Goal: Task Accomplishment & Management: Use online tool/utility

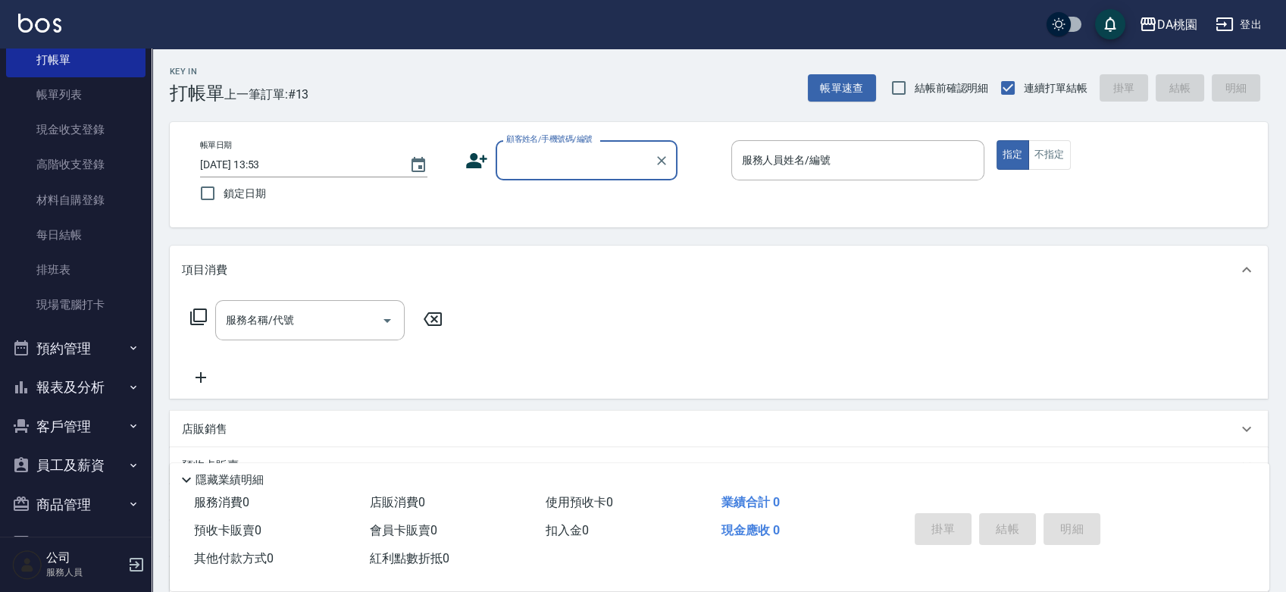
scroll to position [84, 0]
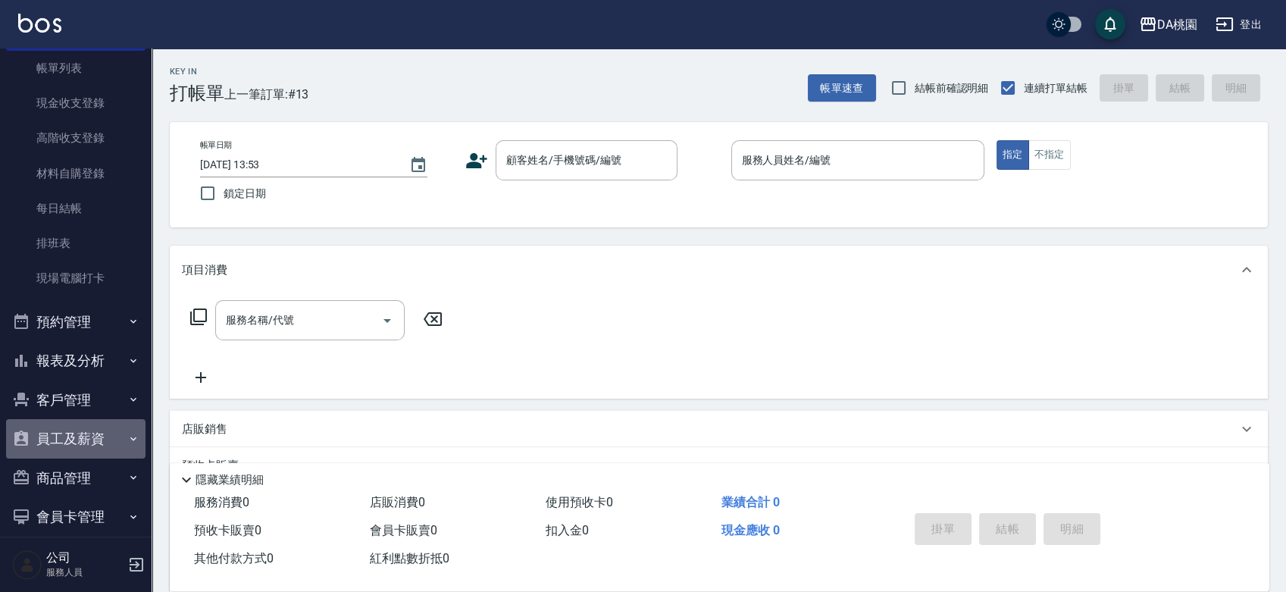
click at [86, 435] on button "員工及薪資" at bounding box center [75, 438] width 139 height 39
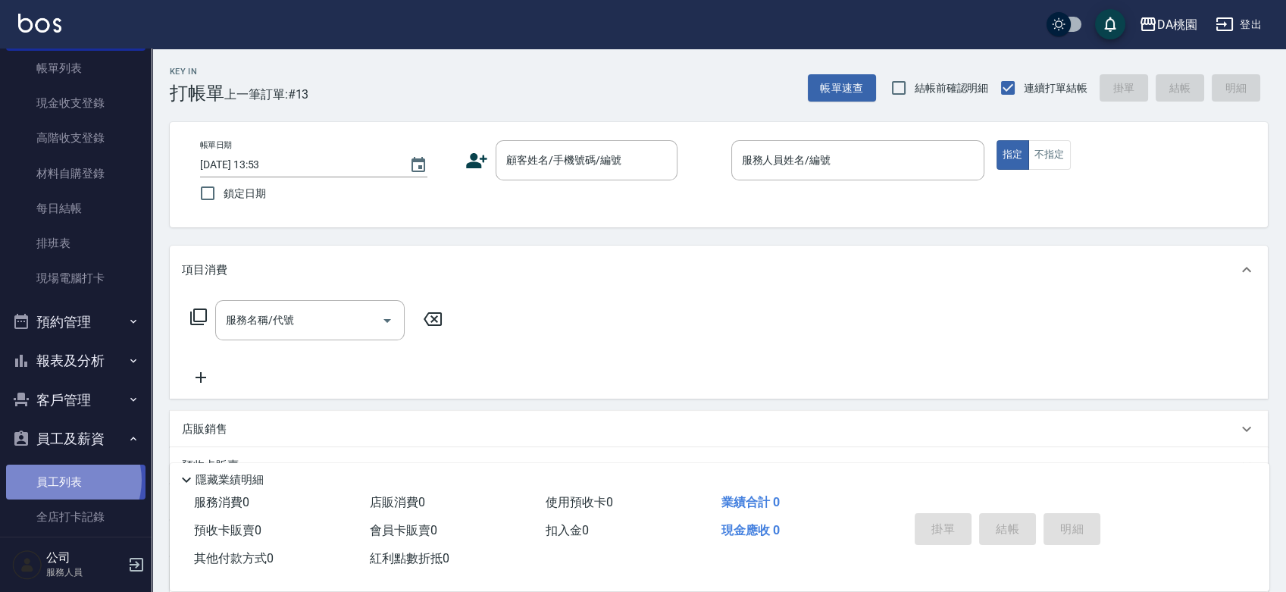
click at [67, 480] on link "員工列表" at bounding box center [75, 482] width 139 height 35
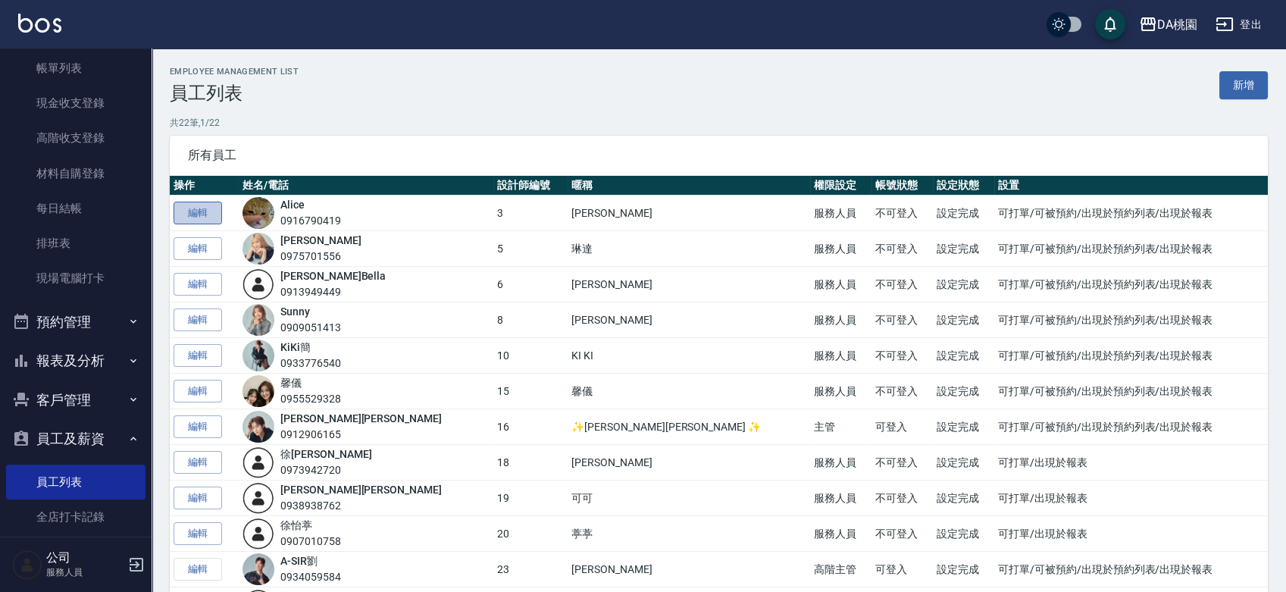
click at [199, 218] on link "編輯" at bounding box center [198, 213] width 49 height 23
click at [193, 252] on link "編輯" at bounding box center [198, 248] width 49 height 23
click at [205, 318] on link "編輯" at bounding box center [198, 319] width 49 height 23
click at [210, 346] on link "編輯" at bounding box center [198, 355] width 49 height 23
click at [207, 387] on link "編輯" at bounding box center [198, 391] width 49 height 23
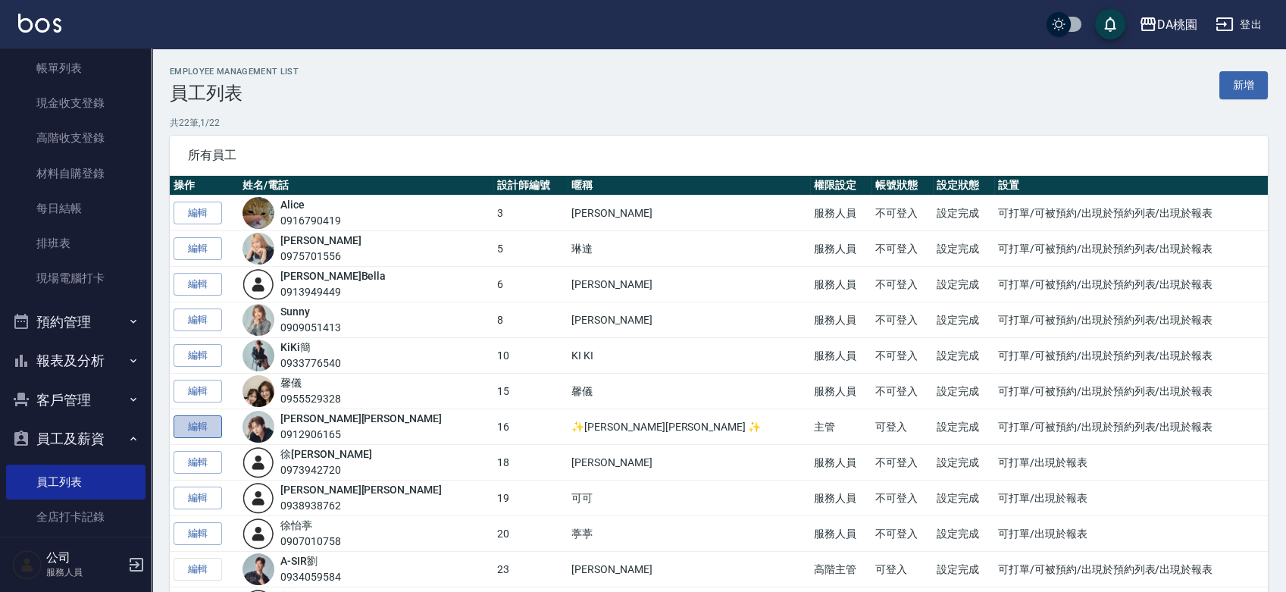
click at [206, 427] on link "編輯" at bounding box center [198, 426] width 49 height 23
click at [208, 459] on link "編輯" at bounding box center [198, 462] width 49 height 23
click at [214, 494] on link "編輯" at bounding box center [198, 498] width 49 height 23
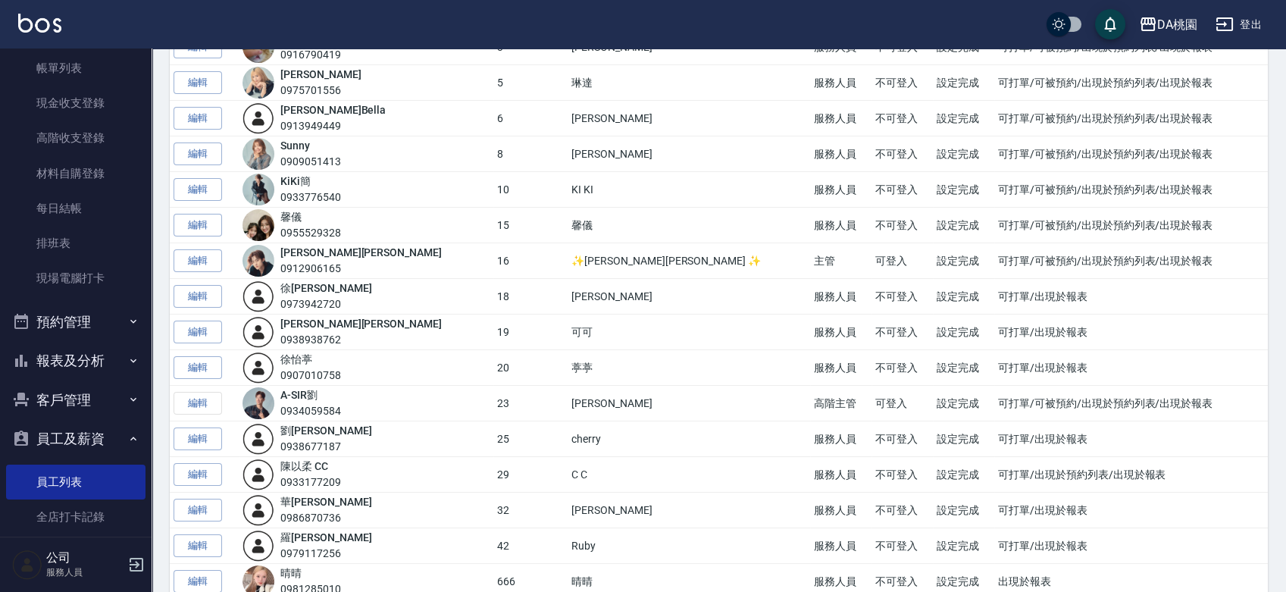
scroll to position [168, 0]
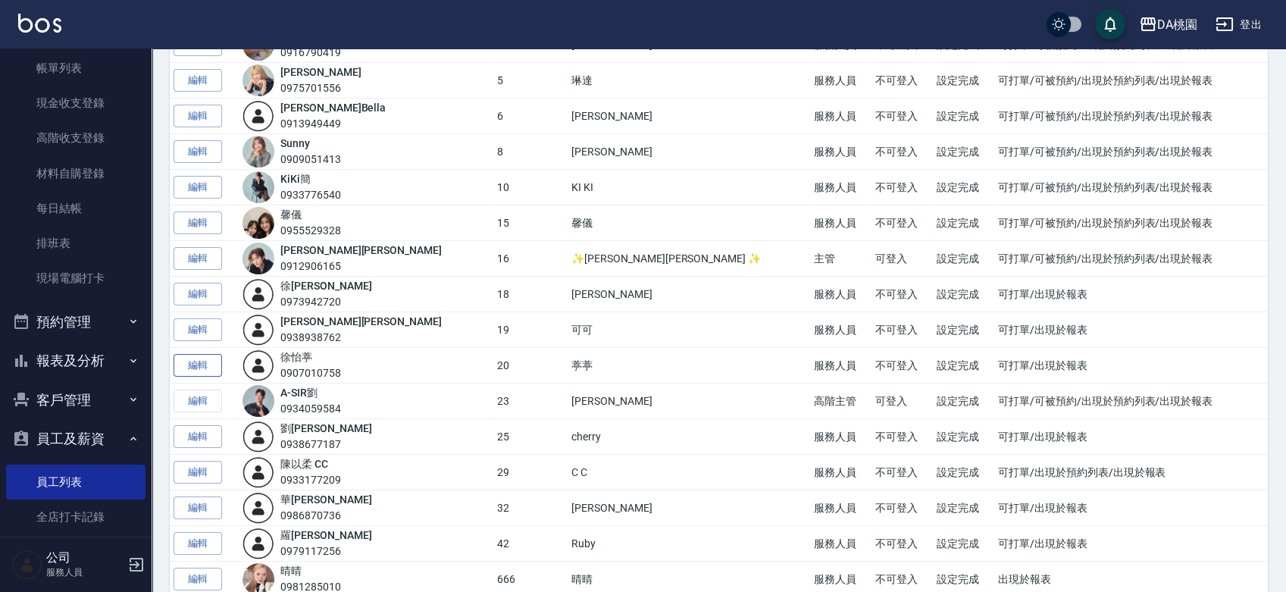
click at [192, 365] on link "編輯" at bounding box center [198, 365] width 49 height 23
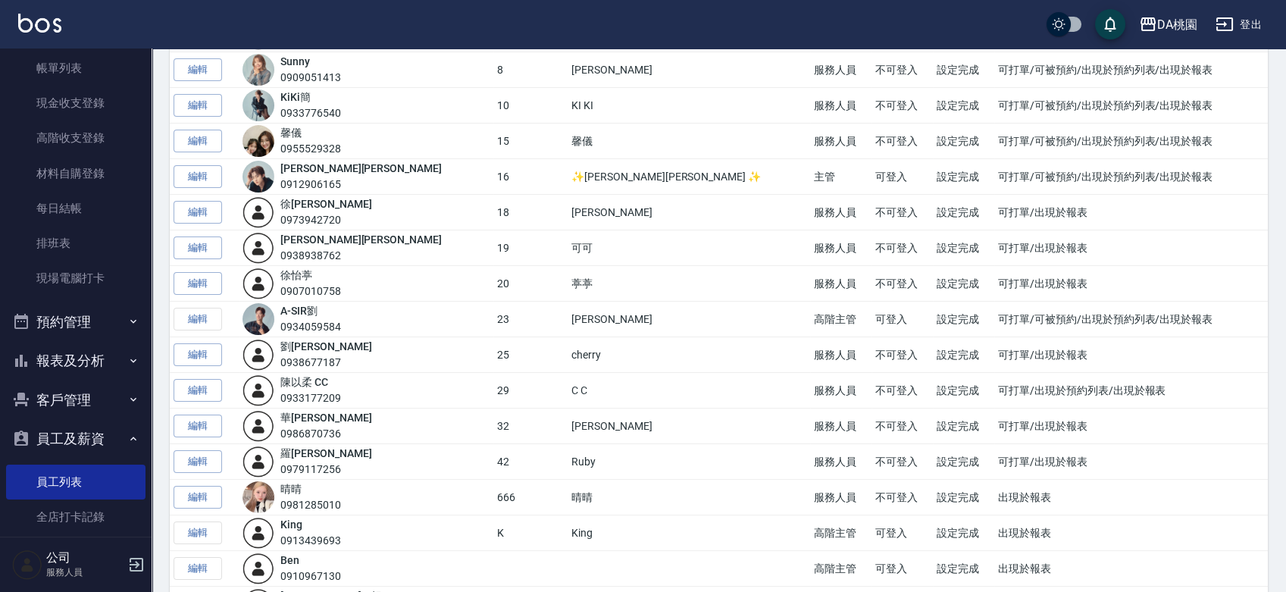
scroll to position [252, 0]
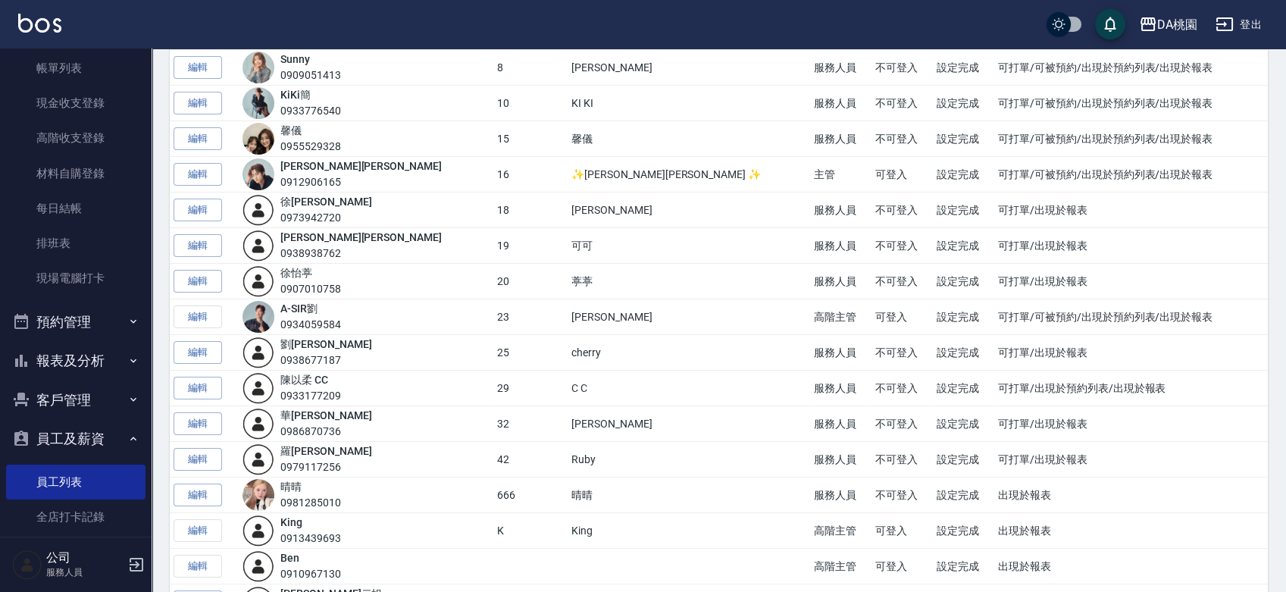
click at [207, 318] on td "編輯" at bounding box center [204, 317] width 69 height 36
click at [208, 171] on link "編輯" at bounding box center [198, 174] width 49 height 23
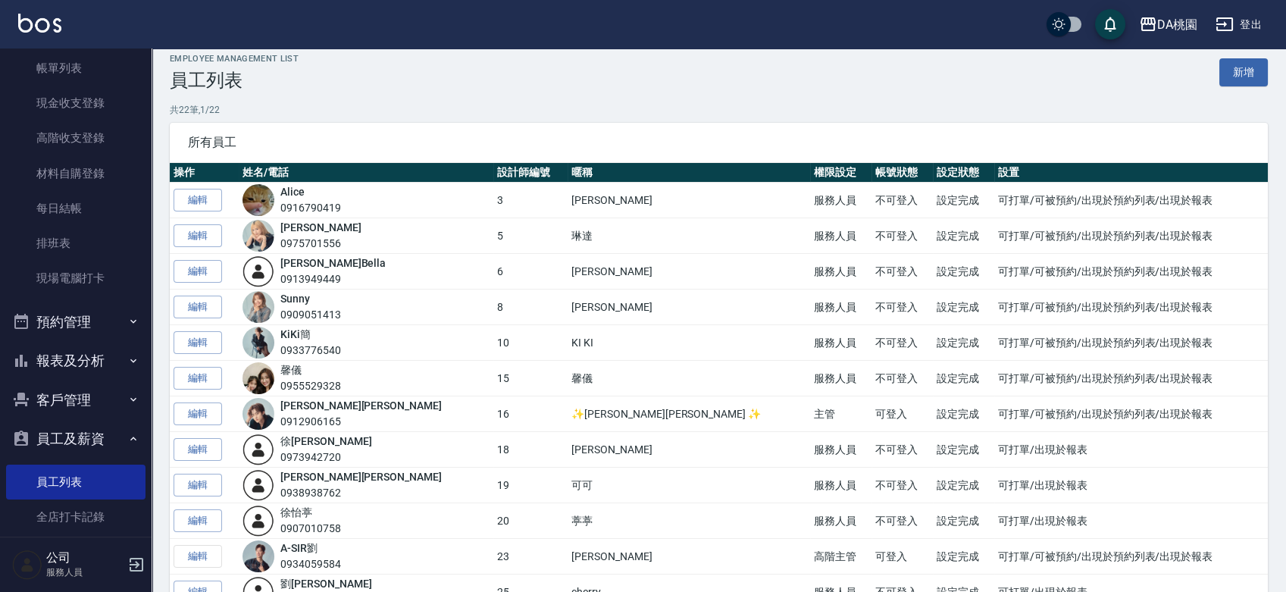
scroll to position [168, 0]
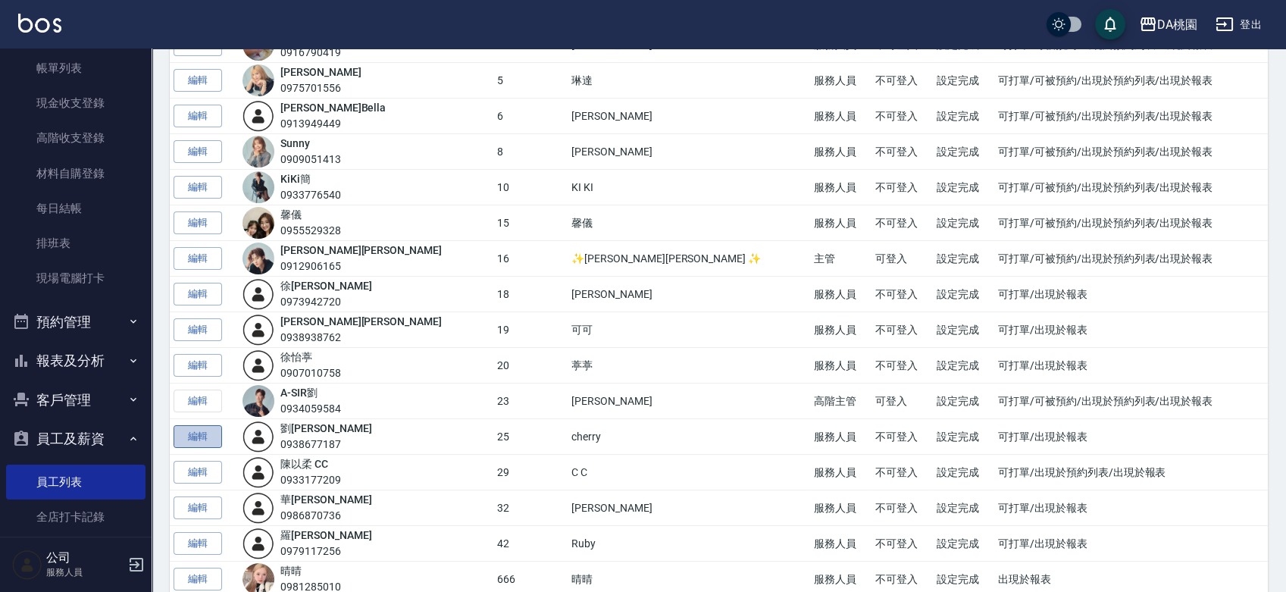
click at [208, 436] on link "編輯" at bounding box center [198, 436] width 49 height 23
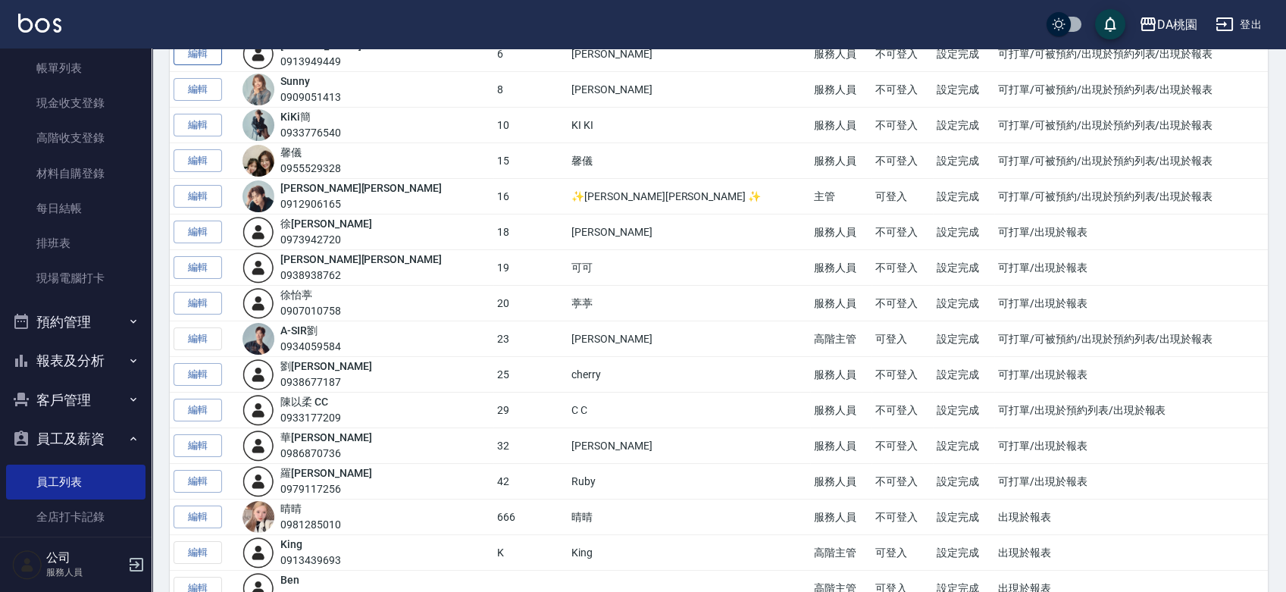
scroll to position [336, 0]
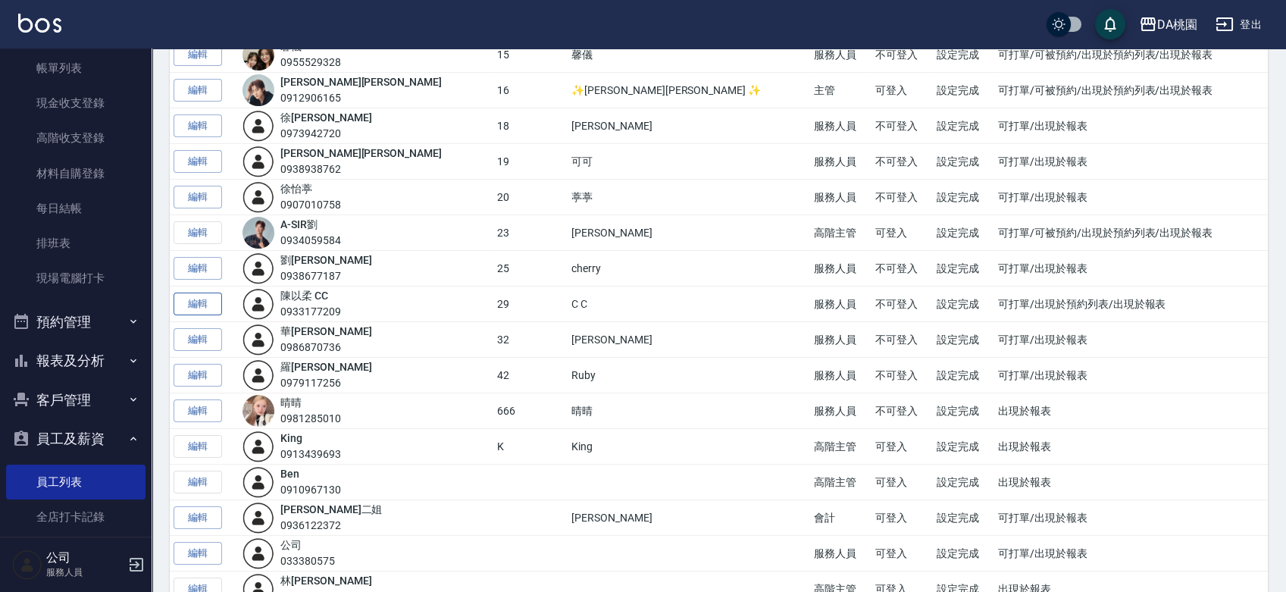
click at [191, 296] on link "編輯" at bounding box center [198, 304] width 49 height 23
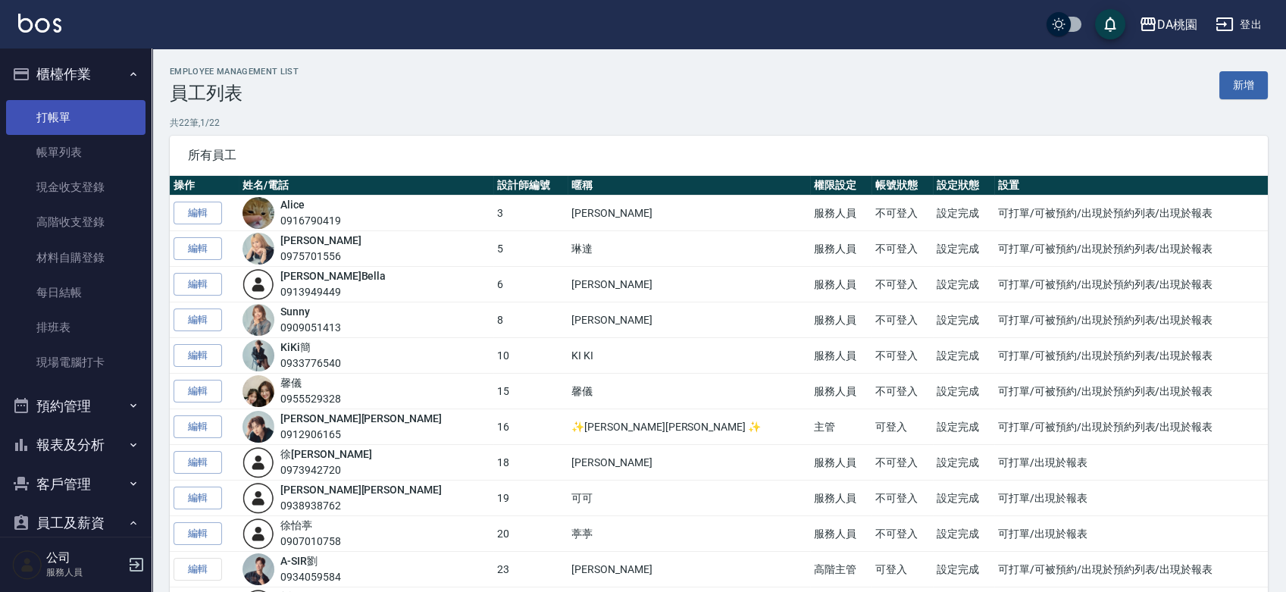
click at [75, 112] on link "打帳單" at bounding box center [75, 117] width 139 height 35
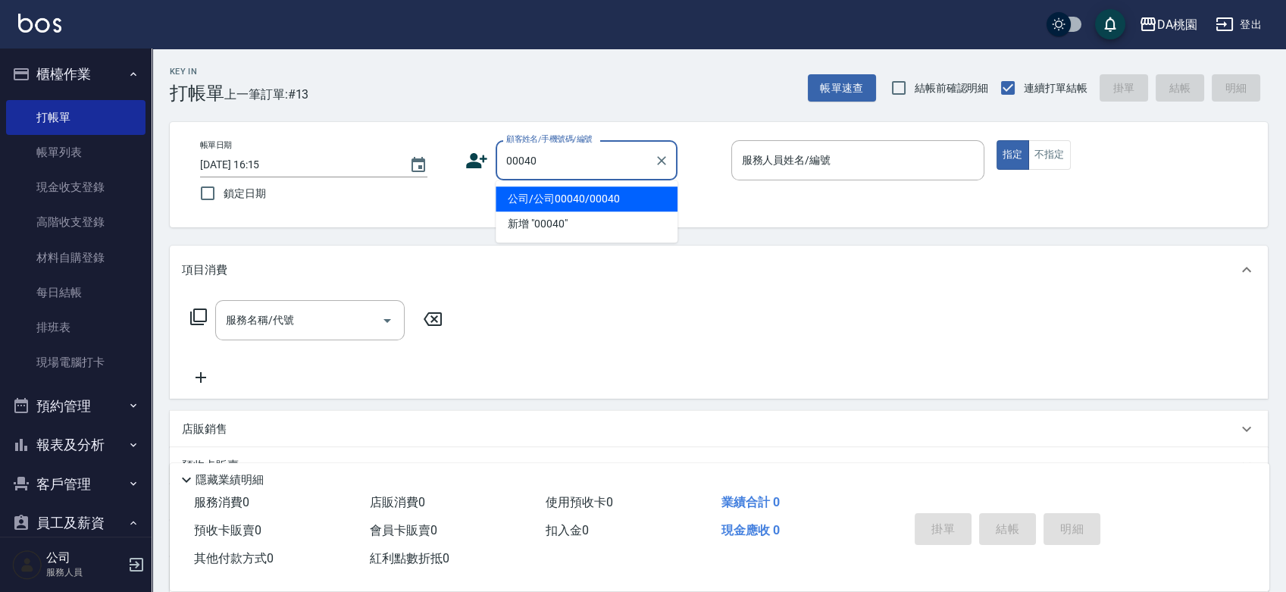
type input "公司/公司00040/00040"
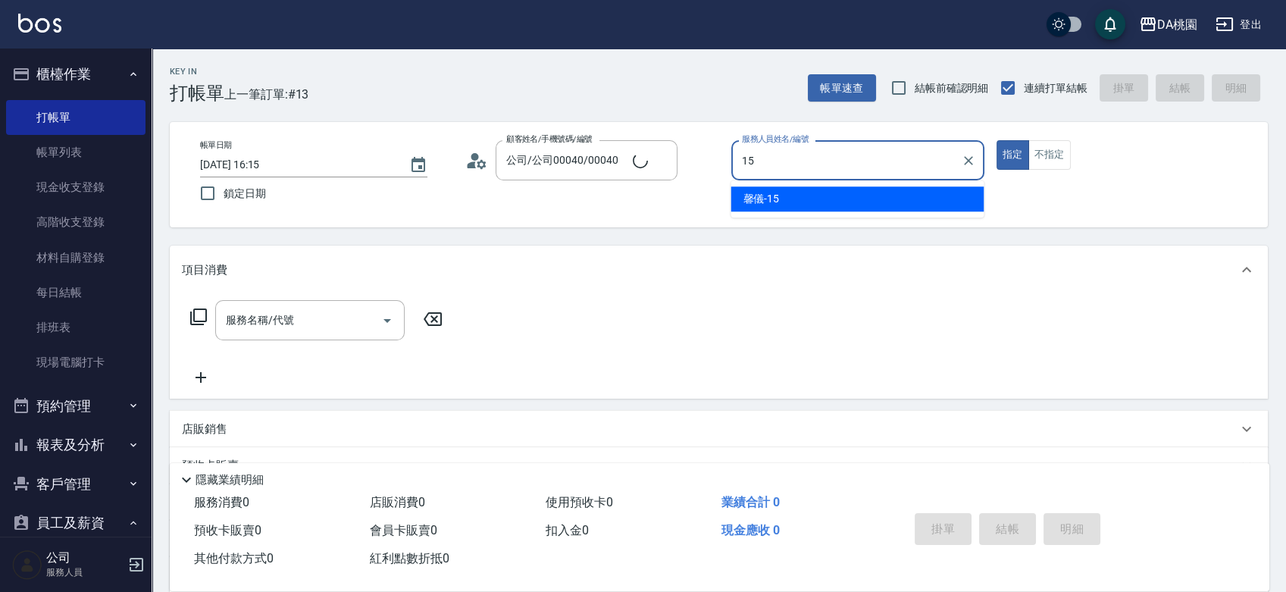
type input "馨儀-15"
type button "true"
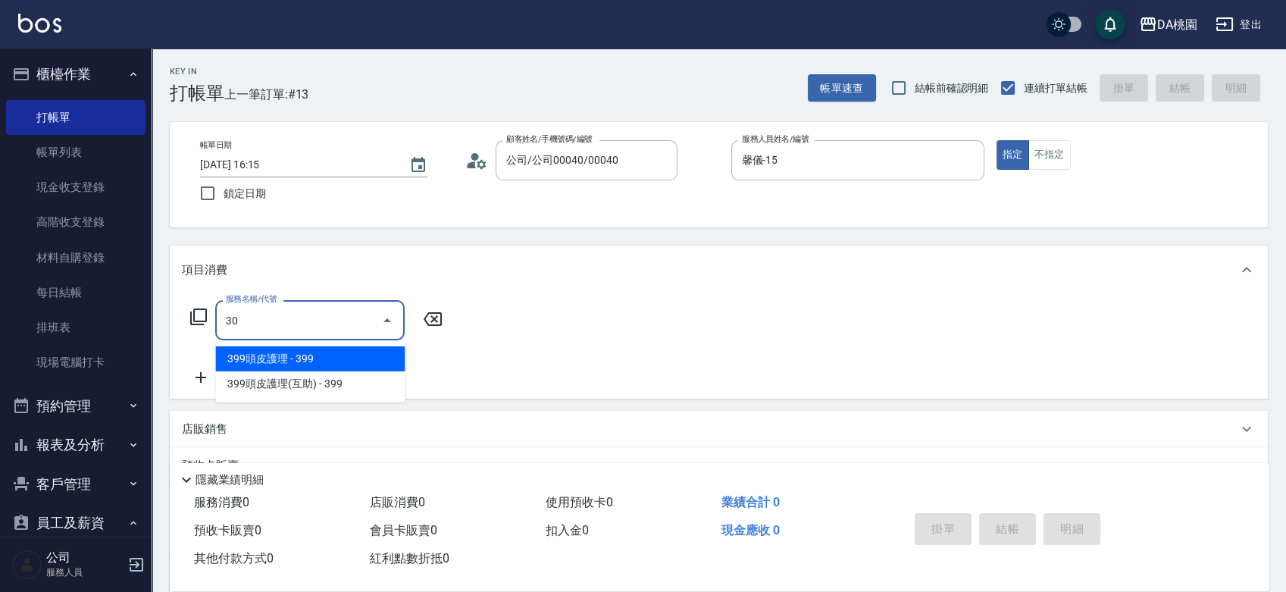
type input "303"
type input "30"
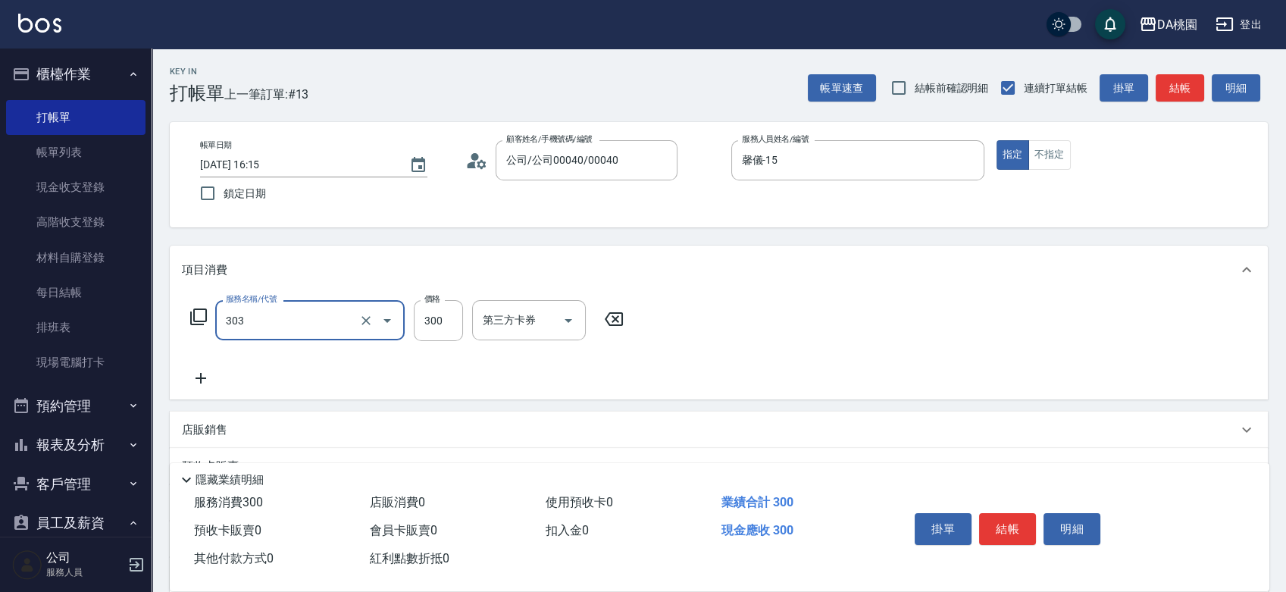
type input "A級剪髮(303)"
type input "6"
type input "0"
type input "60"
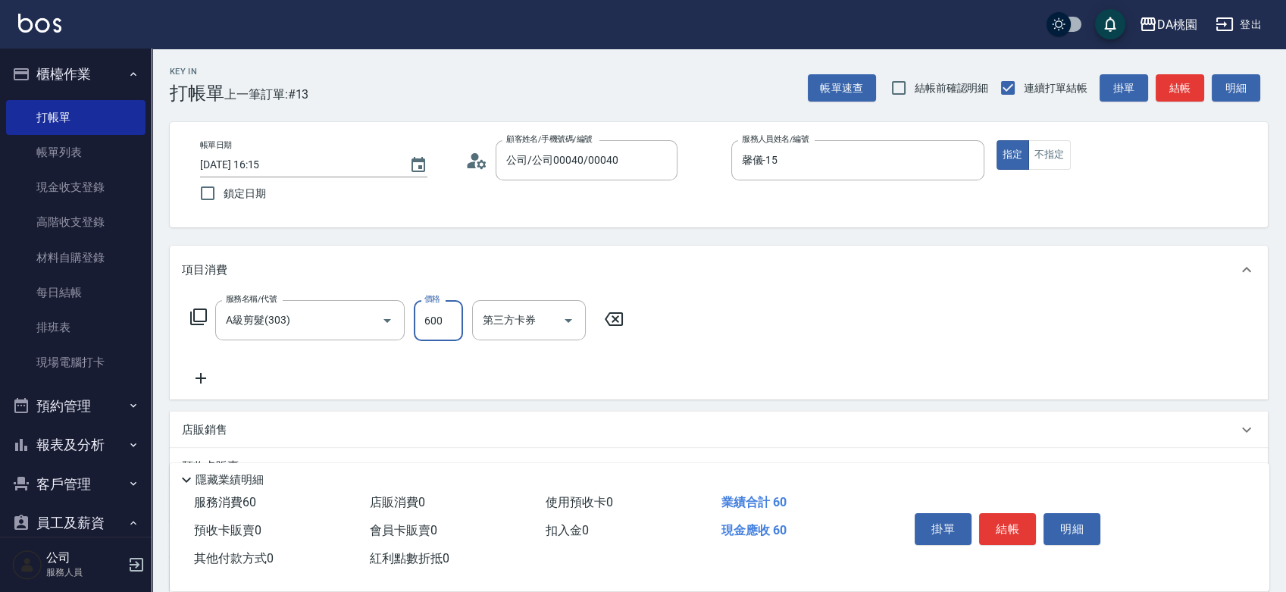
type input "600"
click at [1003, 513] on button "結帳" at bounding box center [1007, 529] width 57 height 32
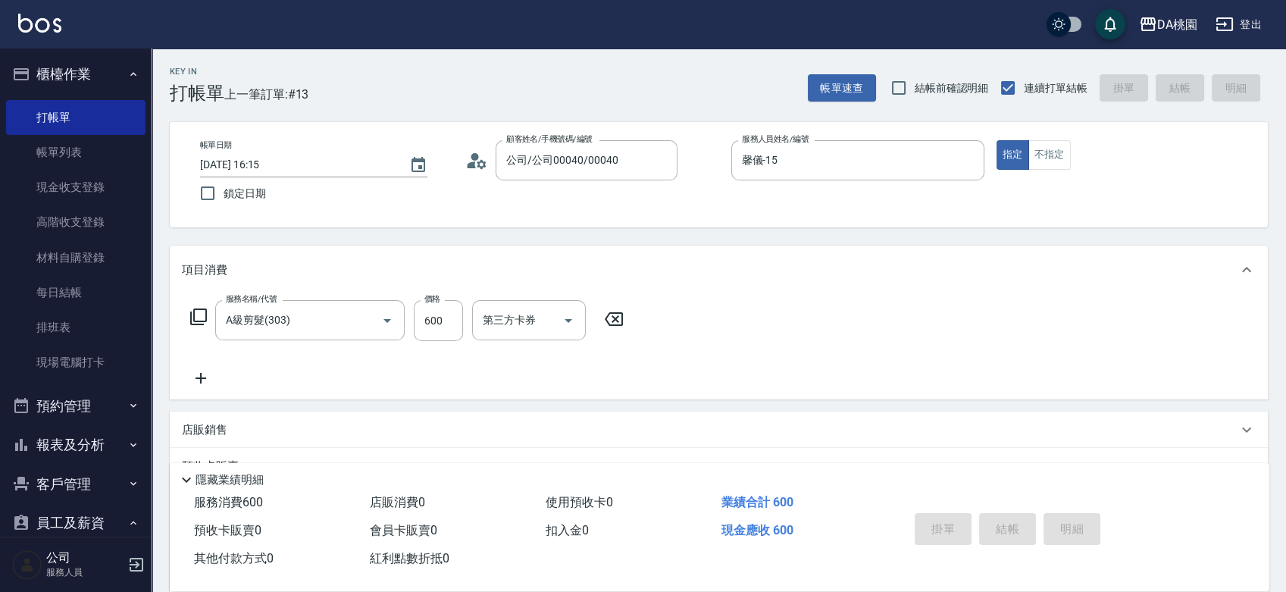
type input "[DATE] 16:18"
type input "0"
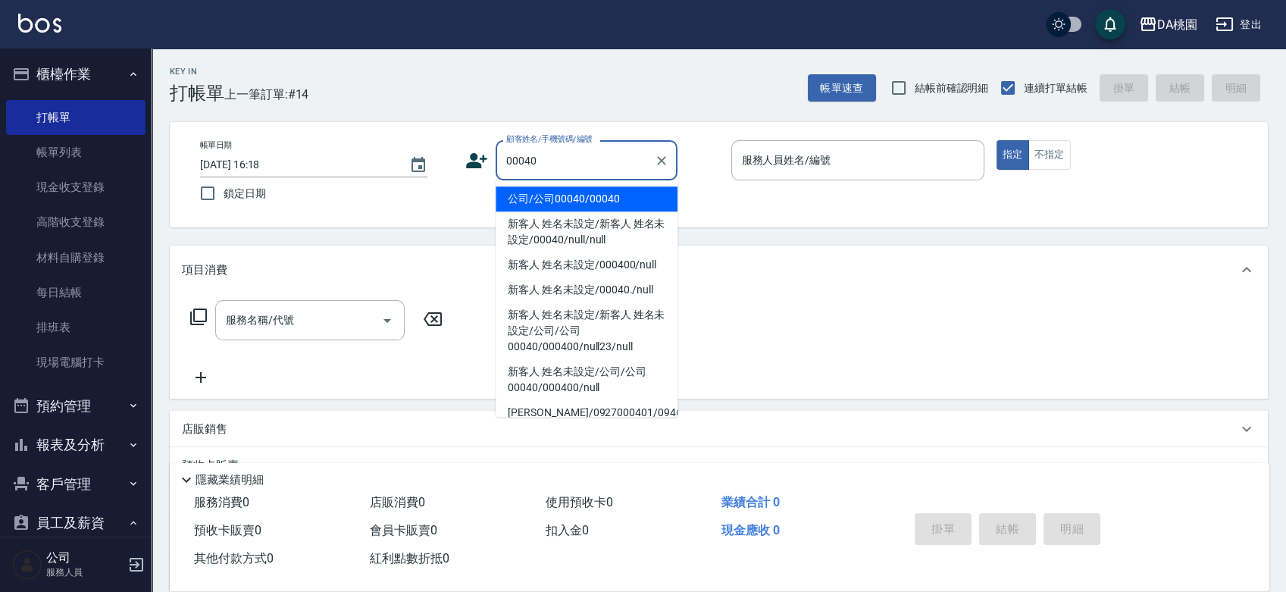
type input "公司/公司00040/00040"
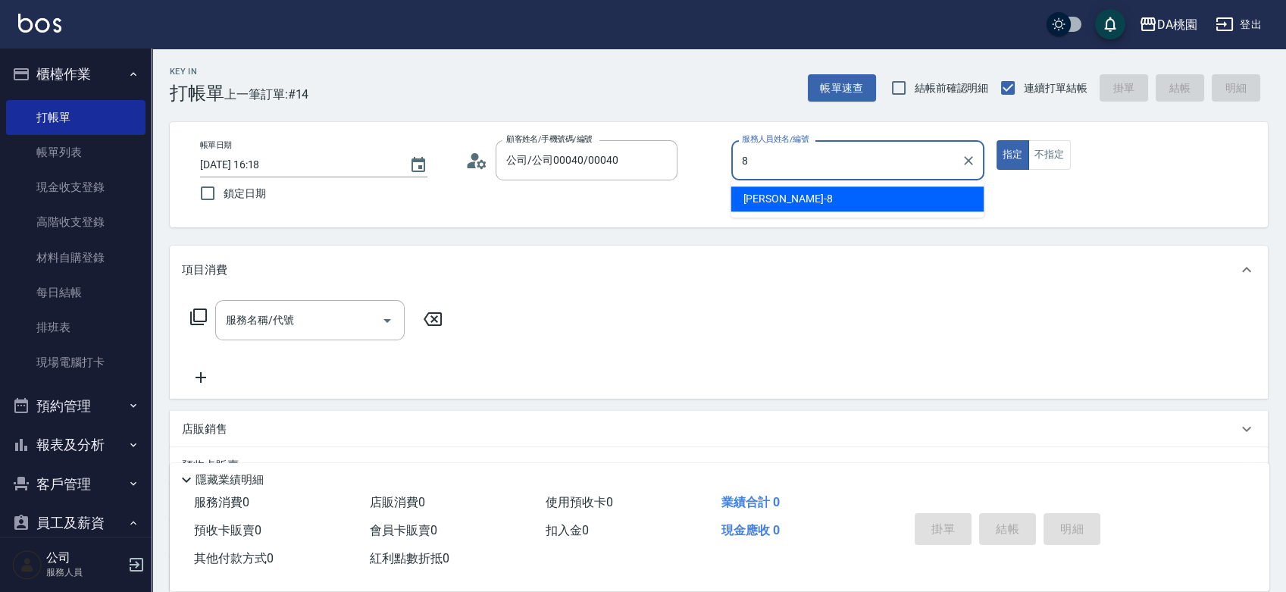
type input "[PERSON_NAME]-8"
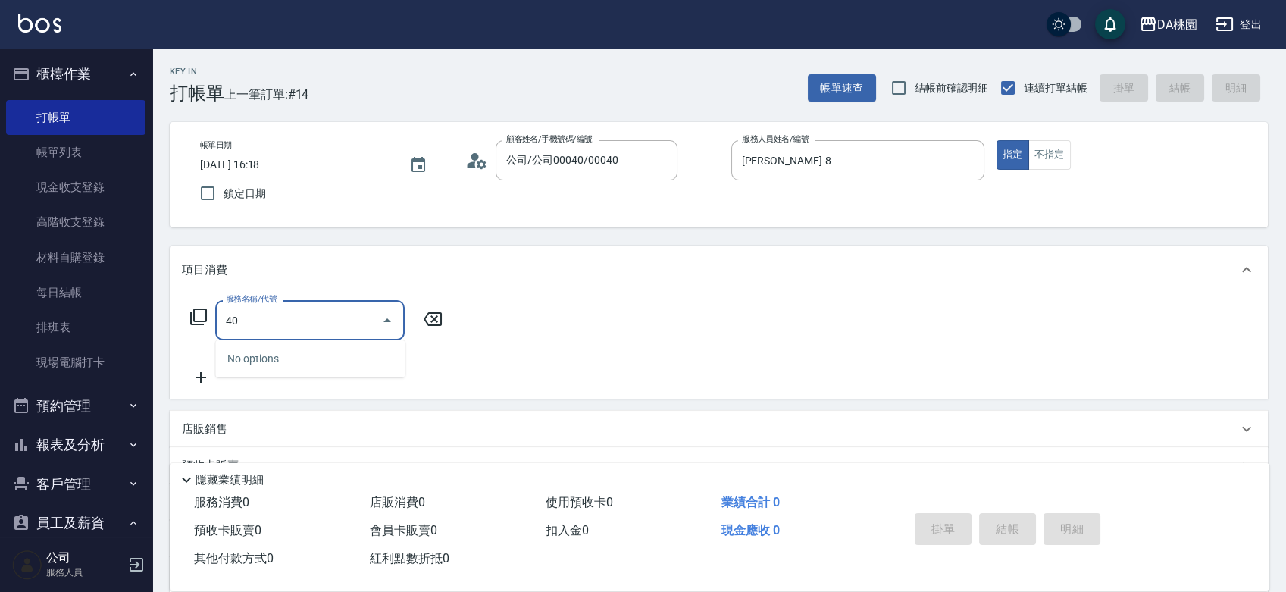
type input "401"
type input "150"
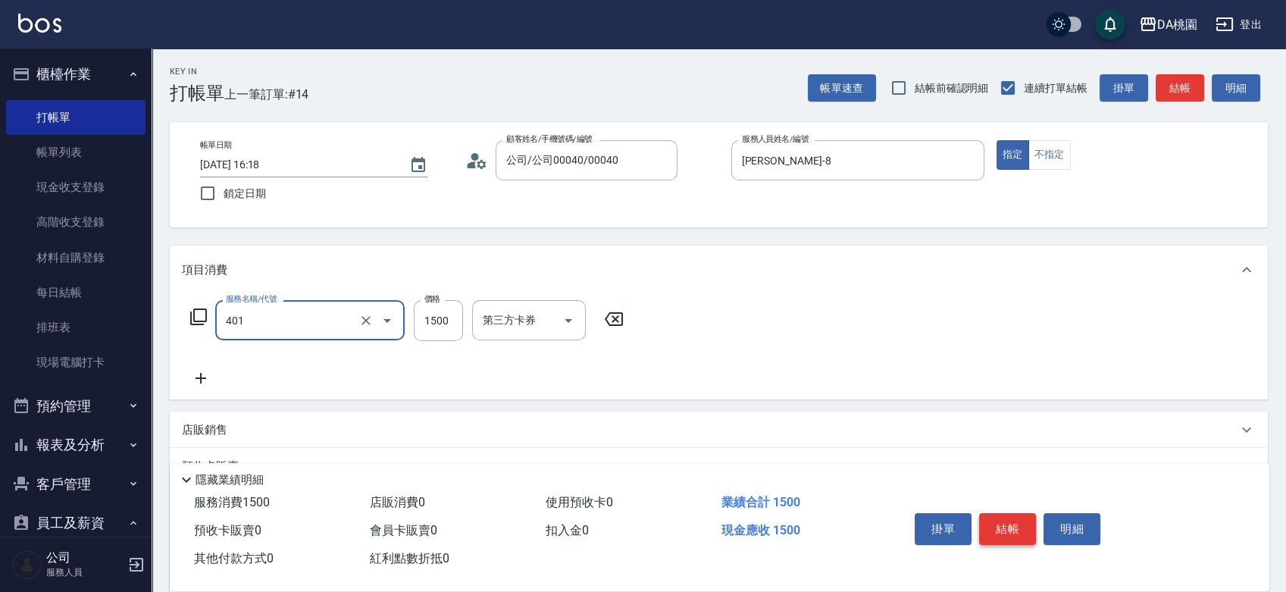
type input "染髮(互助)(401)"
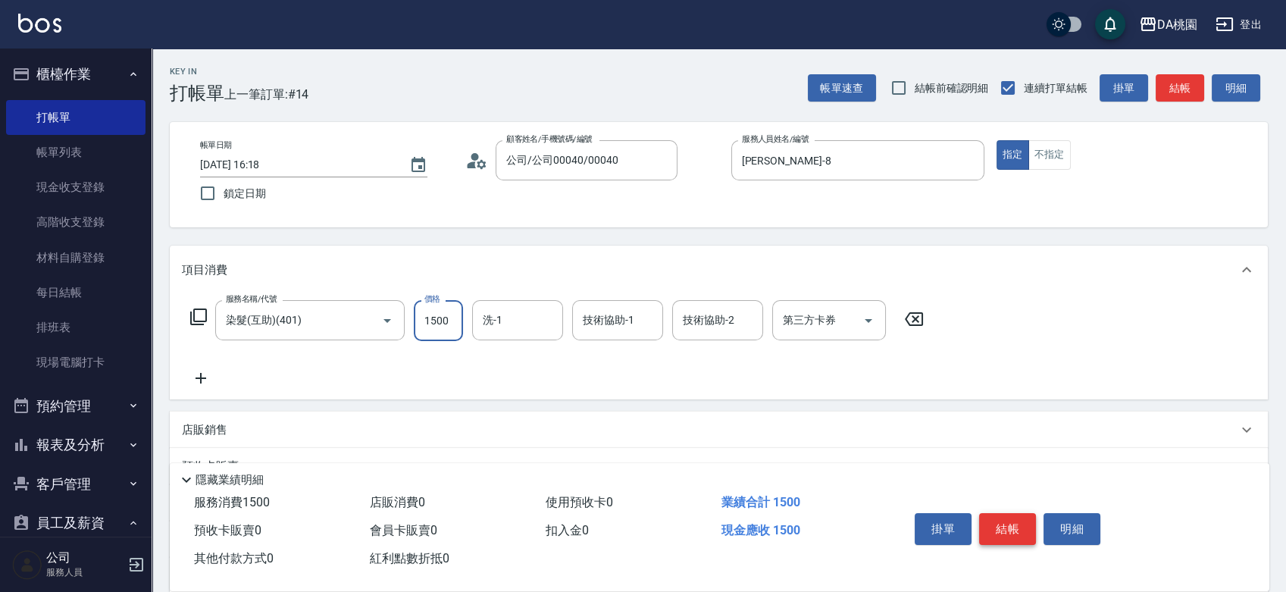
type input "2"
type input "0"
type input "289"
type input "20"
type input "2899"
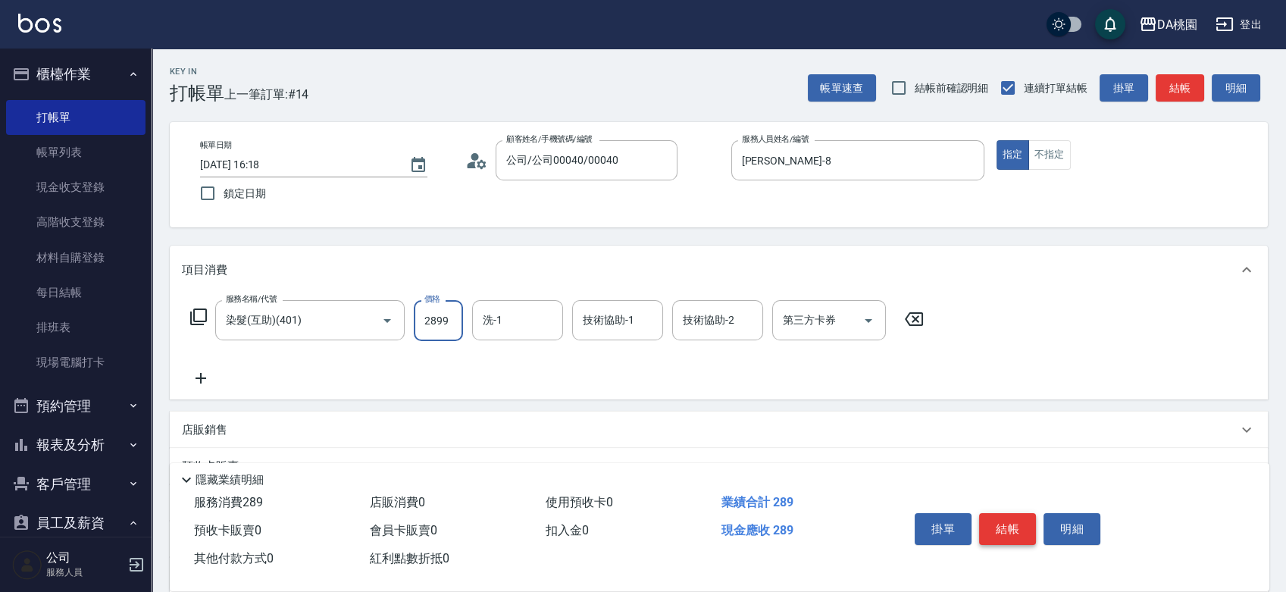
type input "280"
type input "2899"
type input "[PERSON_NAME]-18"
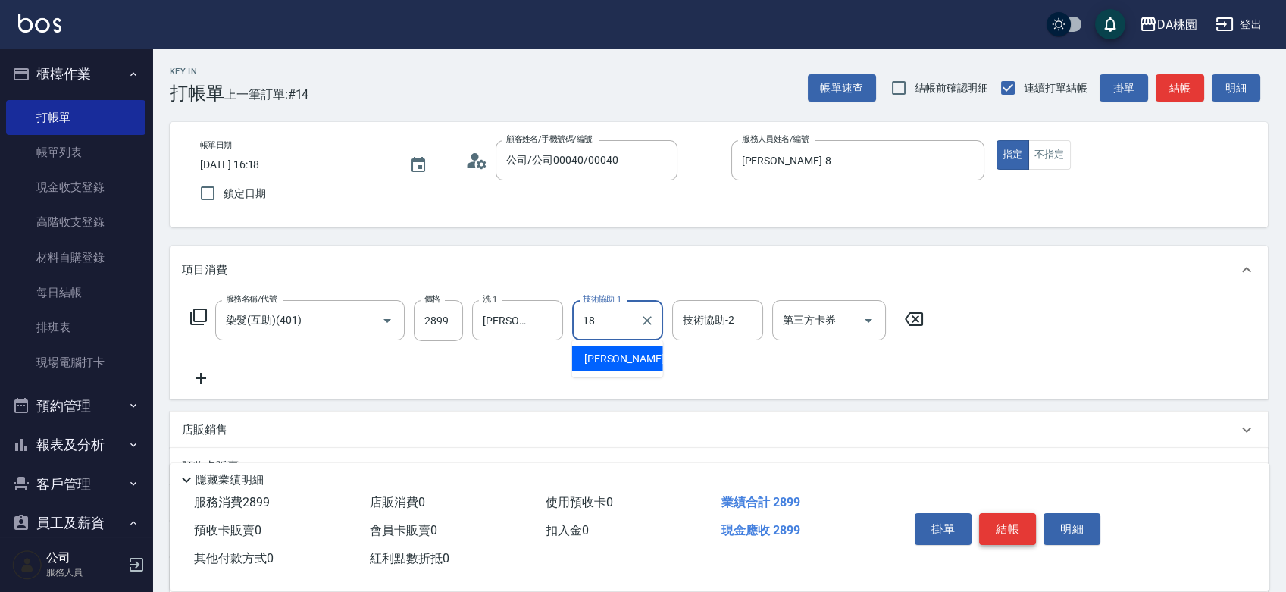
type input "[PERSON_NAME]-18"
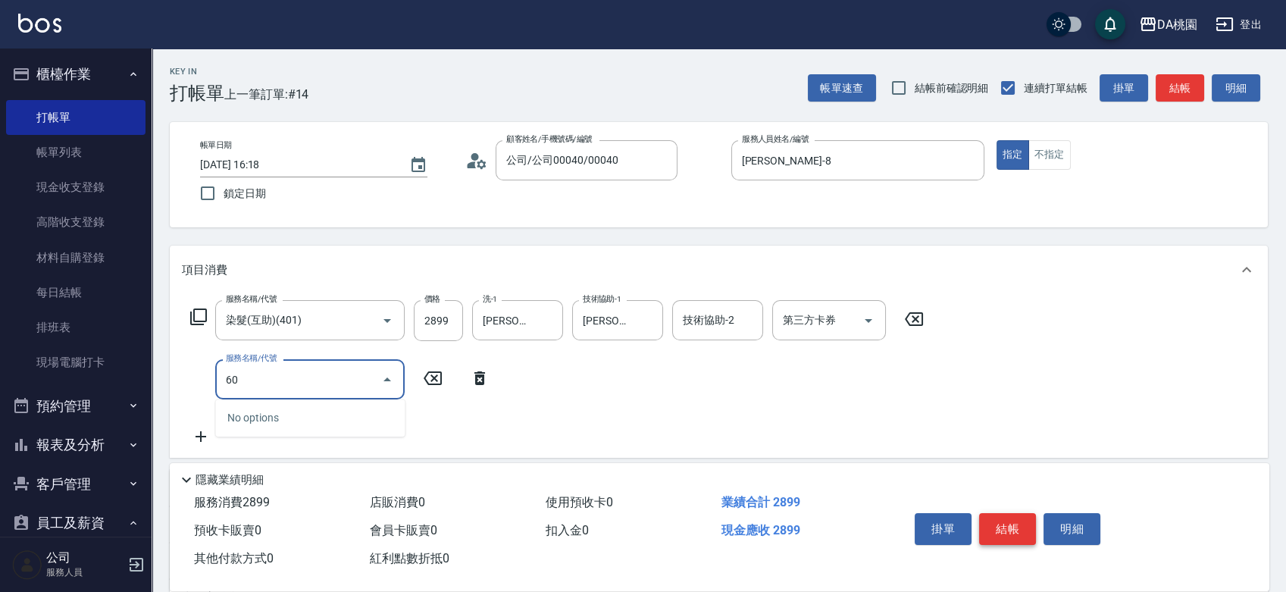
type input "607"
type input "380"
type input "小麥護髮(互助)(607)"
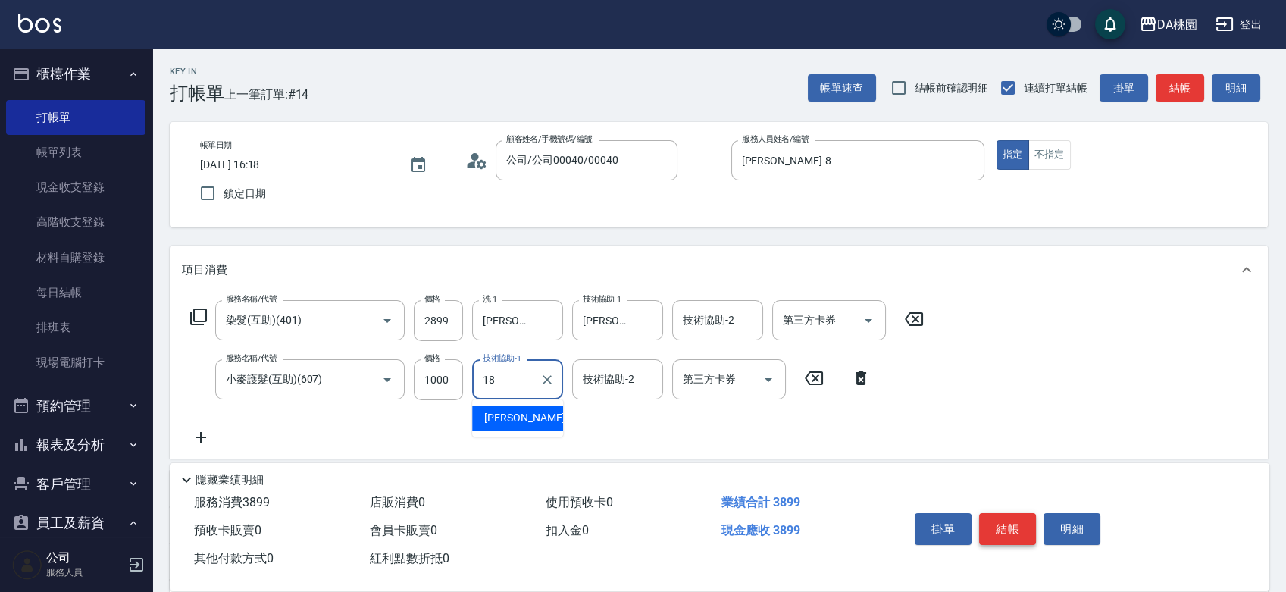
type input "[PERSON_NAME]-18"
click at [1001, 526] on button "結帳" at bounding box center [1007, 529] width 57 height 32
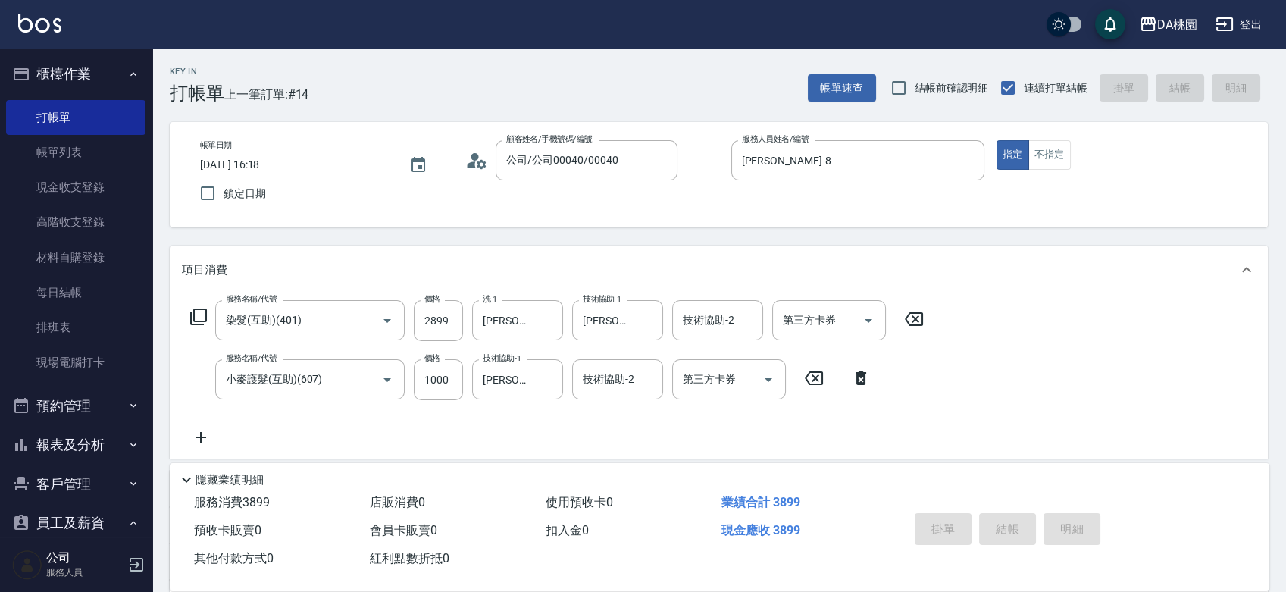
type input "0"
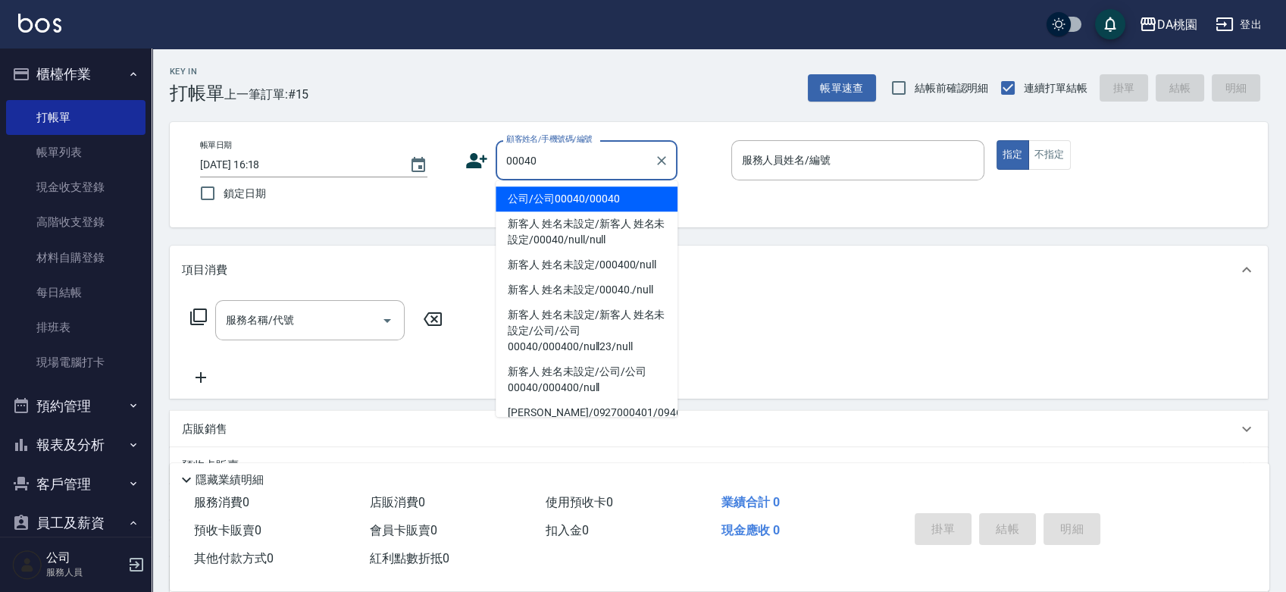
type input "公司/公司00040/00040"
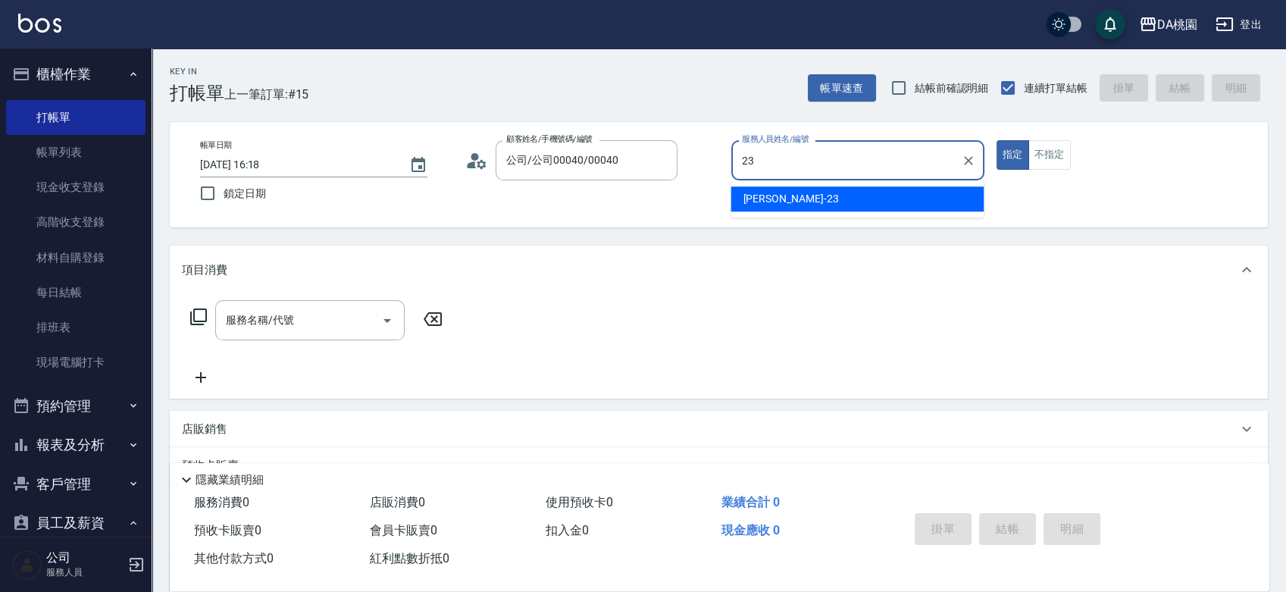
type input "[PERSON_NAME] -23"
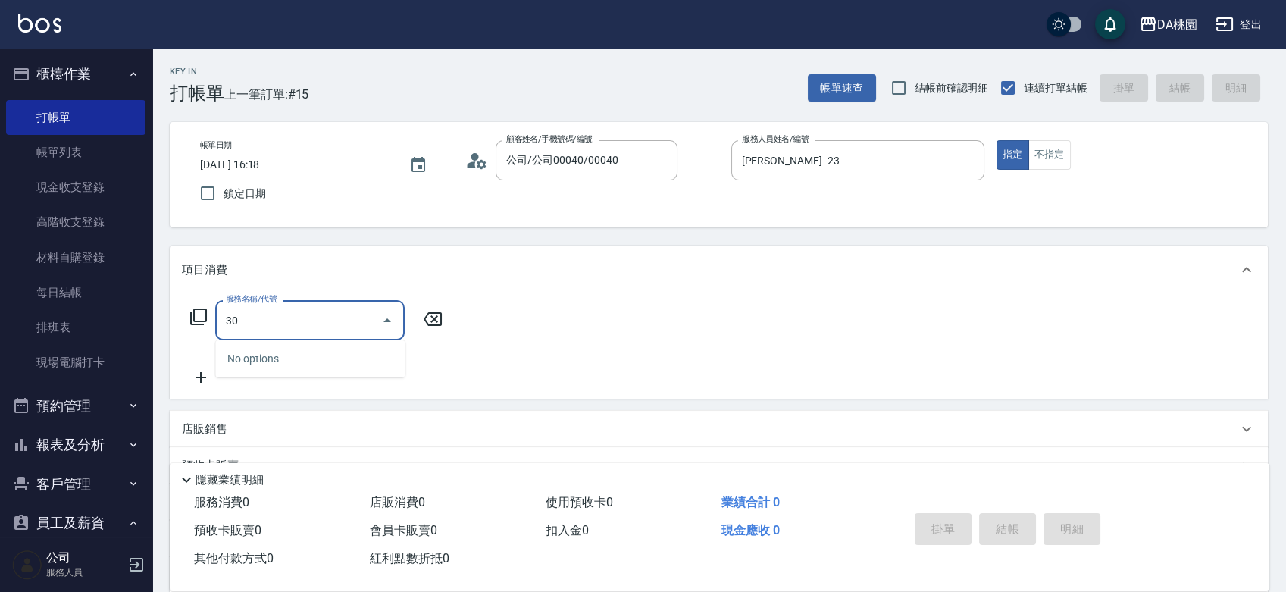
type input "303"
type input "30"
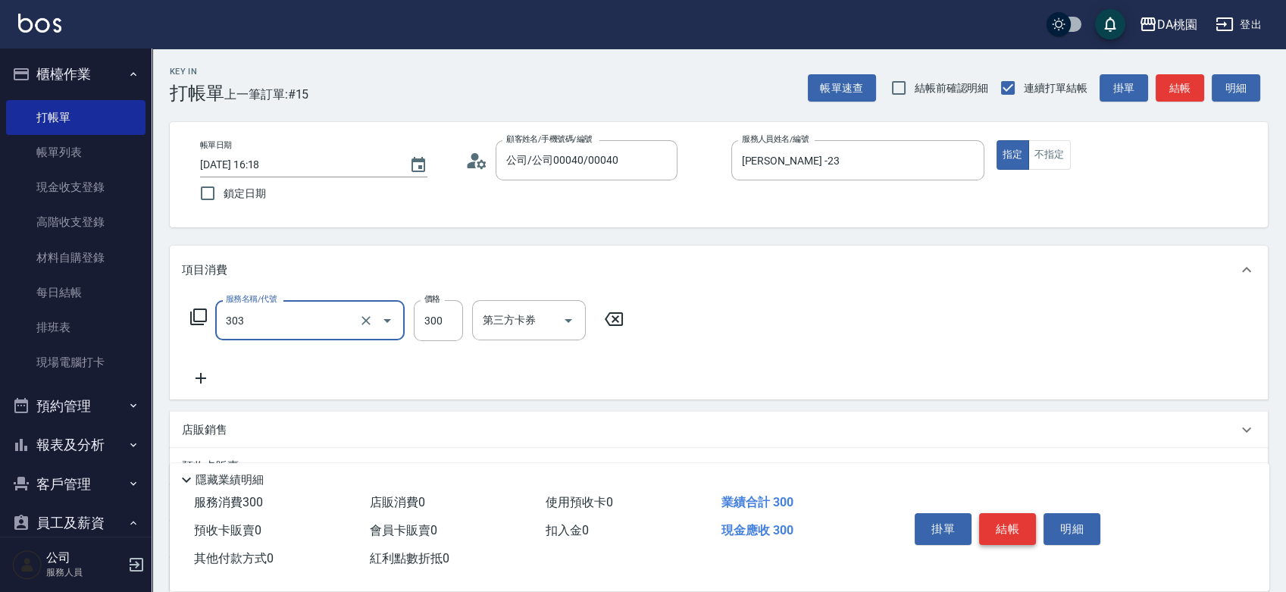
type input "A級剪髮(303)"
type input "5"
type input "0"
type input "50"
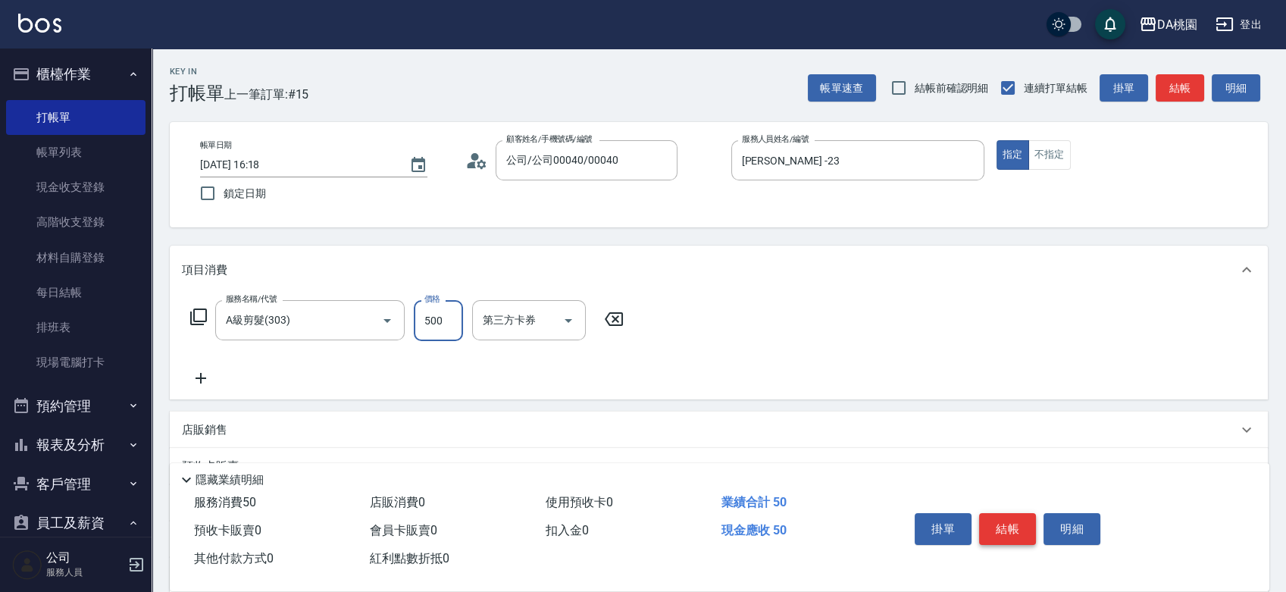
type input "500"
click at [1001, 526] on button "結帳" at bounding box center [1007, 529] width 57 height 32
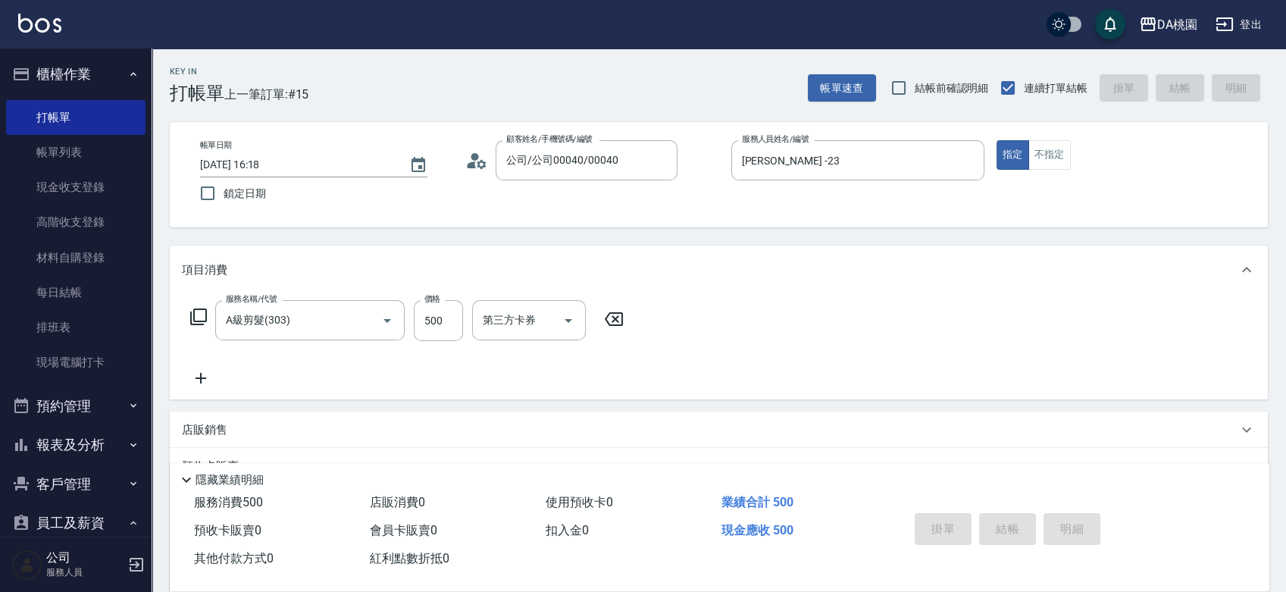
type input "[DATE] 16:19"
type input "0"
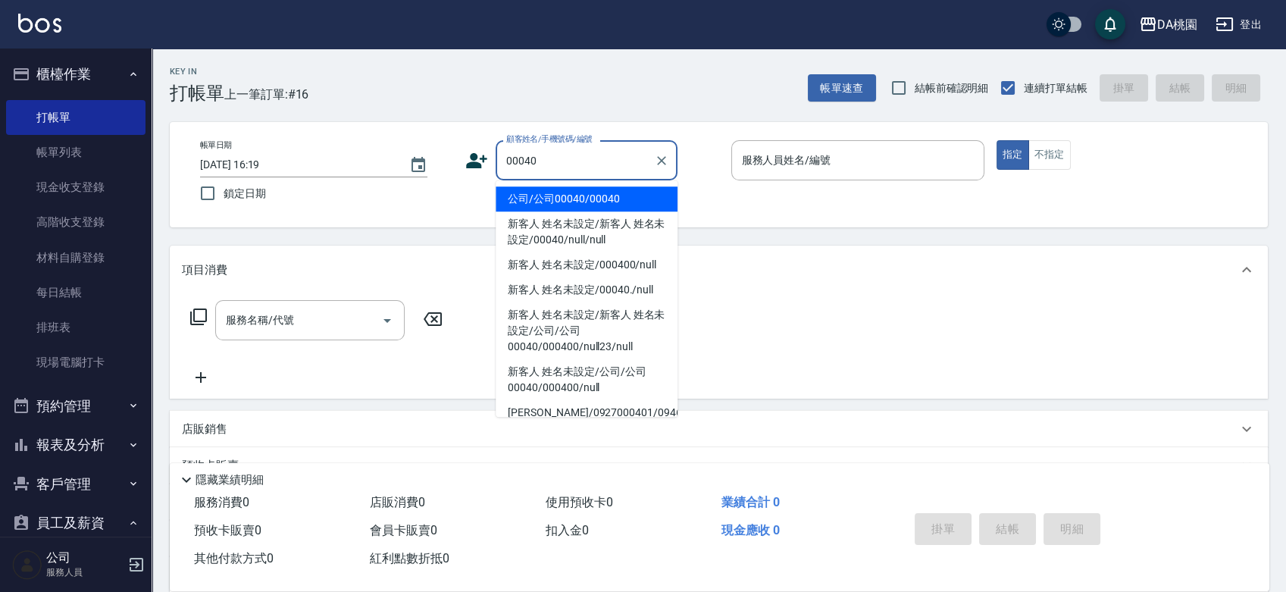
type input "公司/公司00040/00040"
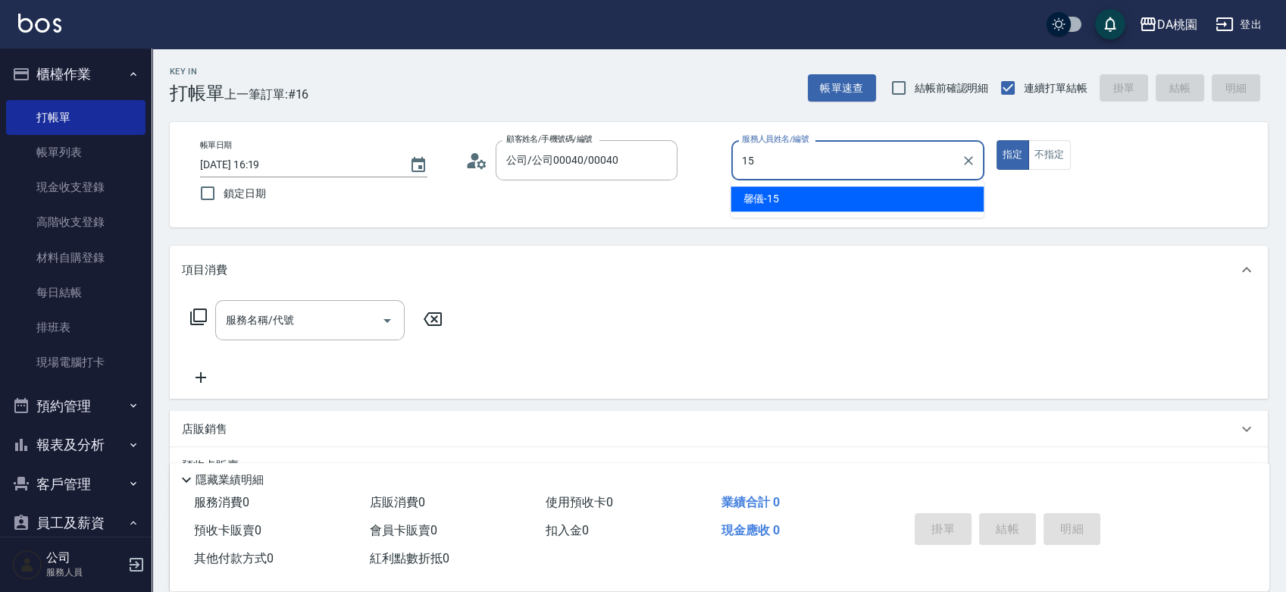
type input "馨儀-15"
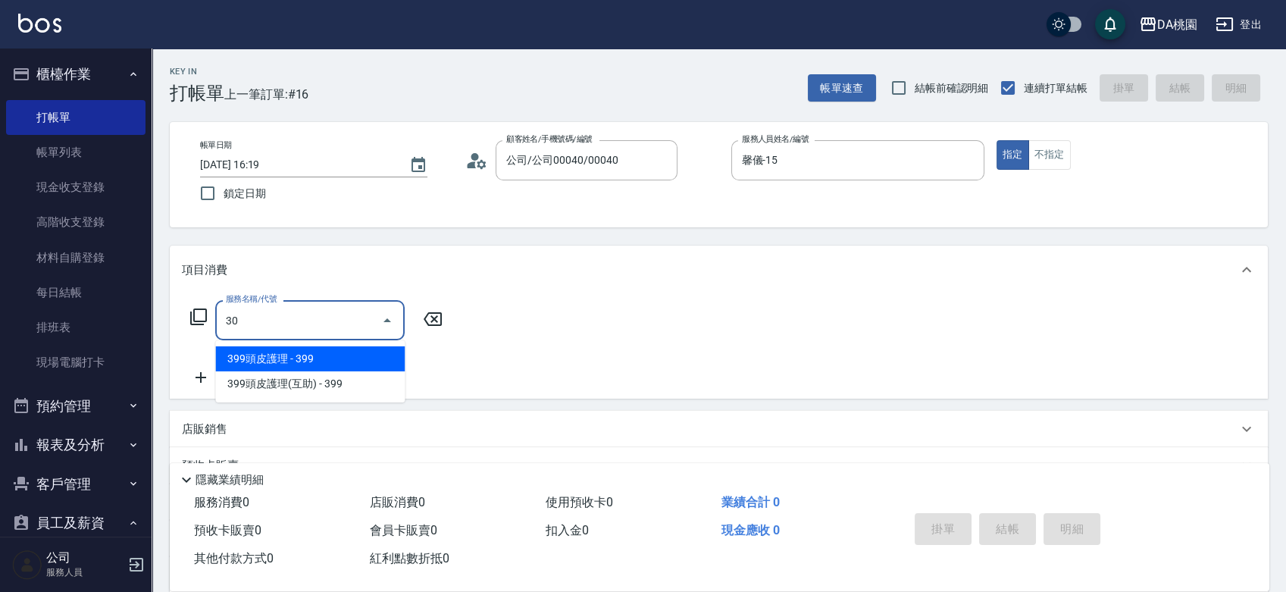
type input "303"
type input "30"
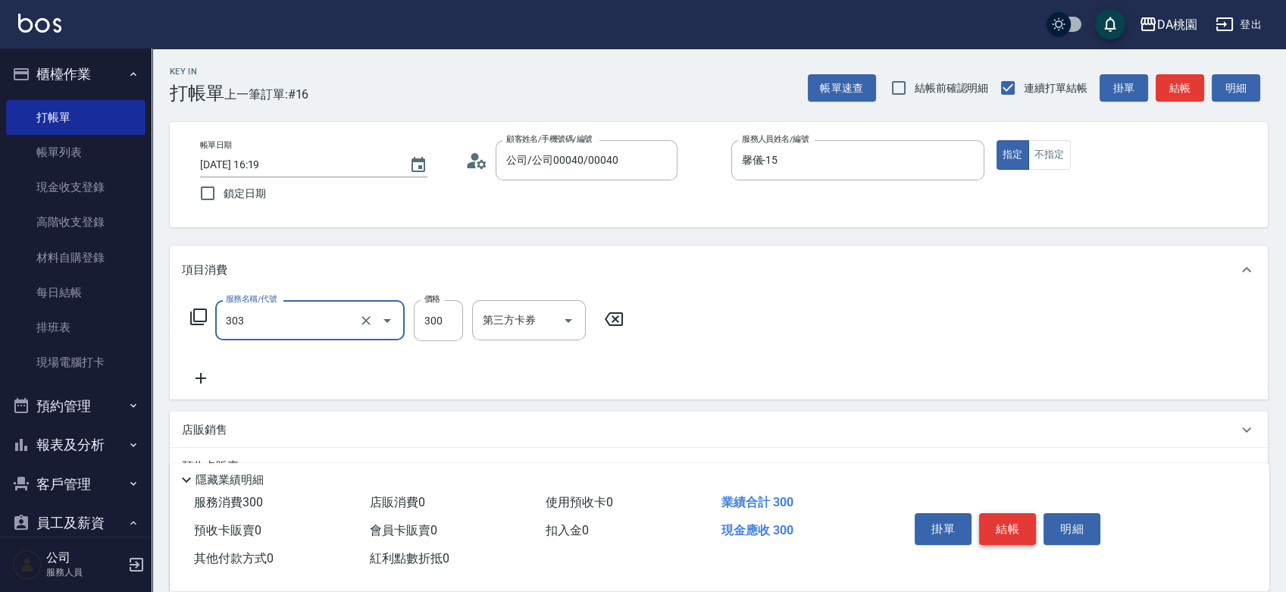
type input "A級剪髮(303)"
type input "0"
type input "600"
type input "60"
type input "600"
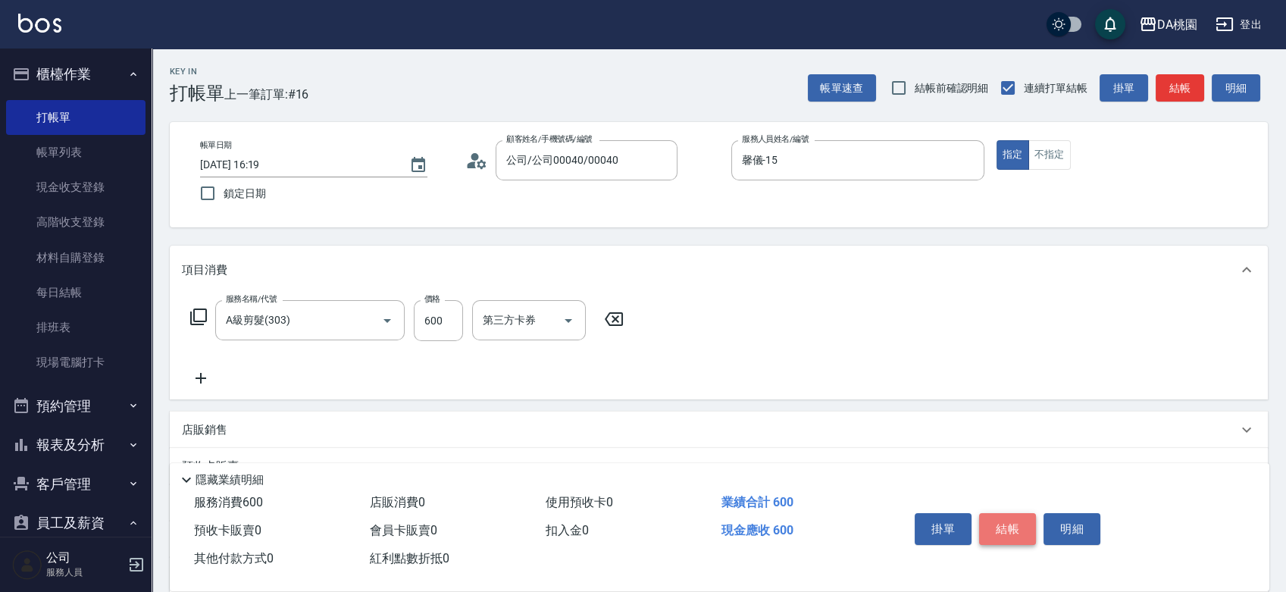
click at [1001, 526] on button "結帳" at bounding box center [1007, 529] width 57 height 32
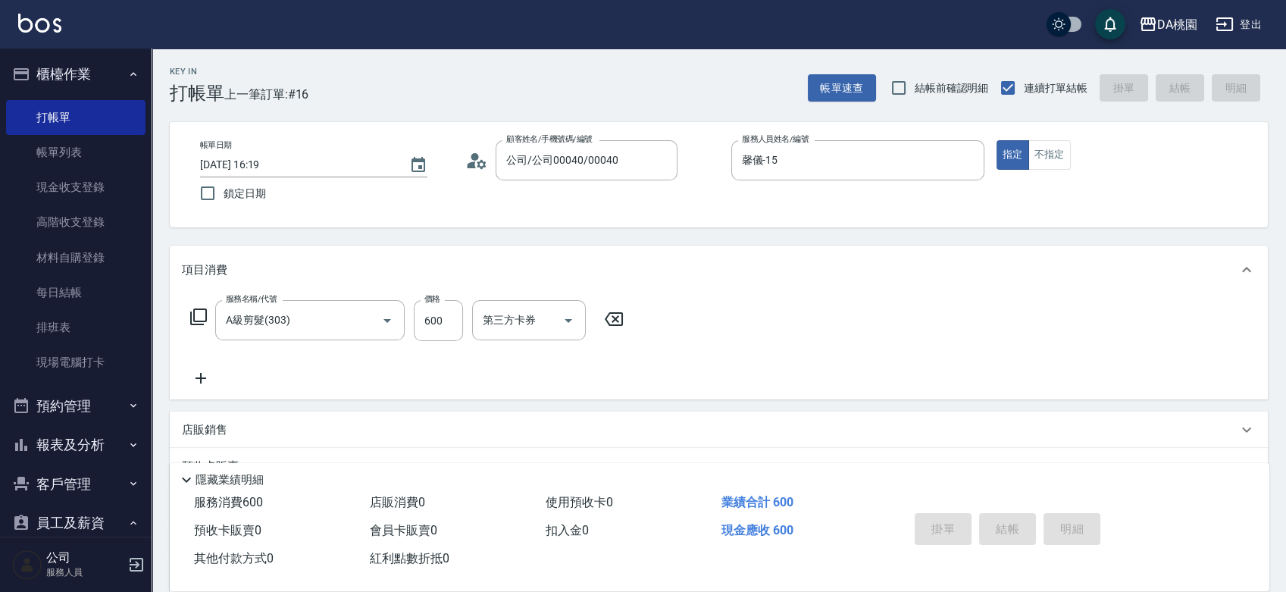
type input "0"
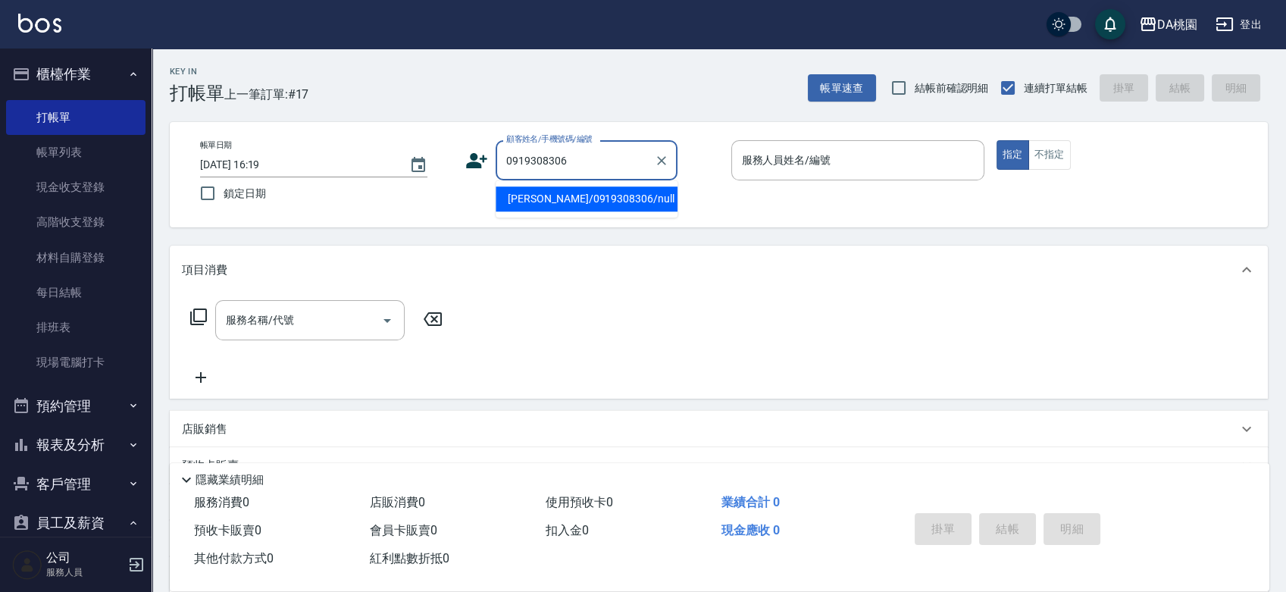
type input "[PERSON_NAME]/0919308306/null"
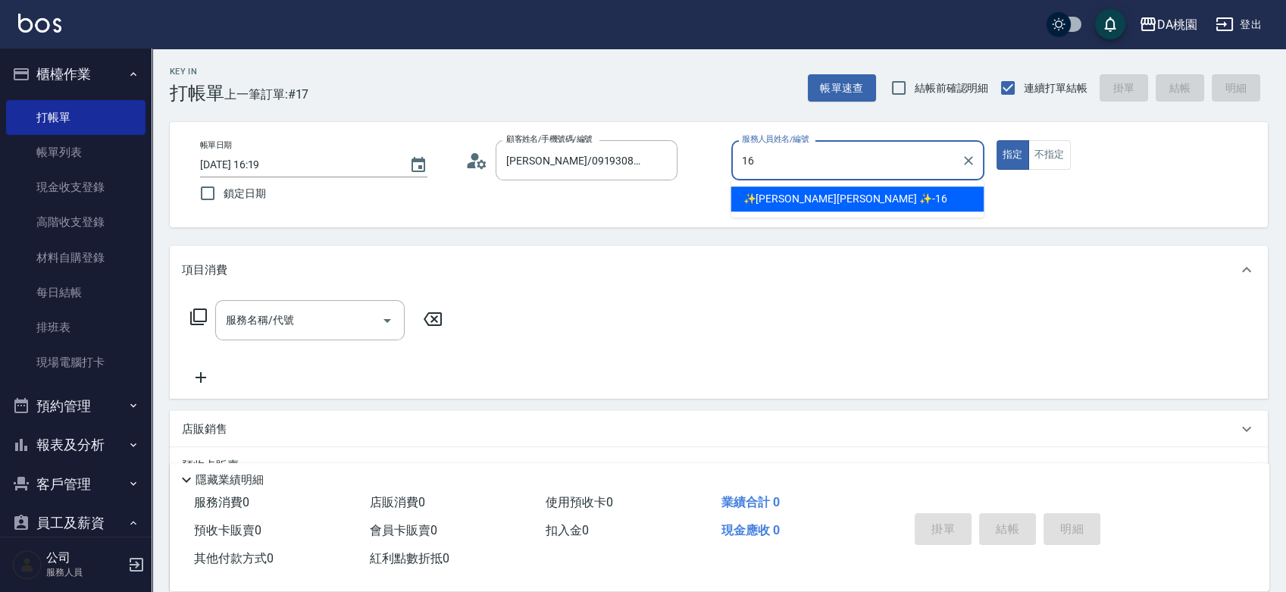
type input "✨[PERSON_NAME][PERSON_NAME] ✨-16"
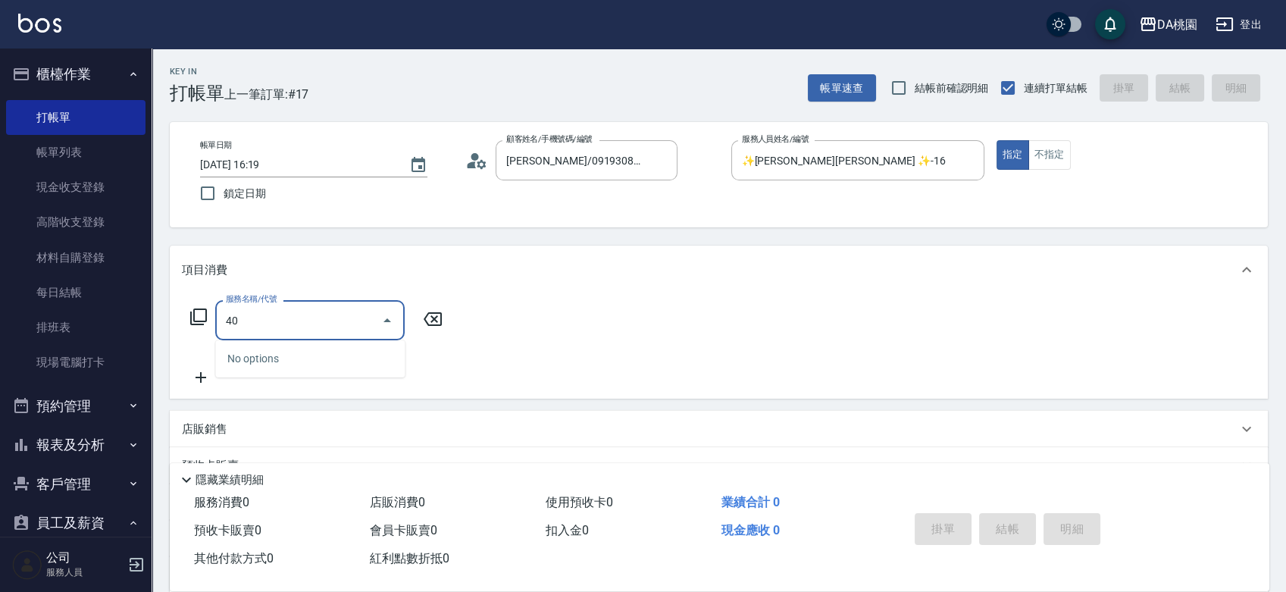
type input "401"
type input "150"
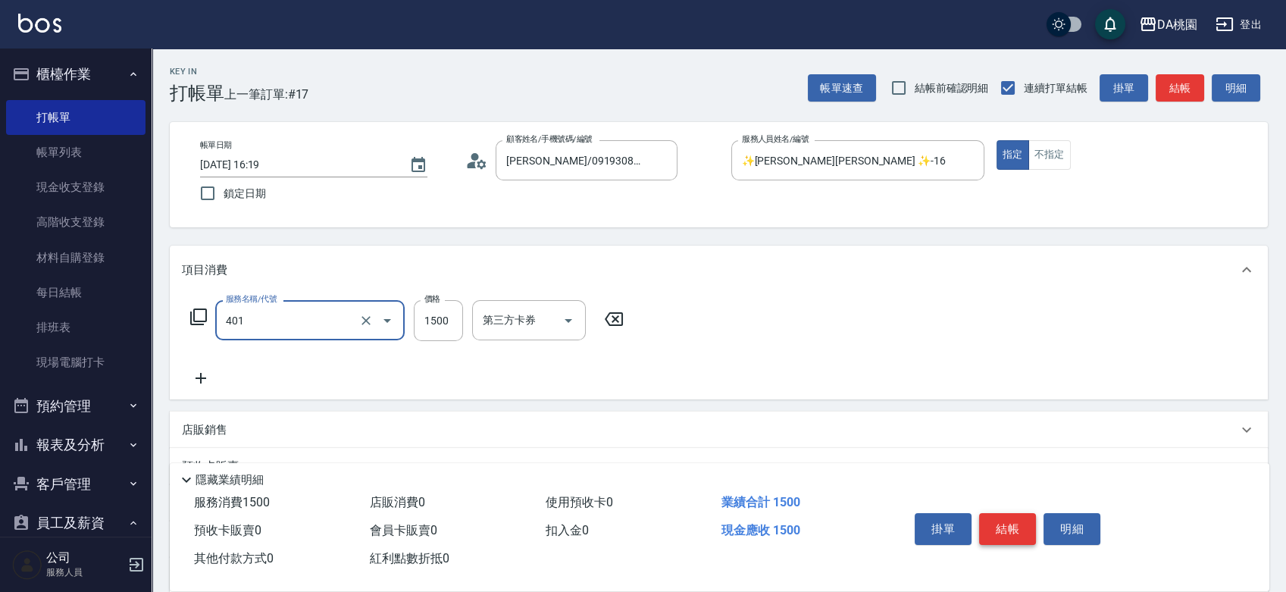
type input "染髮(互助)(401)"
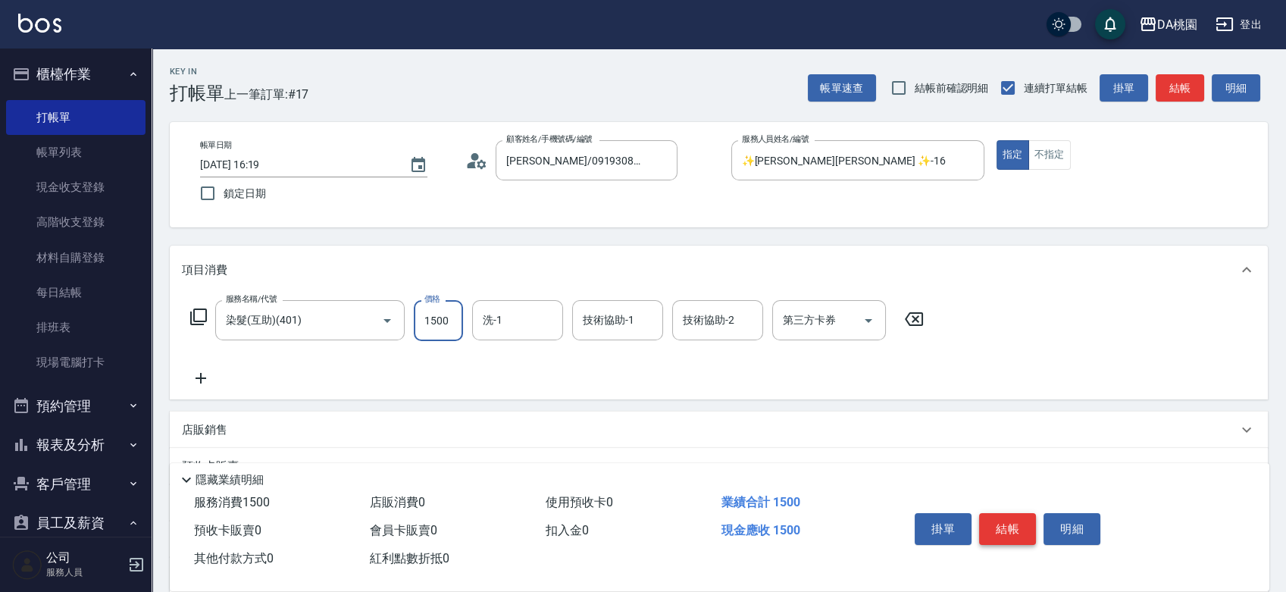
type input "0"
type input "280"
type input "20"
type input "2800"
type input "280"
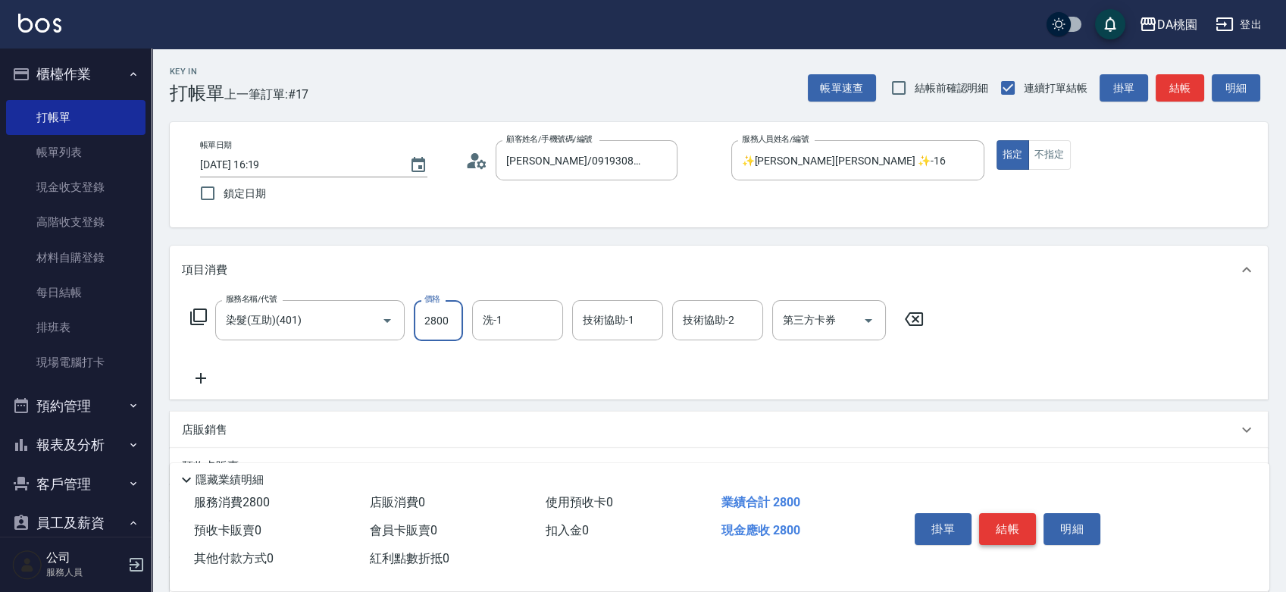
type input "2800"
type input "cherry-25"
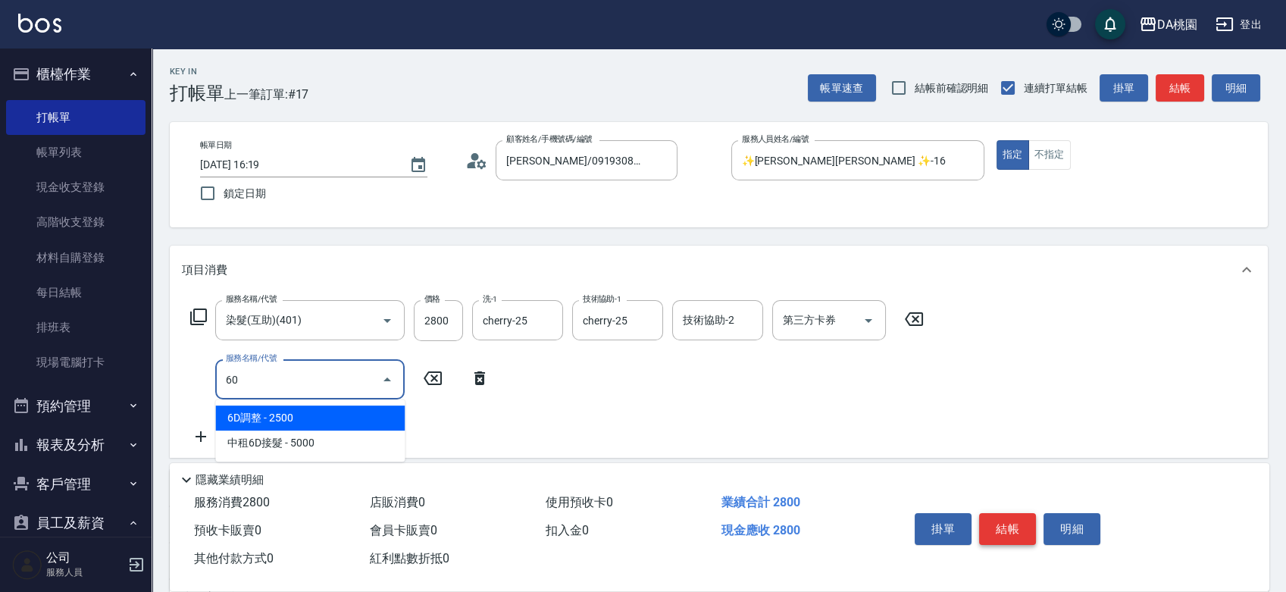
type input "609"
type input "400"
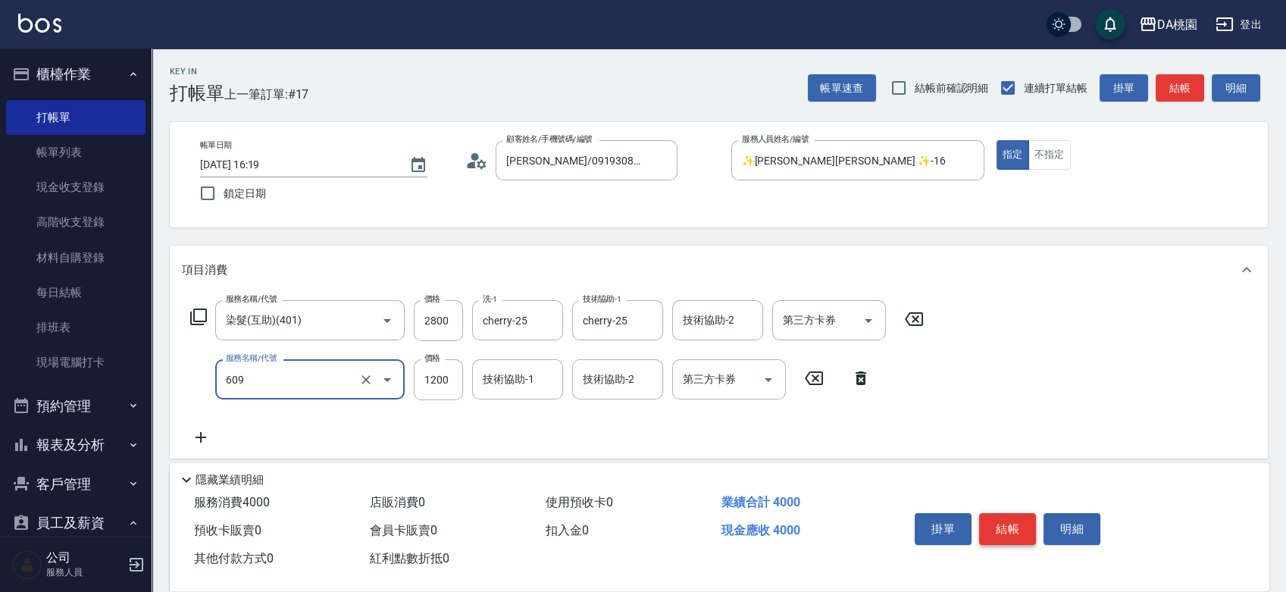
type input "鱗脂質護髮(互助)(609)"
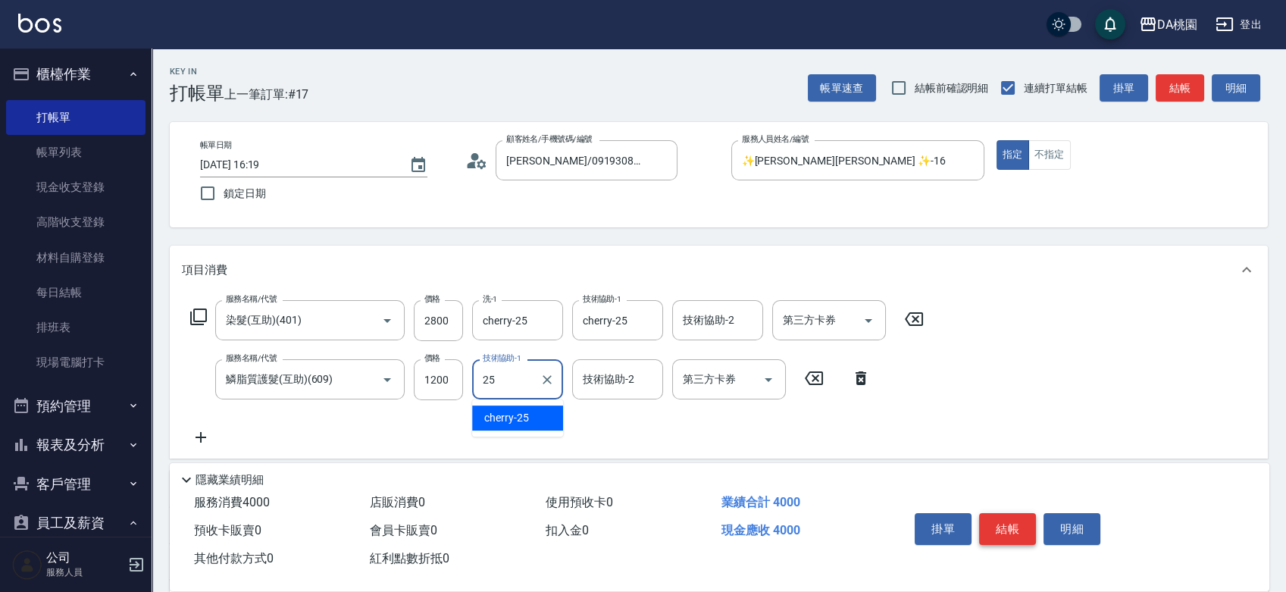
type input "cherry-25"
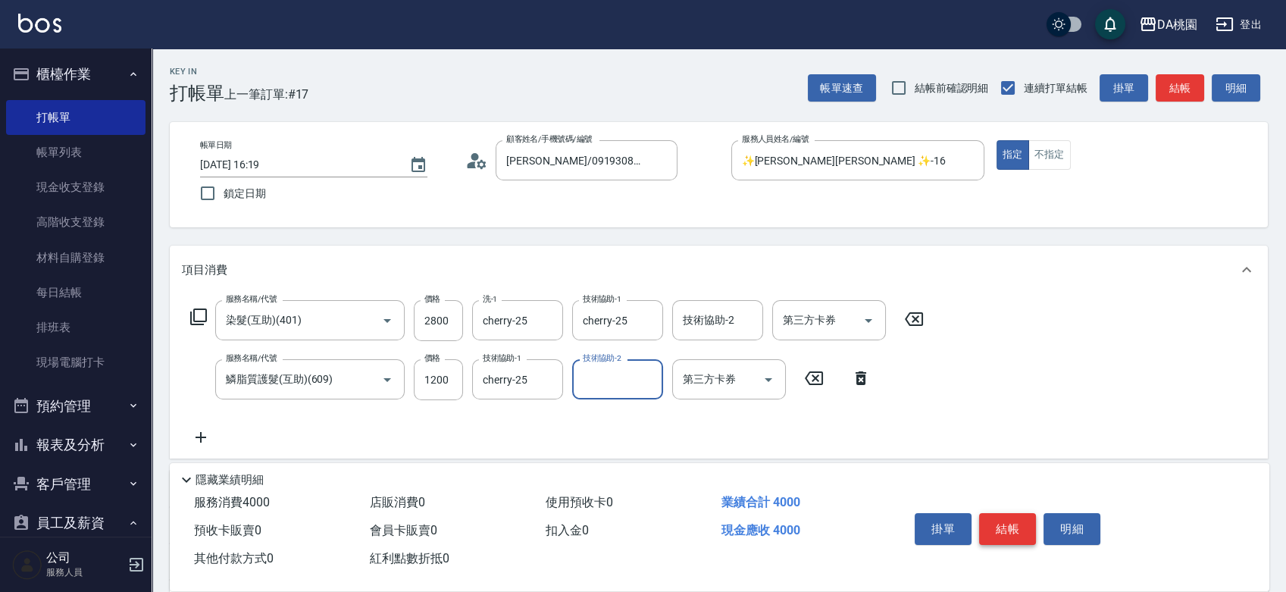
click at [1001, 526] on button "結帳" at bounding box center [1007, 529] width 57 height 32
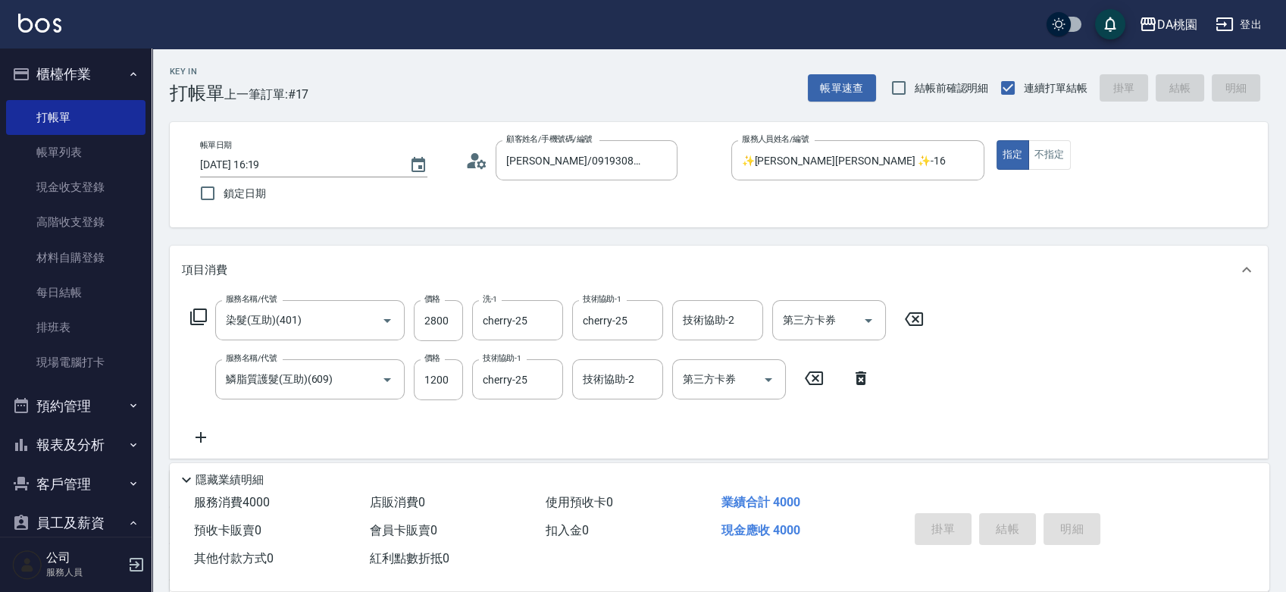
type input "0"
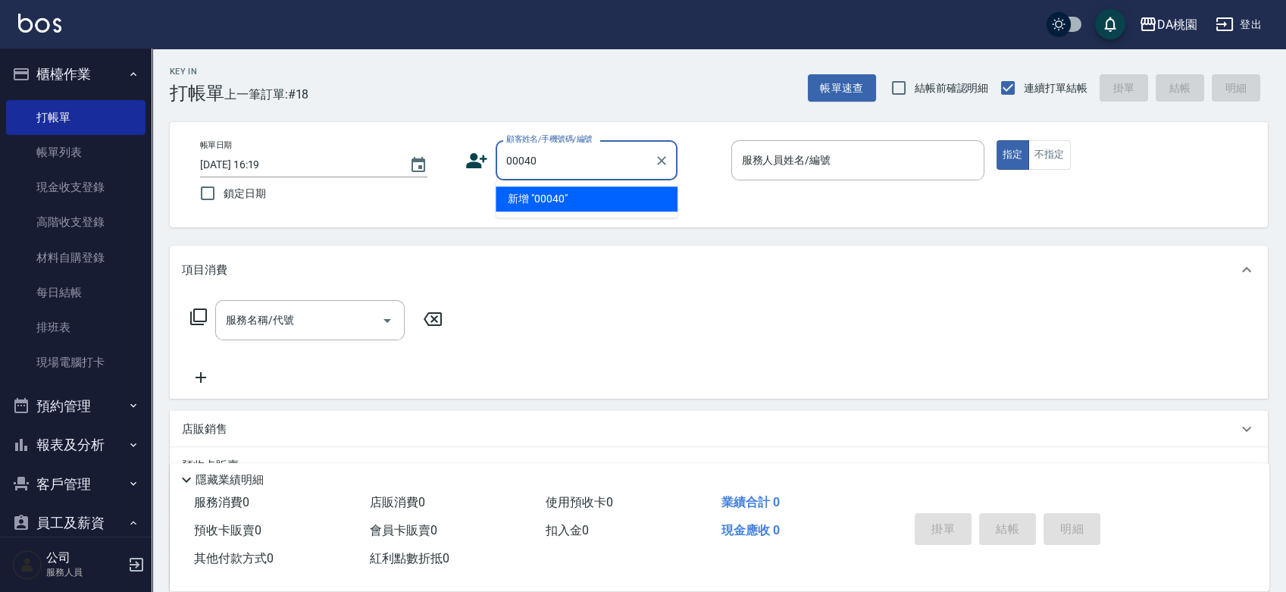
type input "00040"
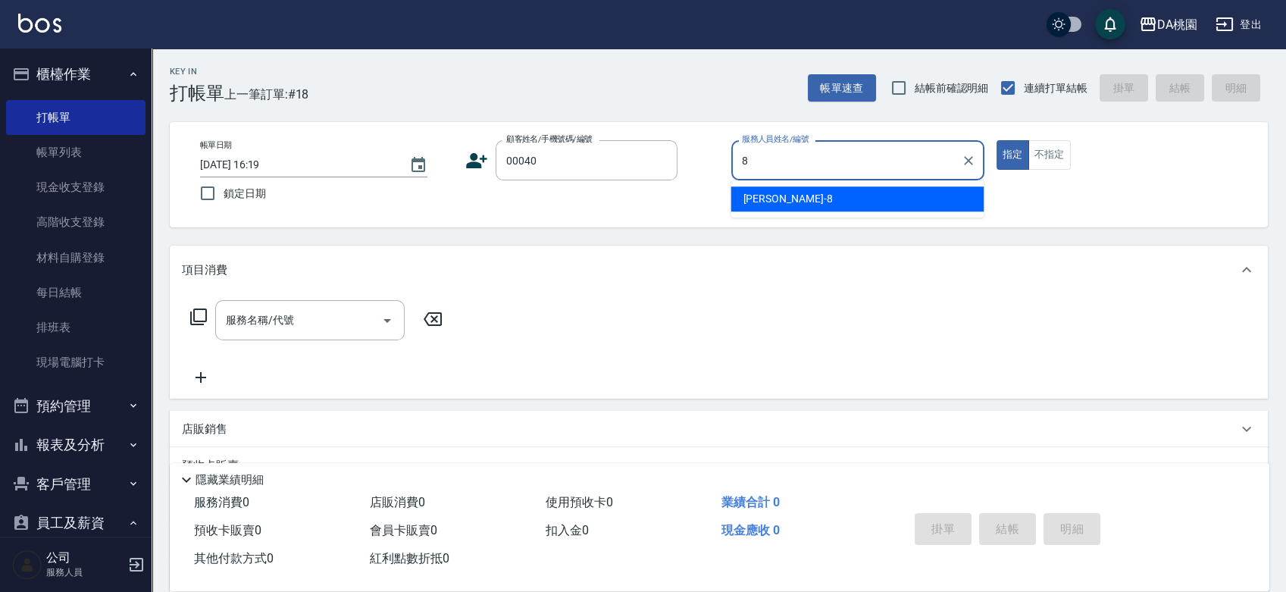
type input "[PERSON_NAME]-8"
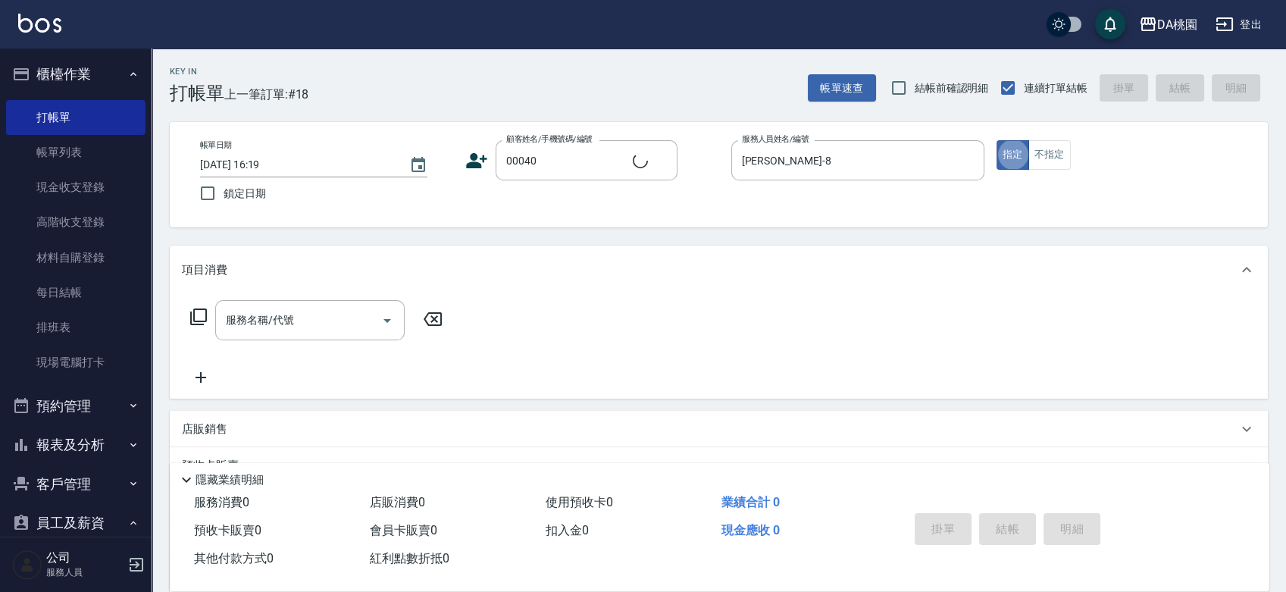
type input "公司/公司00040/00040"
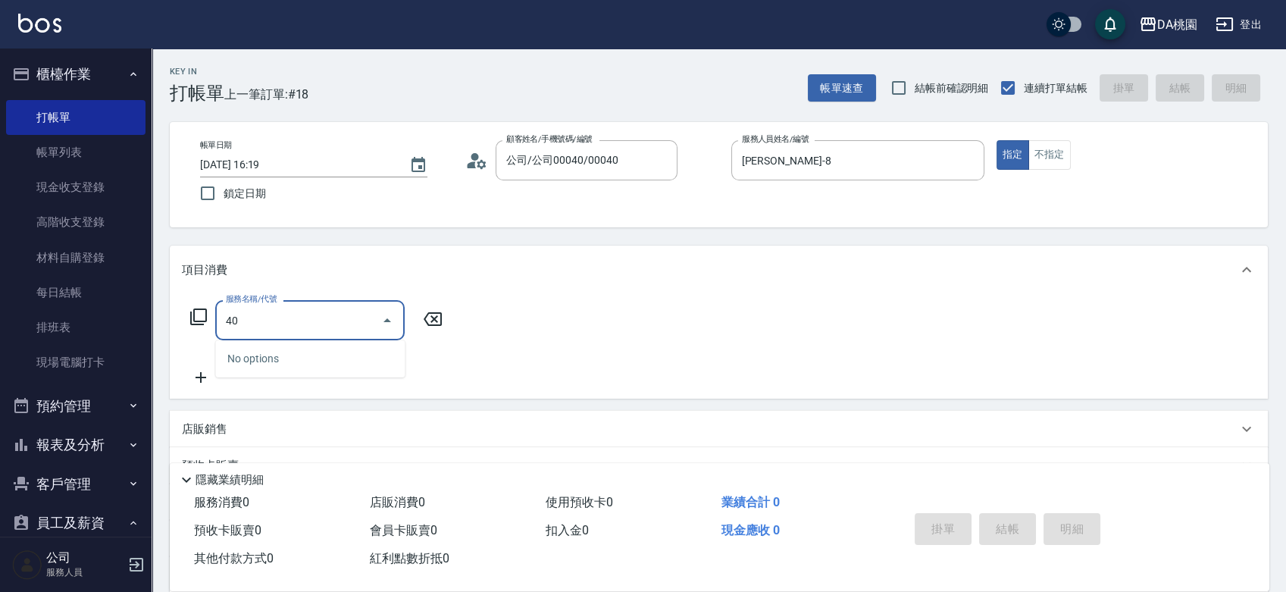
type input "401"
type input "150"
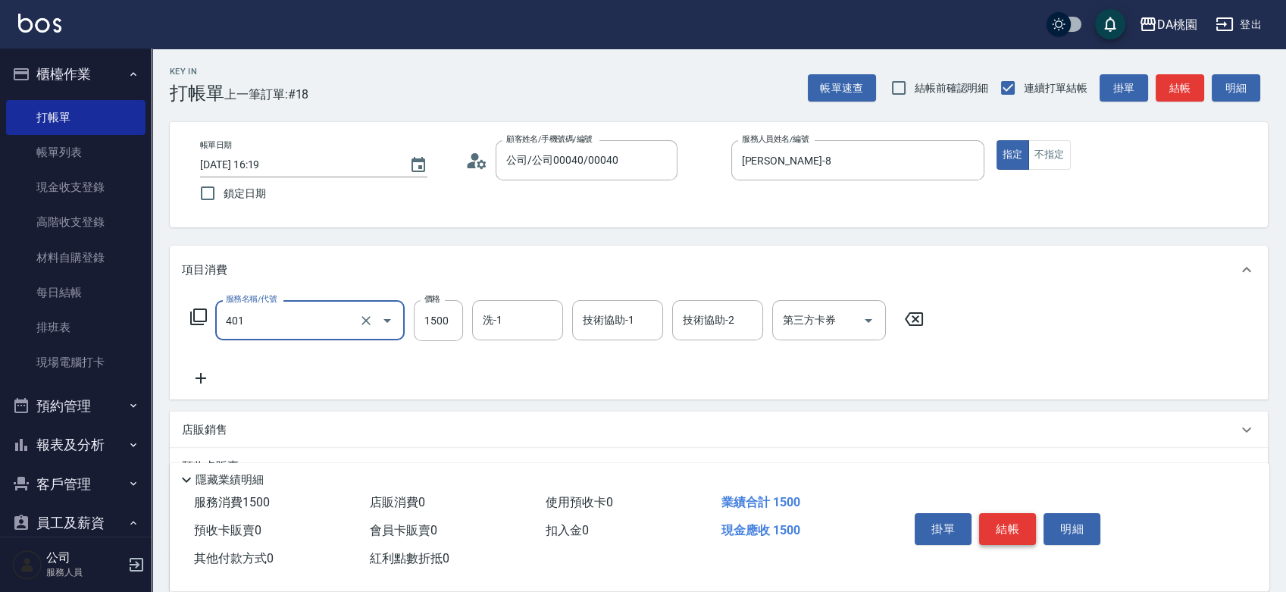
type input "染髮(互助)(401)"
type input "1"
type input "0"
type input "138"
type input "10"
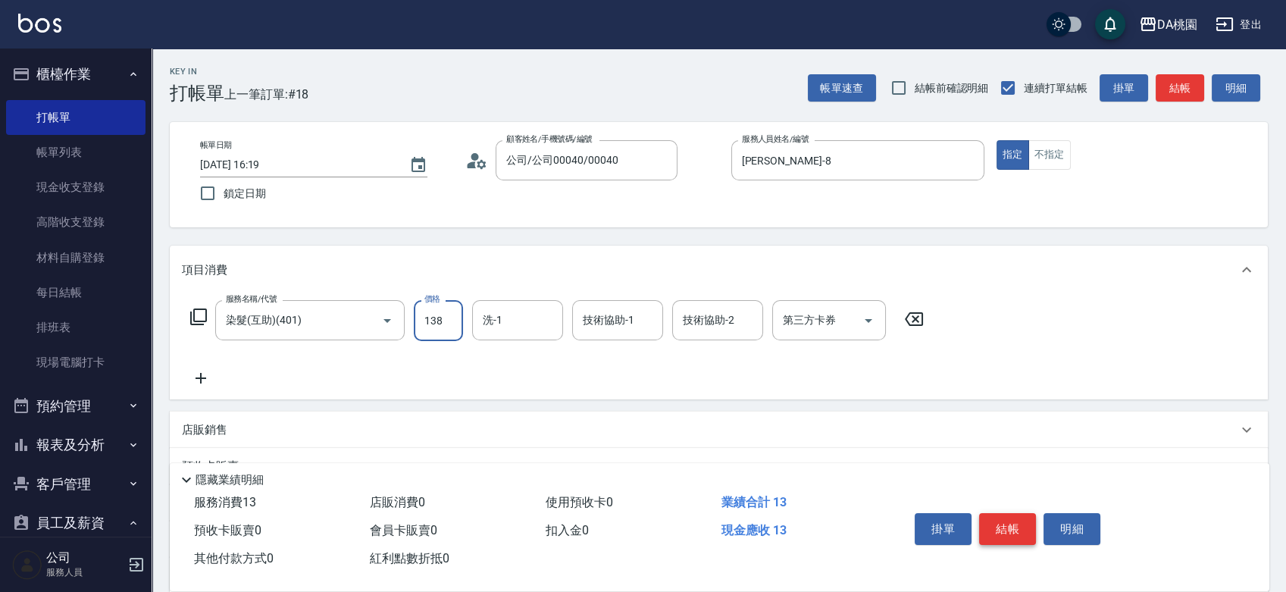
type input "1380"
type input "130"
type input "1380"
type input "[PERSON_NAME]-18"
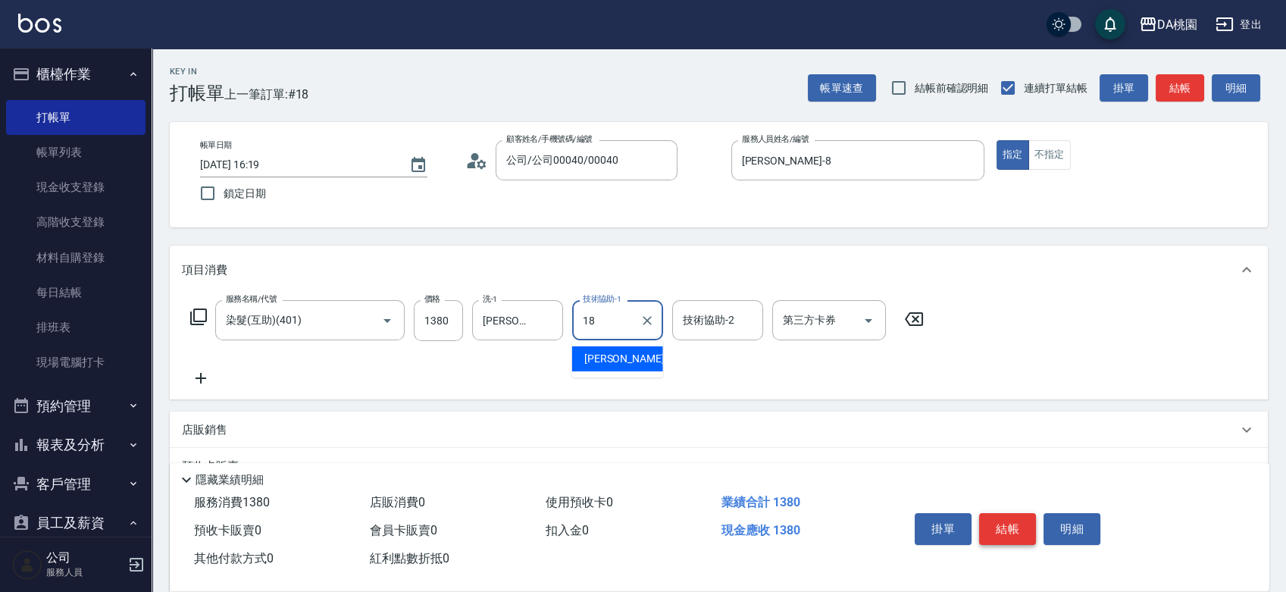
type input "[PERSON_NAME]-18"
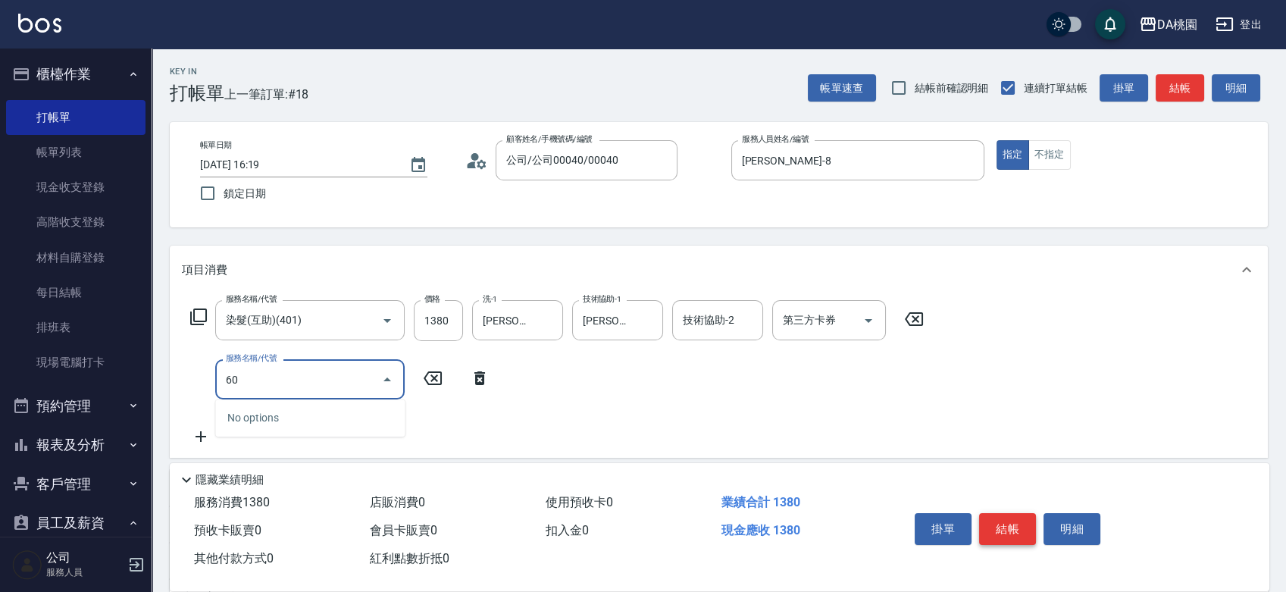
type input "609"
type input "250"
type input "鱗脂質護髮(互助)(609)"
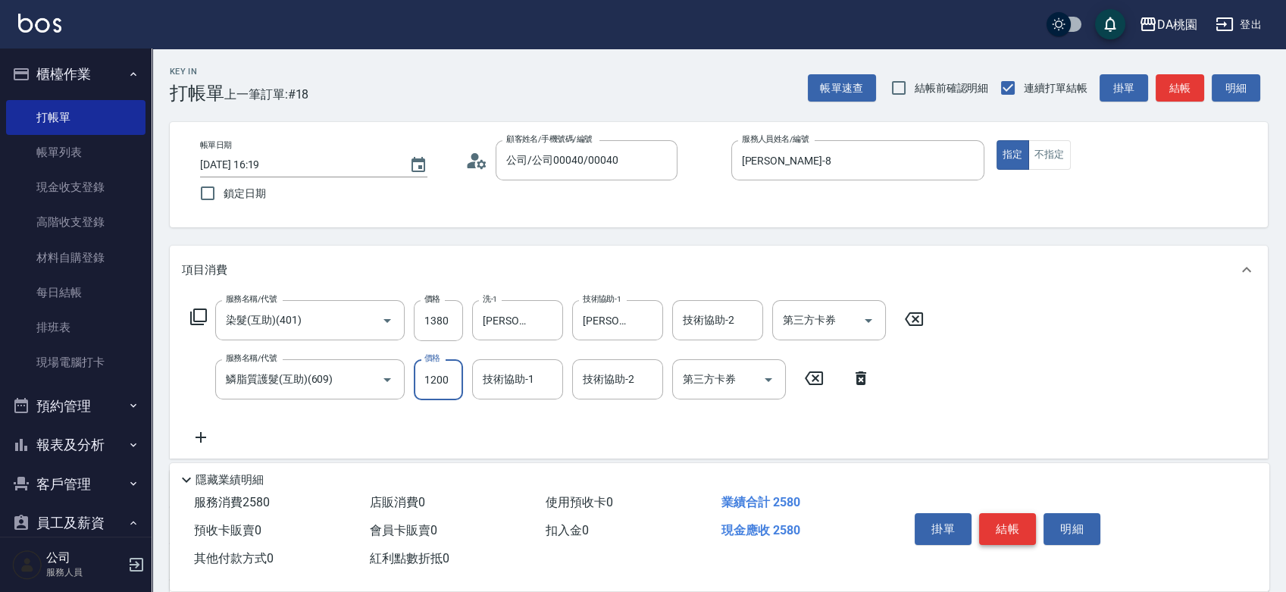
type input "1"
type input "130"
type input "196"
type input "150"
type input "1960"
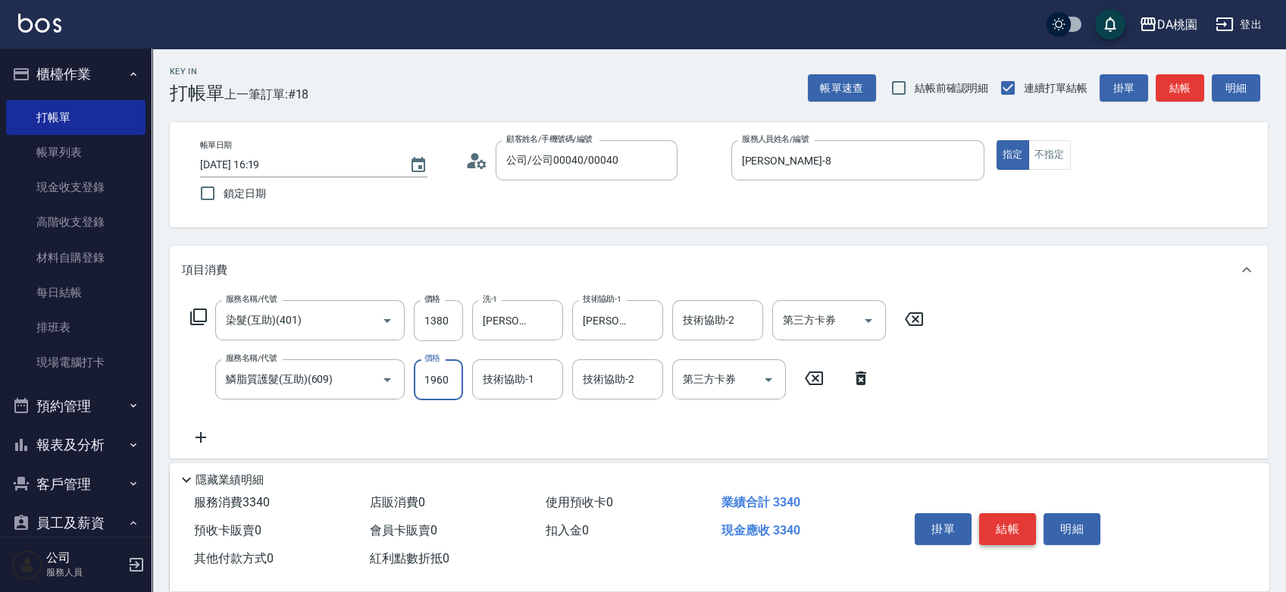
type input "330"
type input "19600"
type input "2090"
type input "1960"
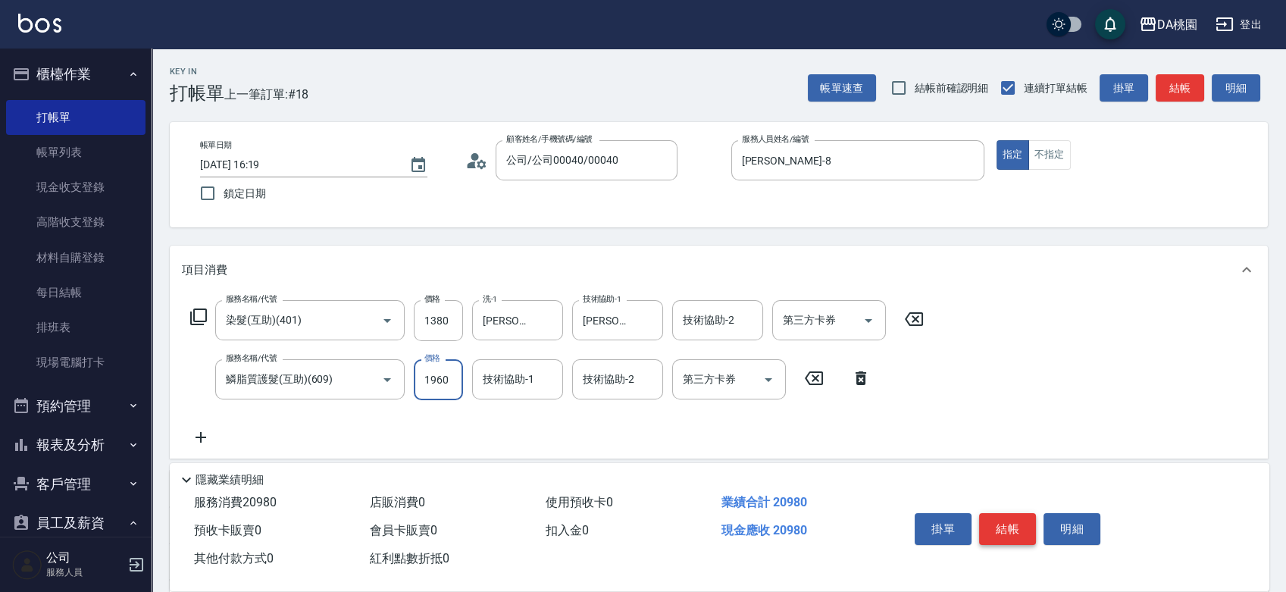
type input "330"
type input "196"
type input "150"
type input "19"
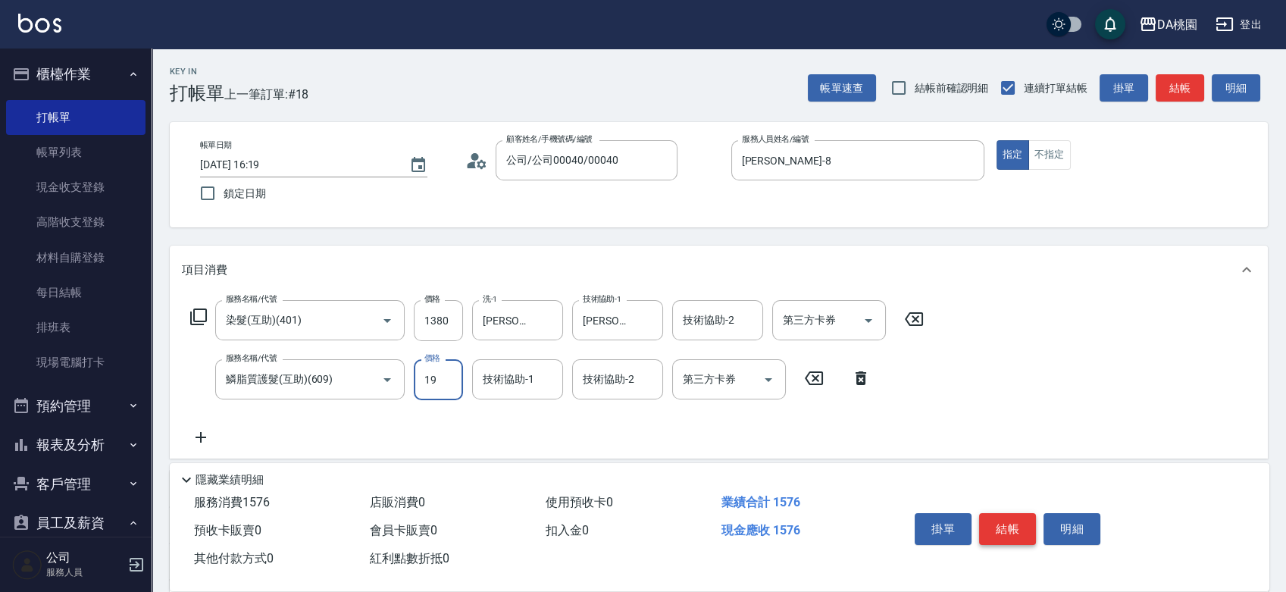
type input "130"
type input "160"
type input "150"
type input "1600"
type input "290"
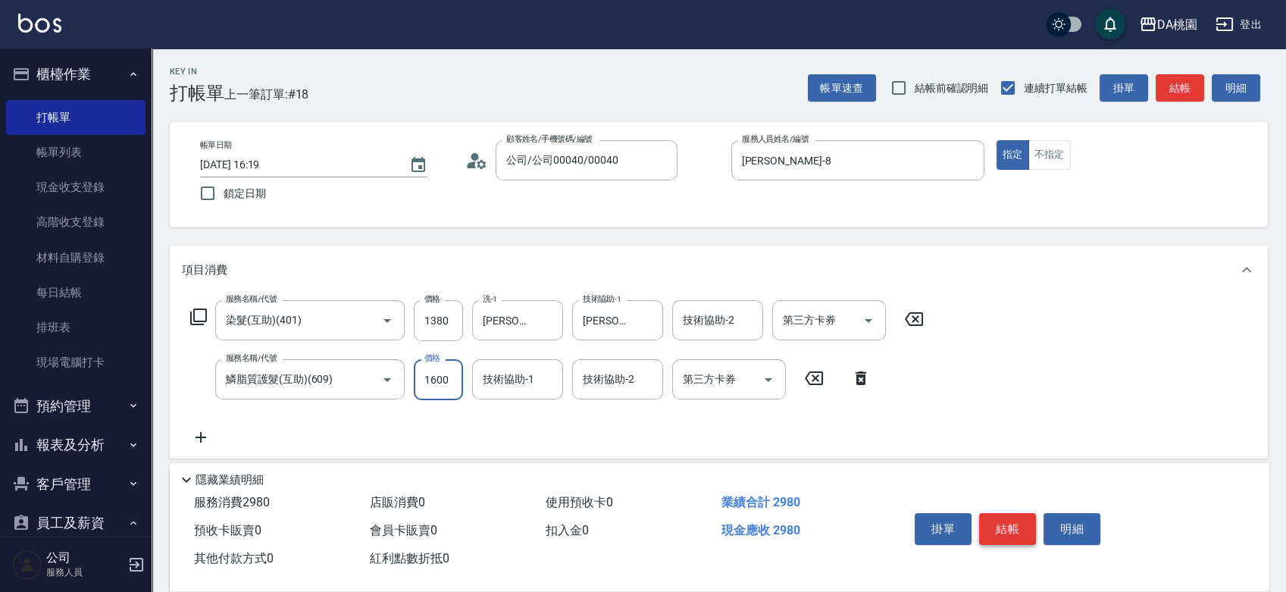
type input "1600"
type input "[PERSON_NAME]-18"
click at [1001, 526] on button "結帳" at bounding box center [1007, 529] width 57 height 32
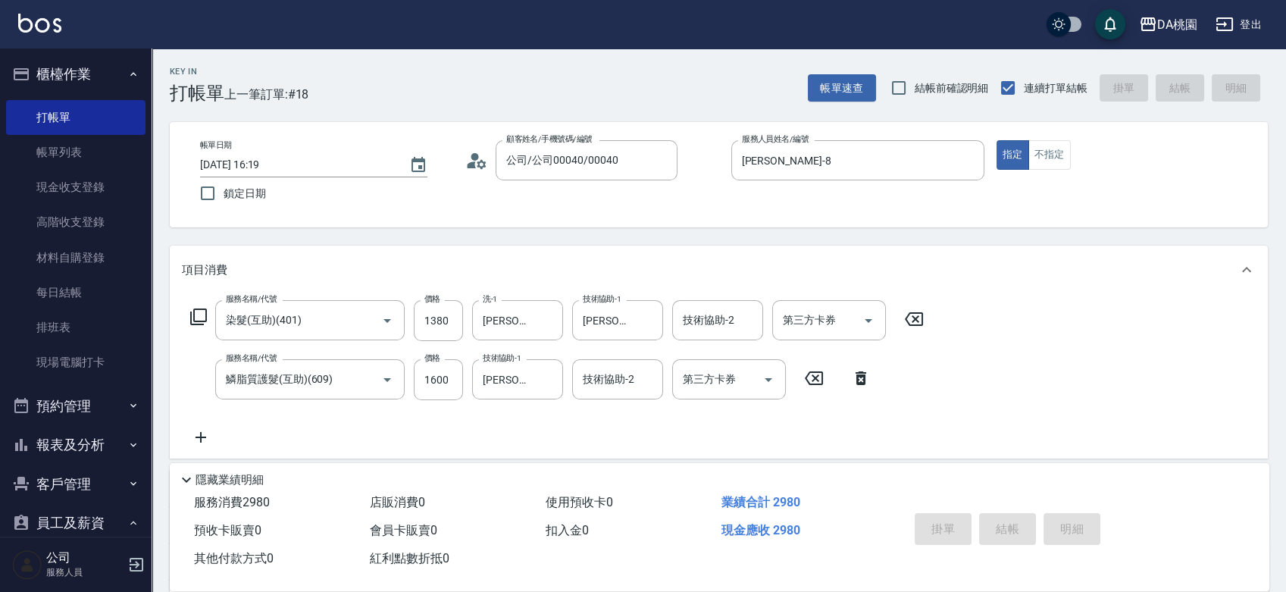
type input "0"
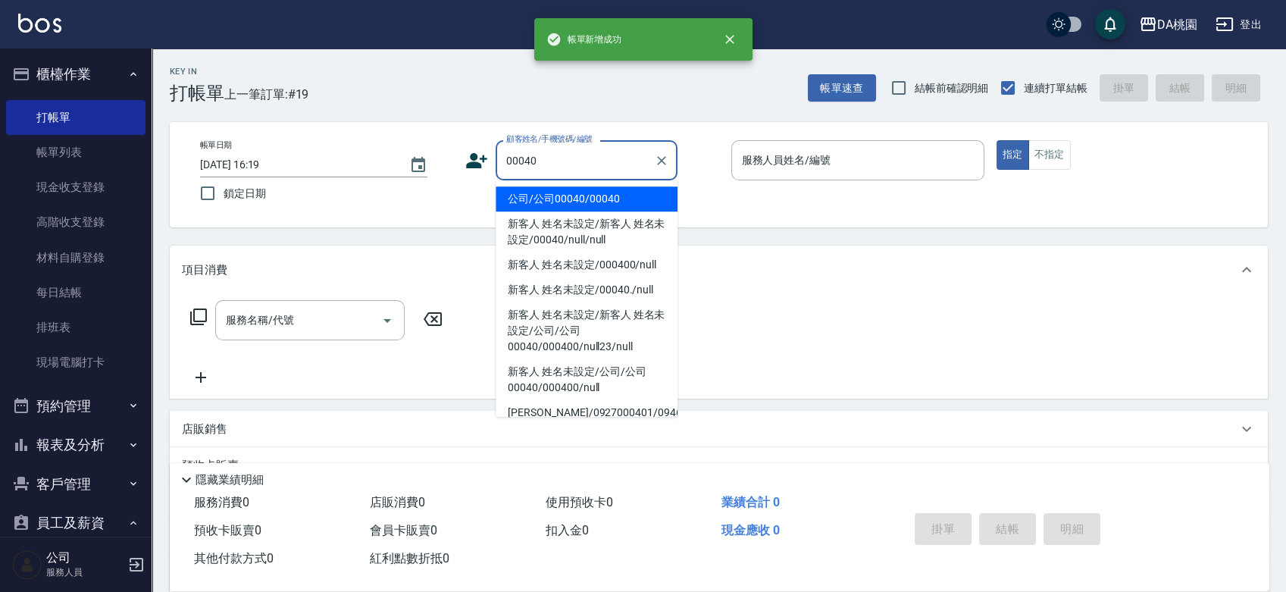
type input "公司/公司00040/00040"
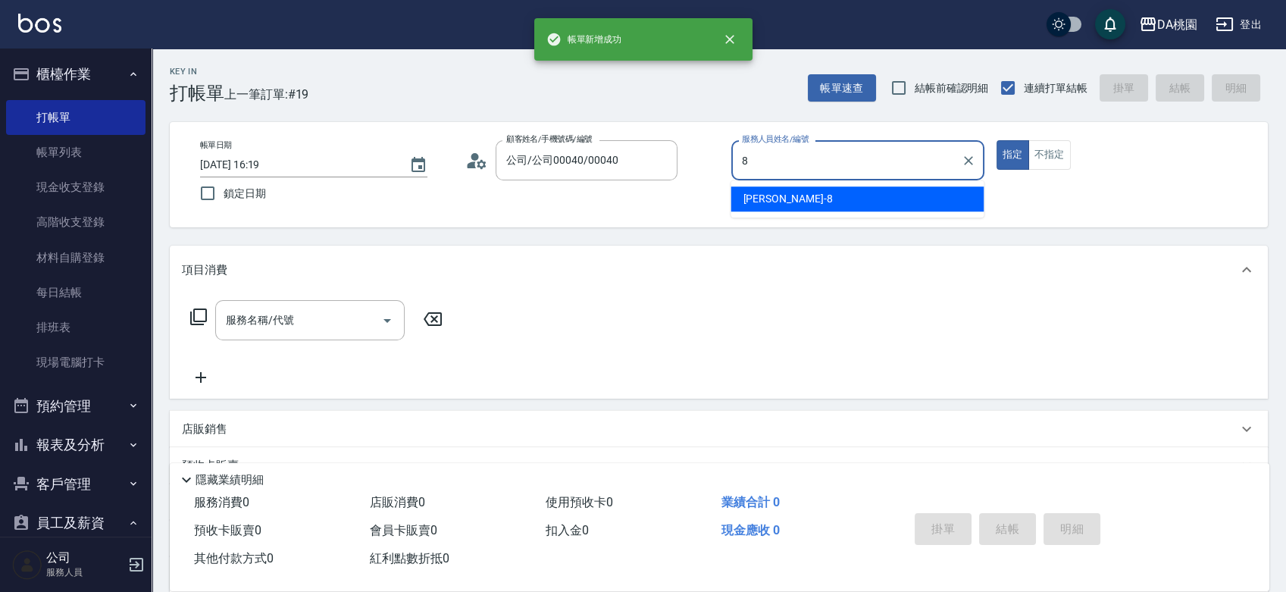
type input "[PERSON_NAME]-8"
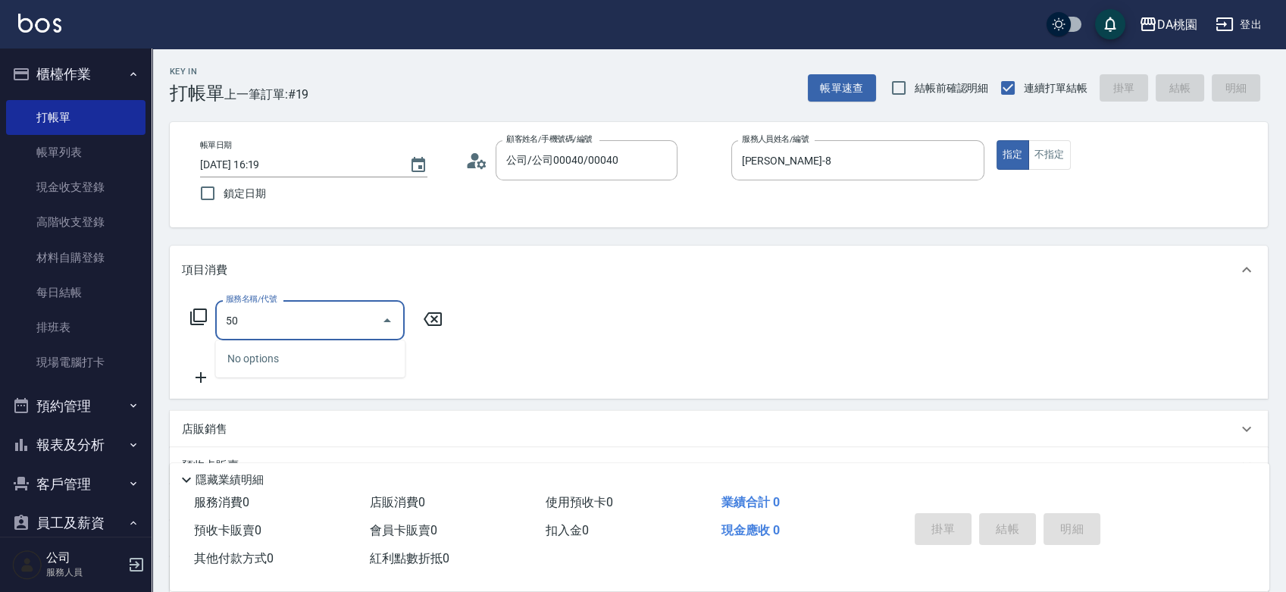
type input "501"
type input "20"
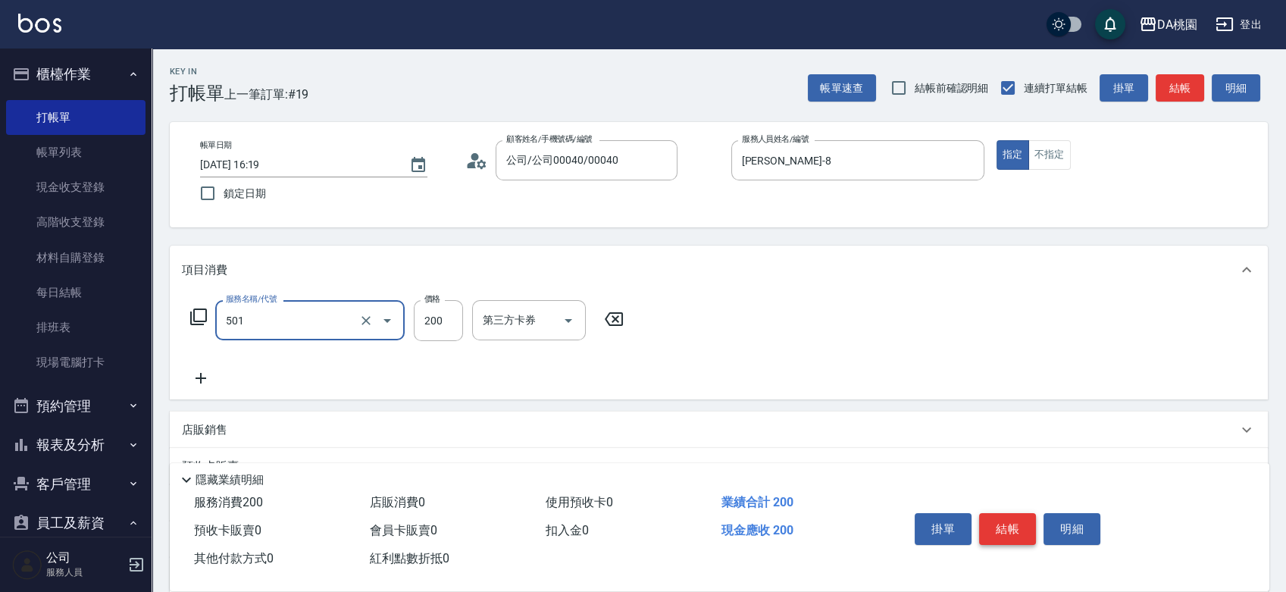
type input "洗髮(互助)(501)"
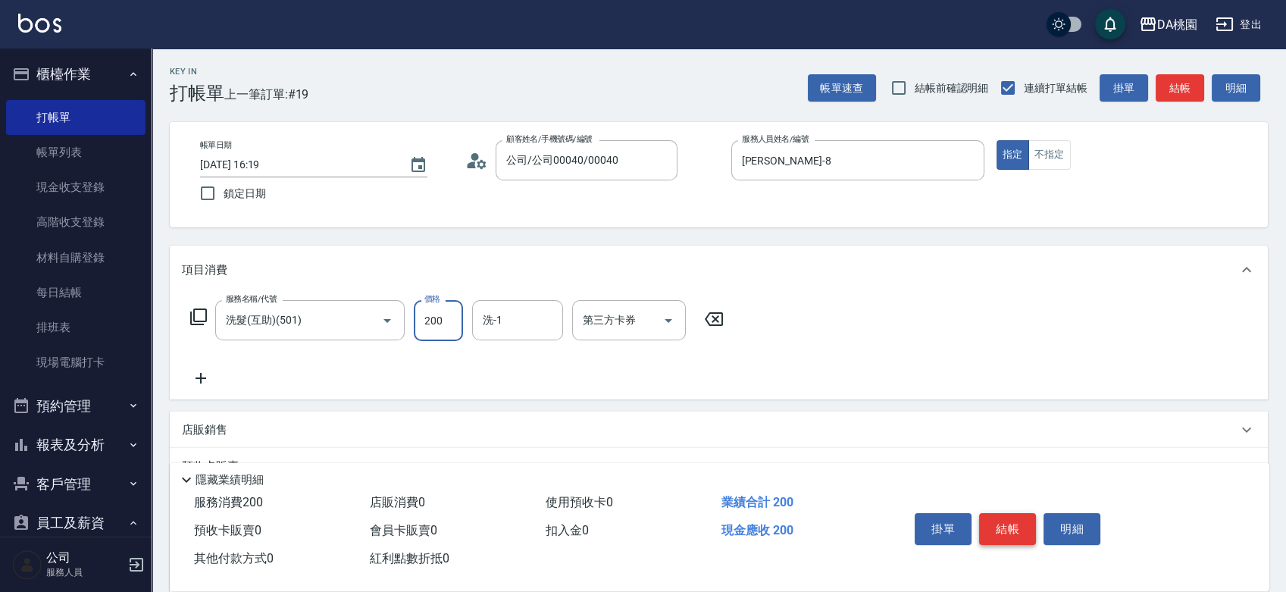
type input "2"
type input "0"
type input "25"
type input "20"
type input "250"
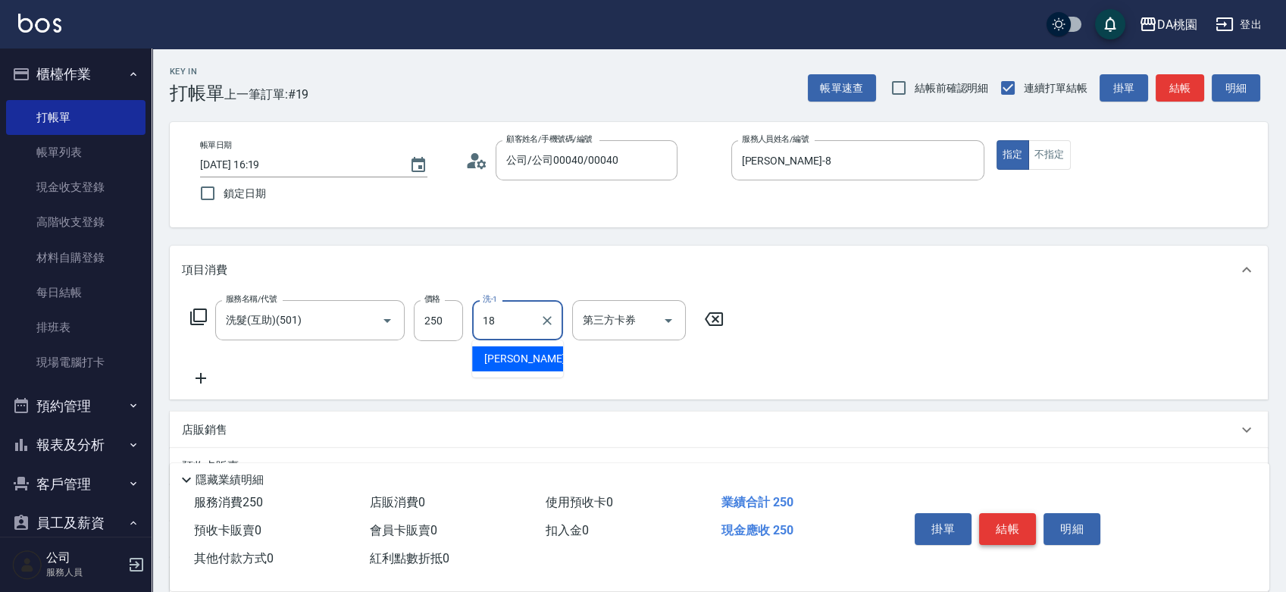
type input "[PERSON_NAME]-18"
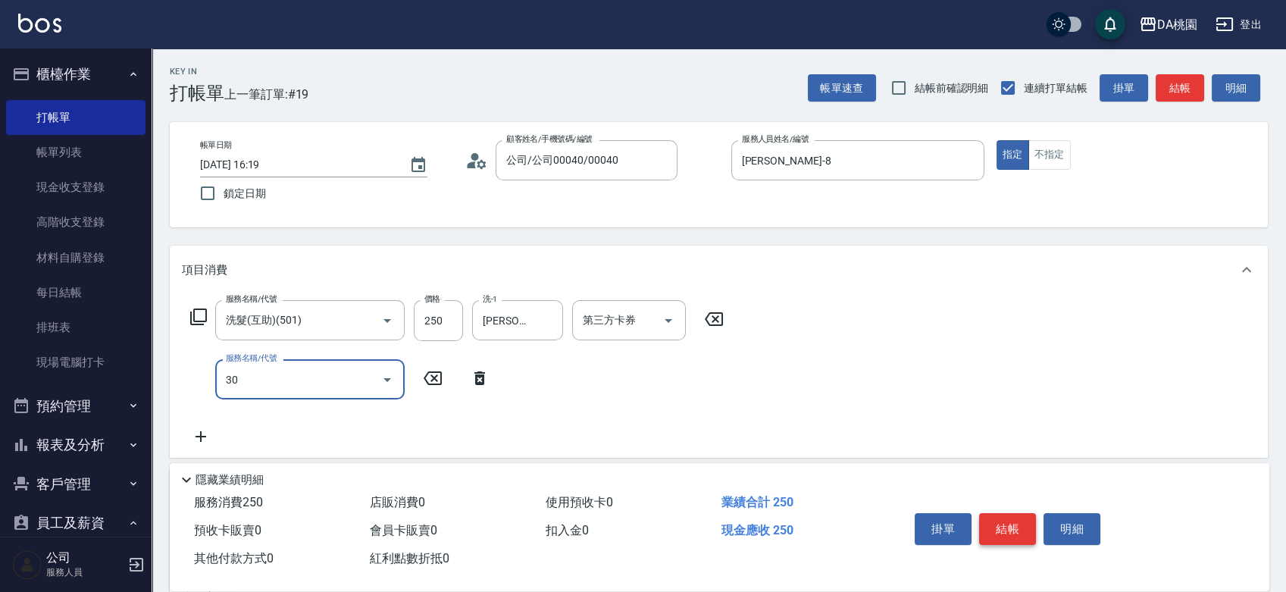
type input "303"
type input "50"
type input "A級剪髮(303)"
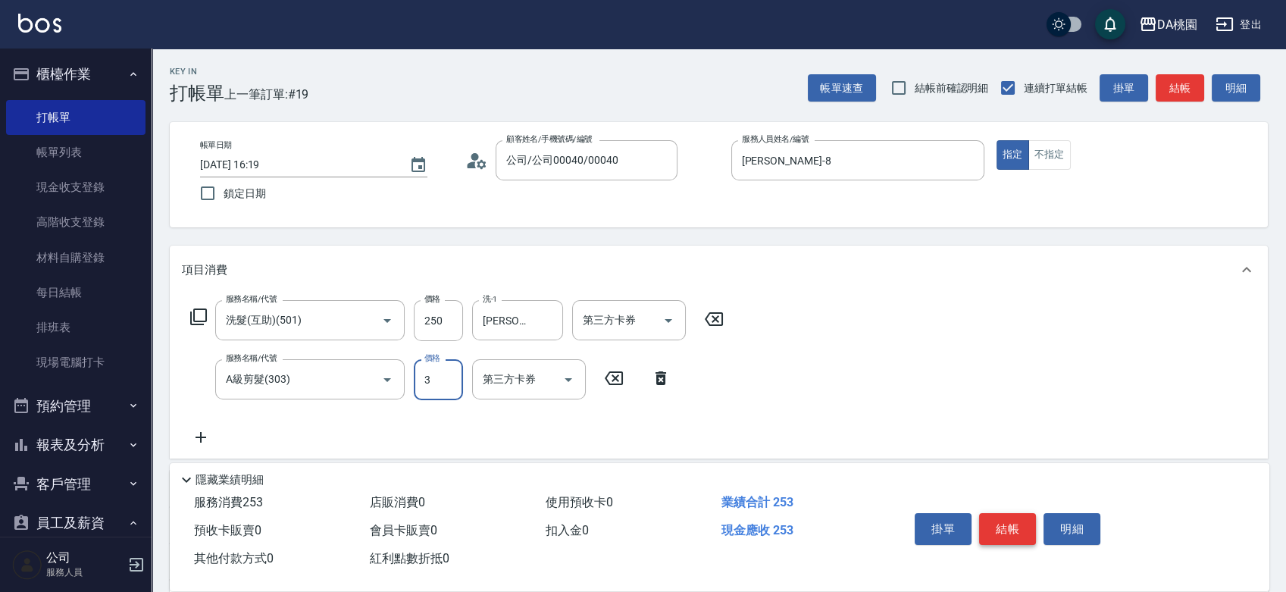
type input "20"
type input "350"
type input "60"
click at [1001, 526] on button "結帳" at bounding box center [1007, 529] width 57 height 32
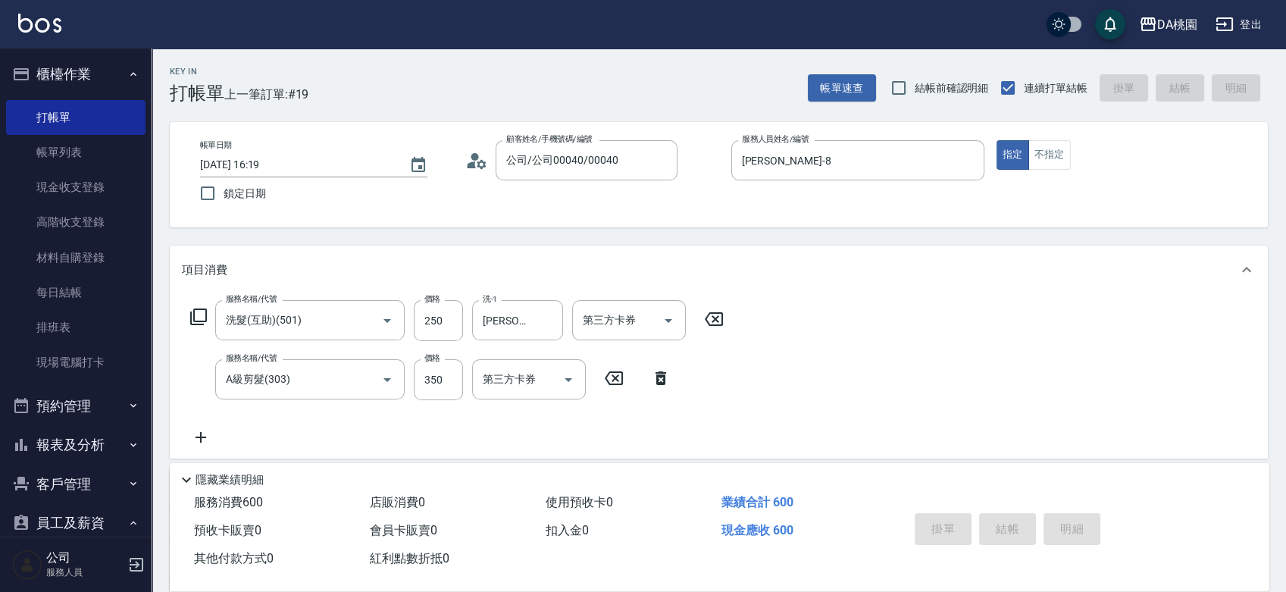
type input "[DATE] 16:20"
type input "0"
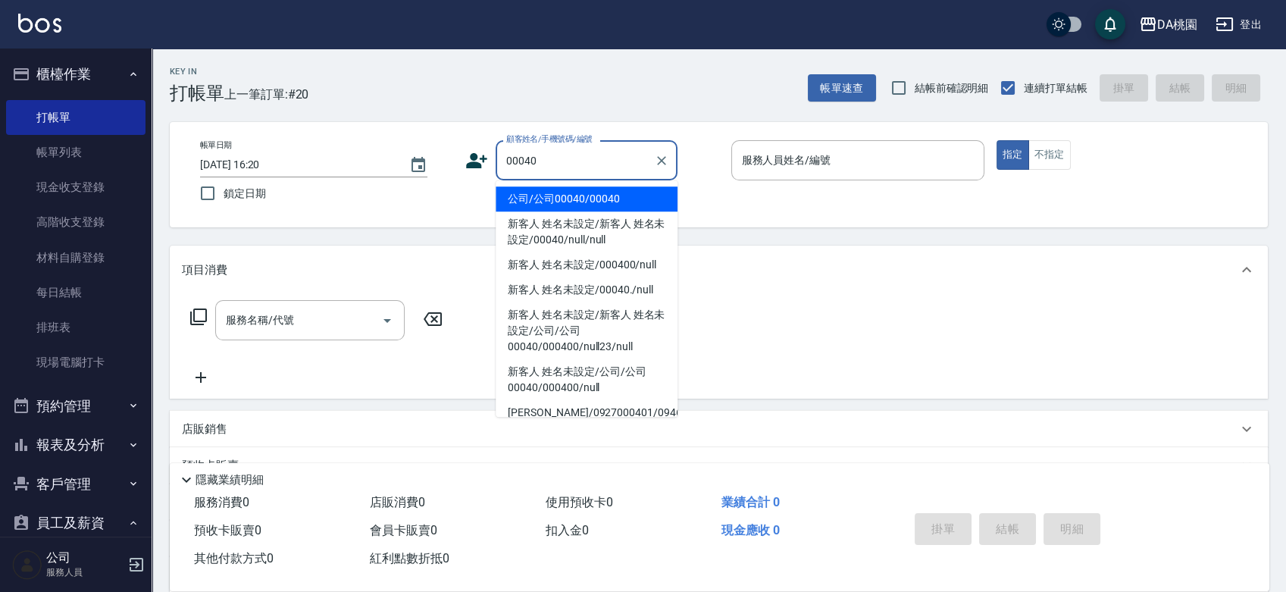
type input "公司/公司00040/00040"
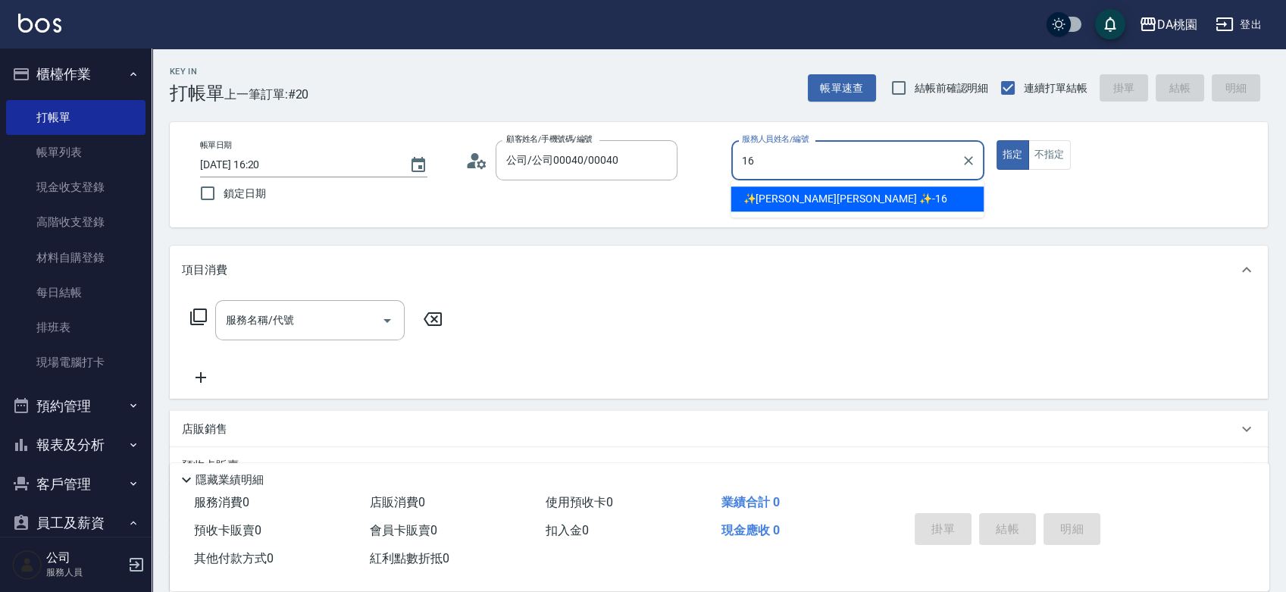
type input "✨[PERSON_NAME][PERSON_NAME] ✨-16"
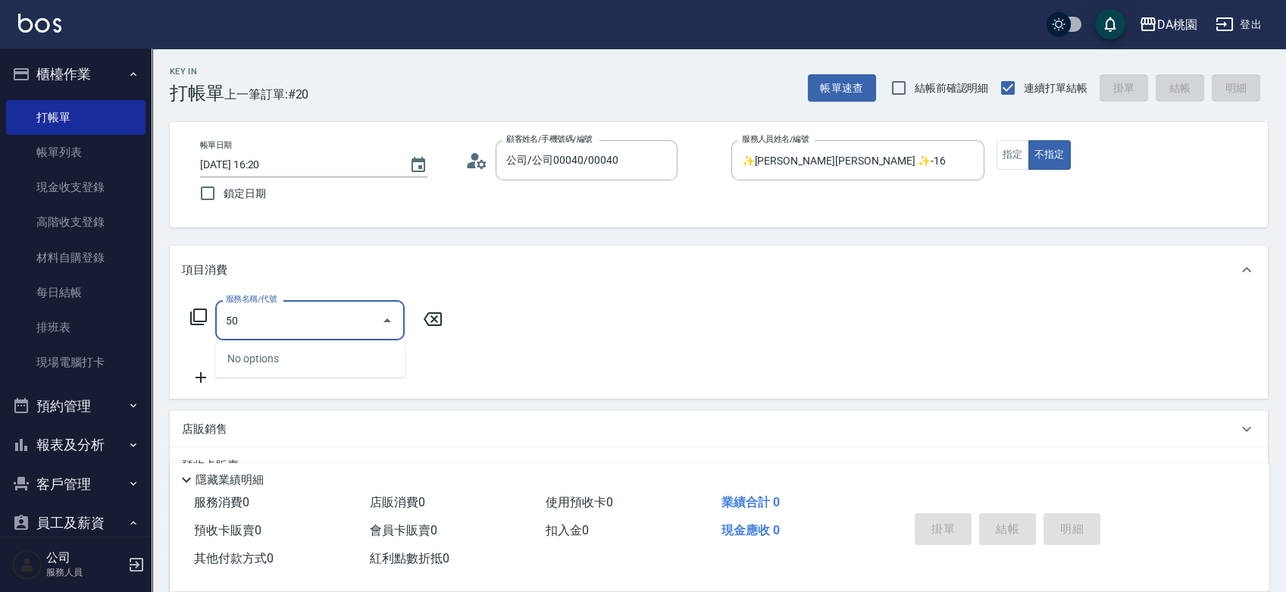
type input "501"
type input "20"
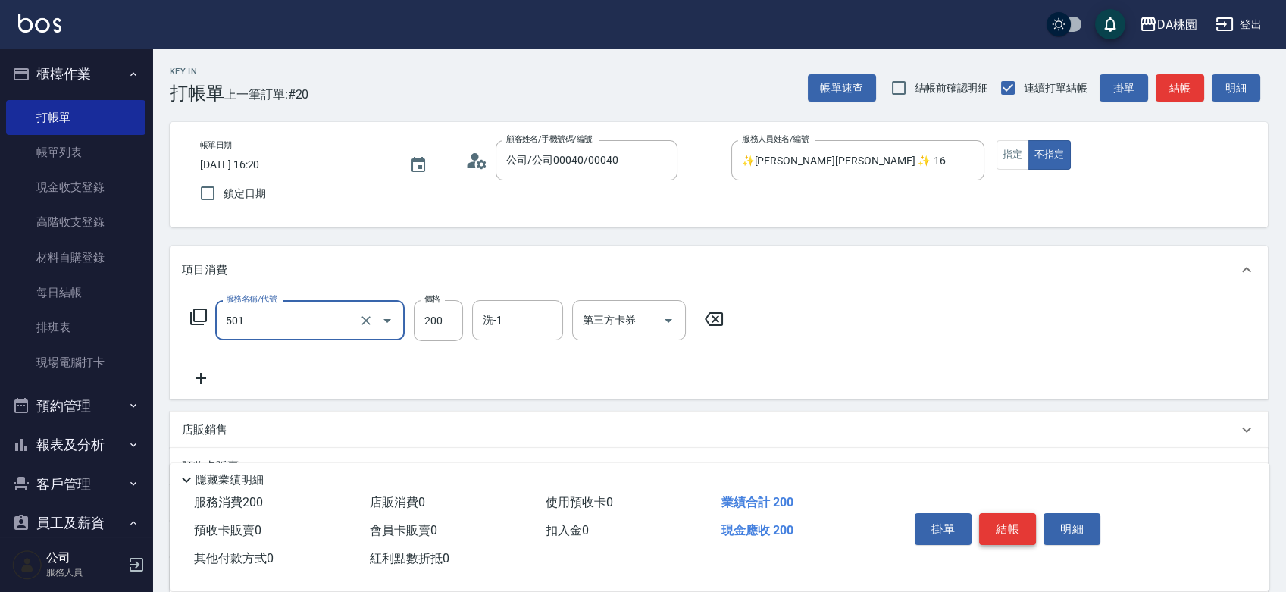
type input "洗髮(互助)(501)"
type input "0"
type input "350"
type input "30"
type input "350"
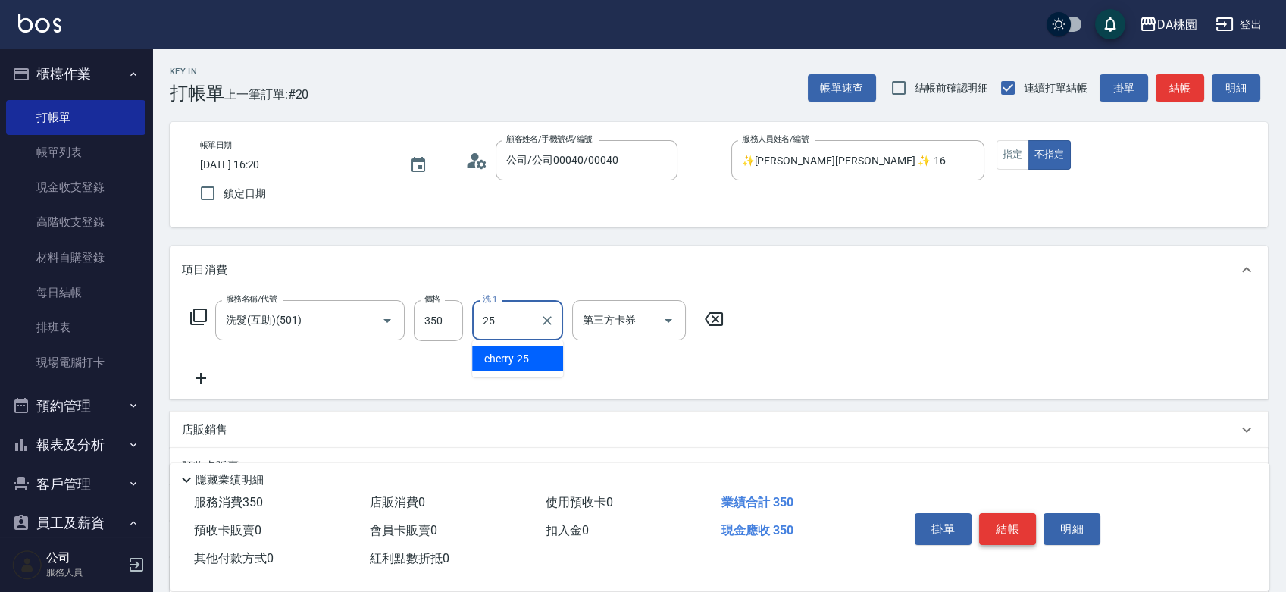
type input "cherry-25"
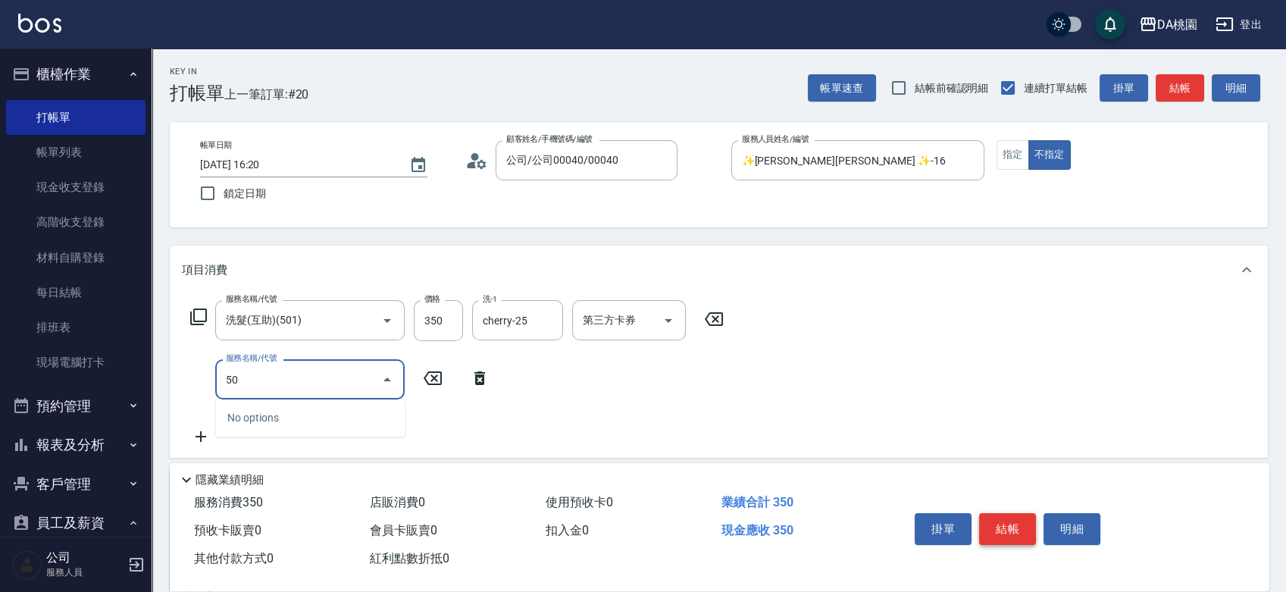
type input "504"
type input "40"
type input "[PERSON_NAME](互助)(504)"
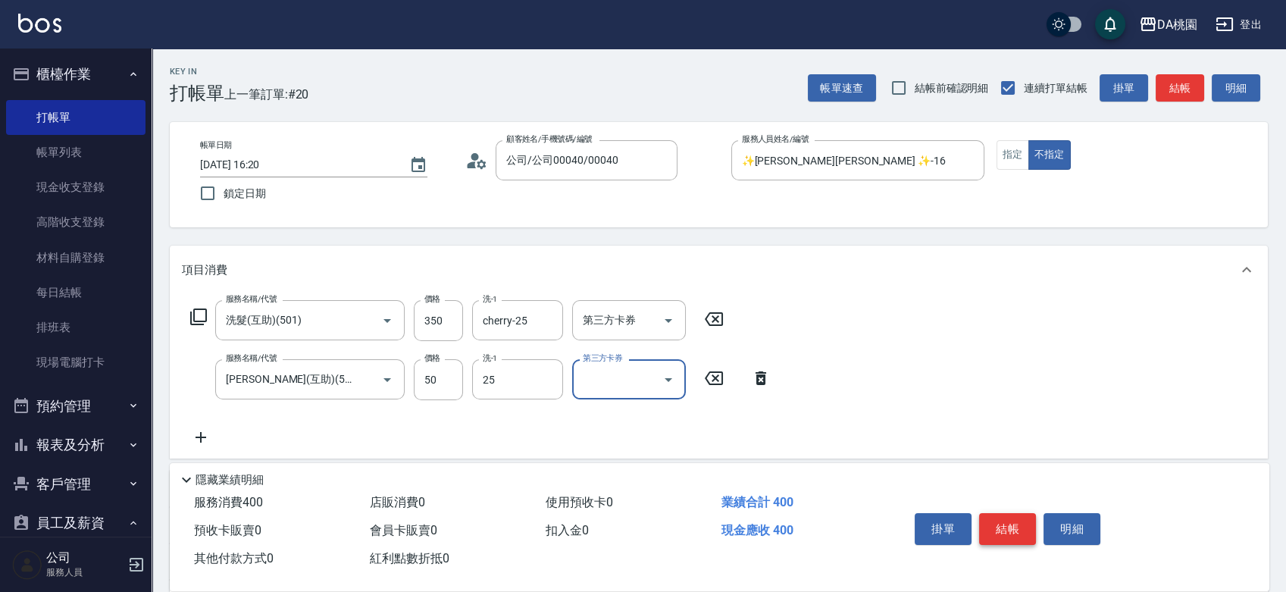
type input "cherry-25"
click at [1001, 526] on button "結帳" at bounding box center [1007, 529] width 57 height 32
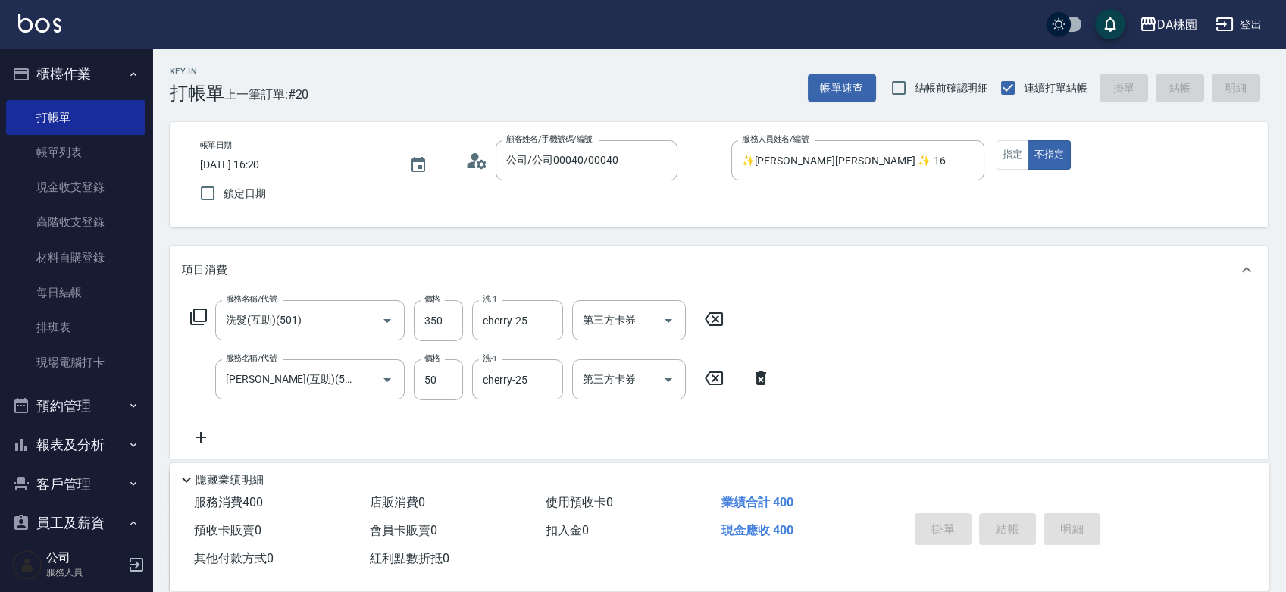
type input "0"
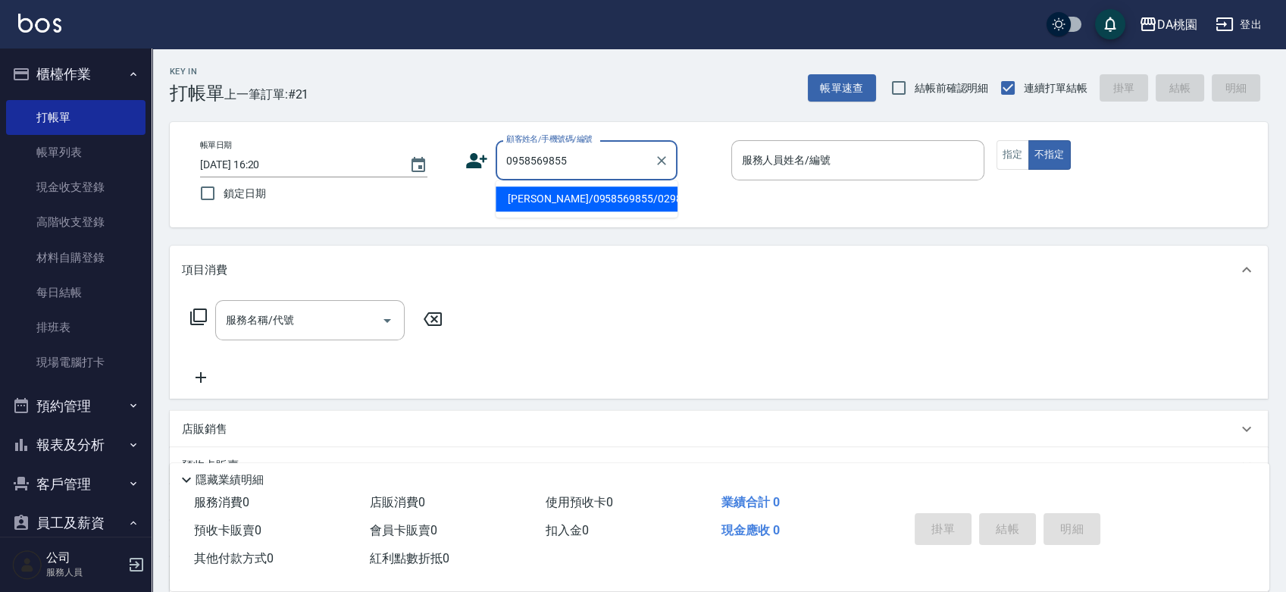
type input "[PERSON_NAME]/0958569855/02984"
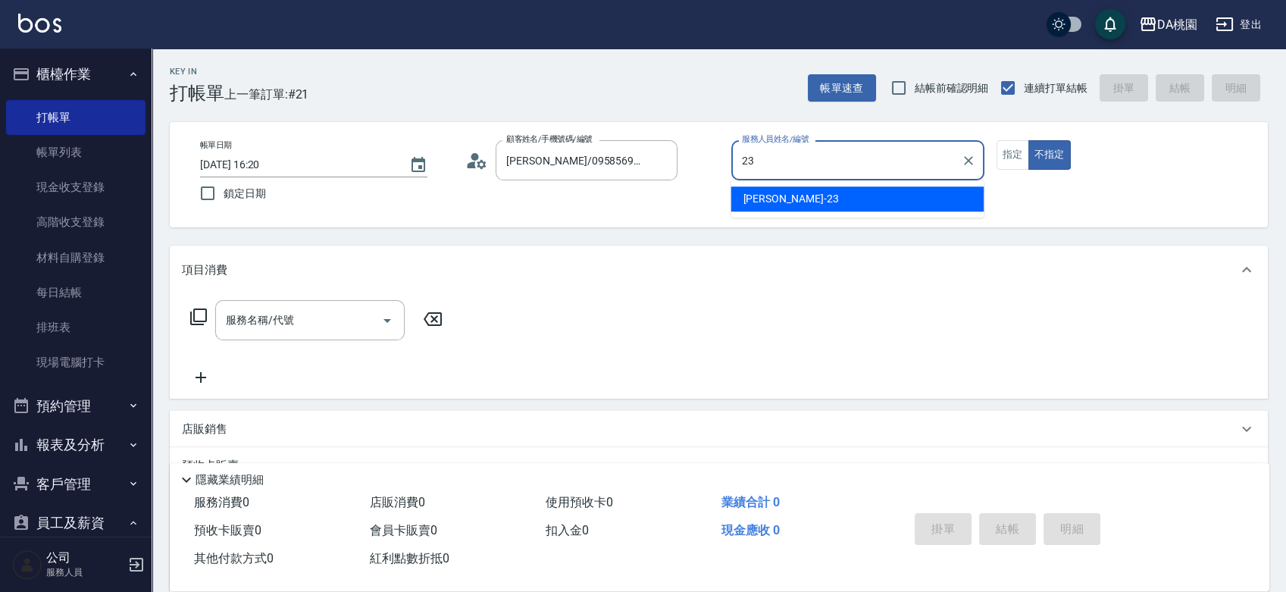
type input "23"
type button "false"
type input "[PERSON_NAME] -23"
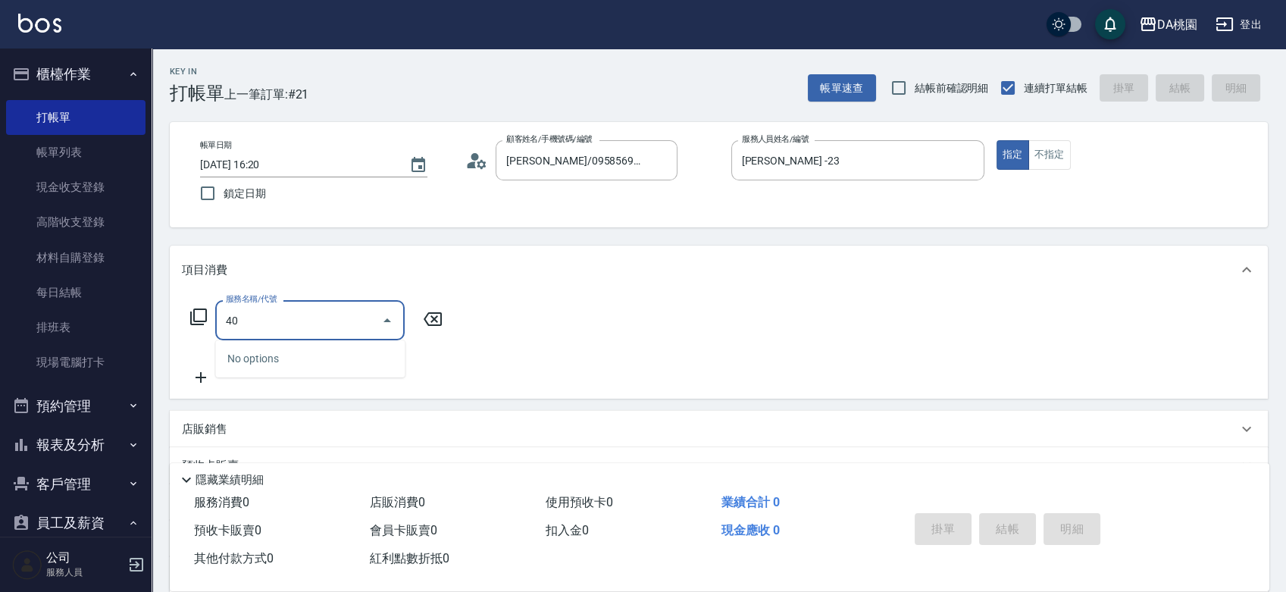
type input "401"
type input "150"
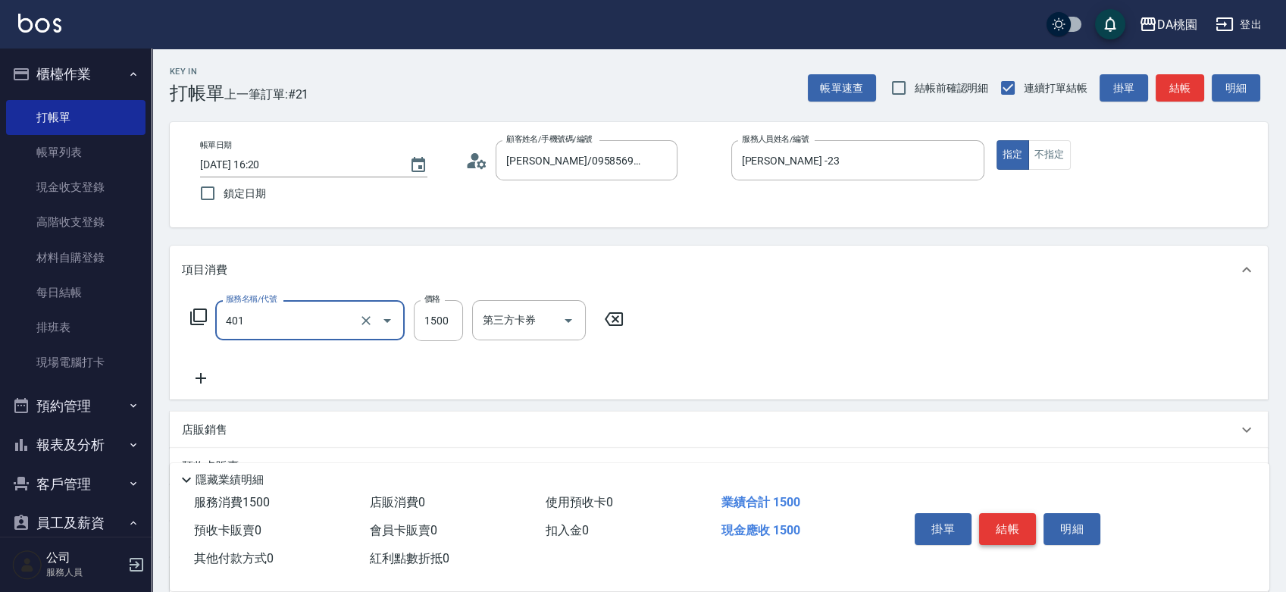
type input "染髮(互助)(401)"
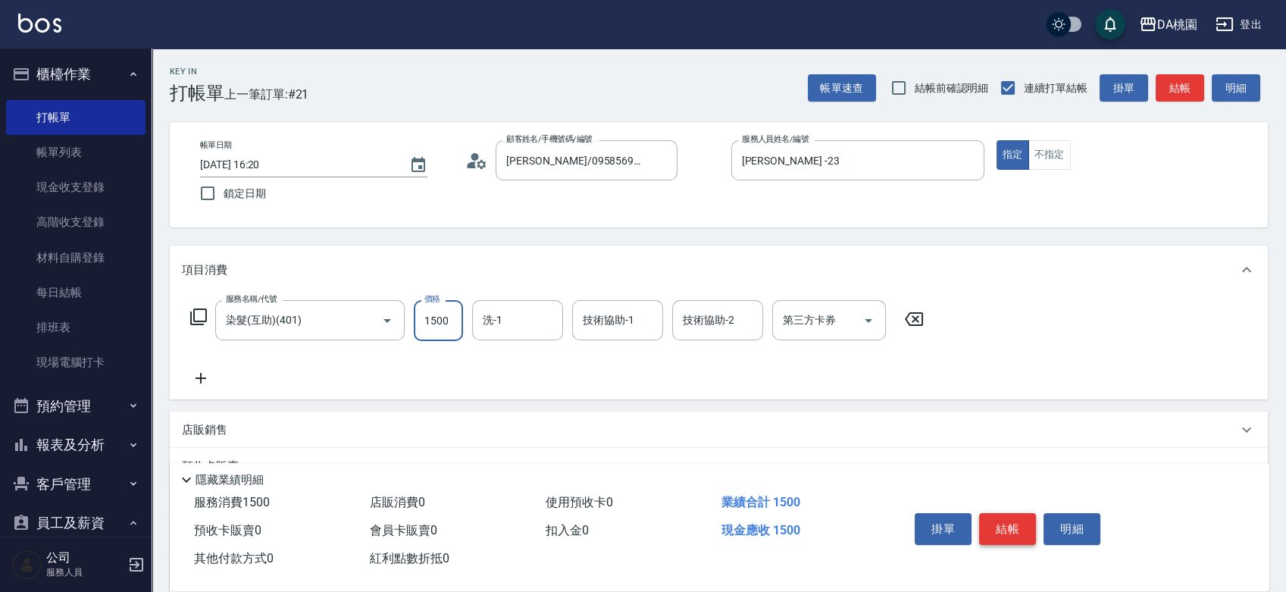
type input "1"
type input "0"
type input "100"
type input "10"
type input "1000"
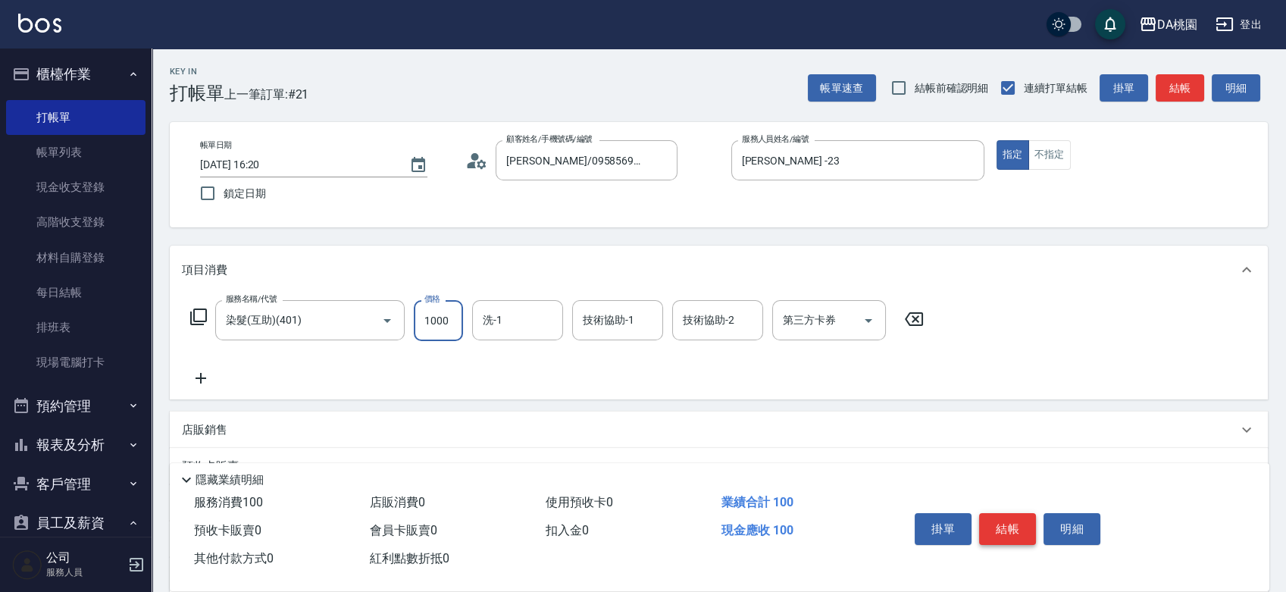
type input "100"
type input "1000"
type input "C C-29"
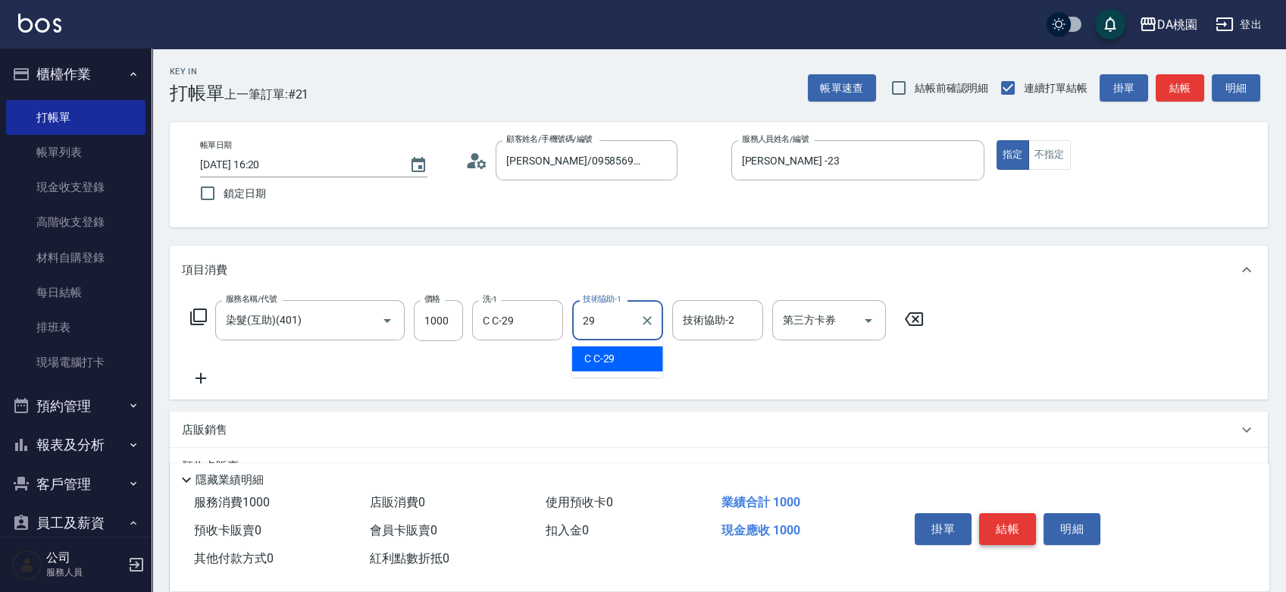
type input "C C-29"
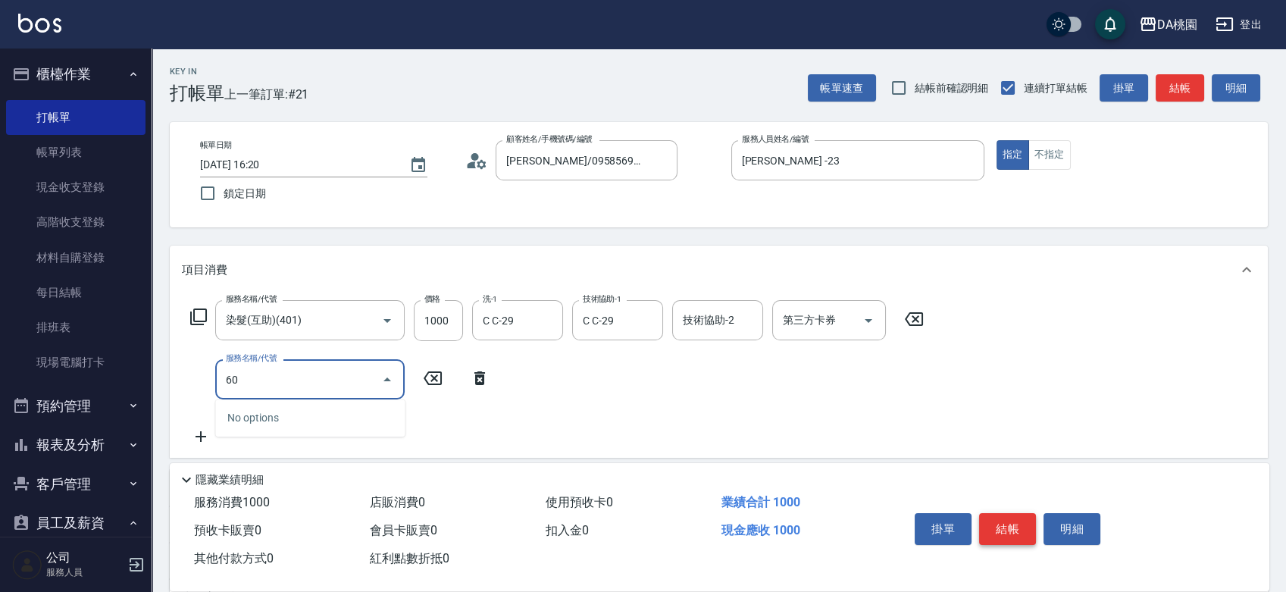
type input "609"
type input "220"
type input "鱗脂質護髮(互助)(609)"
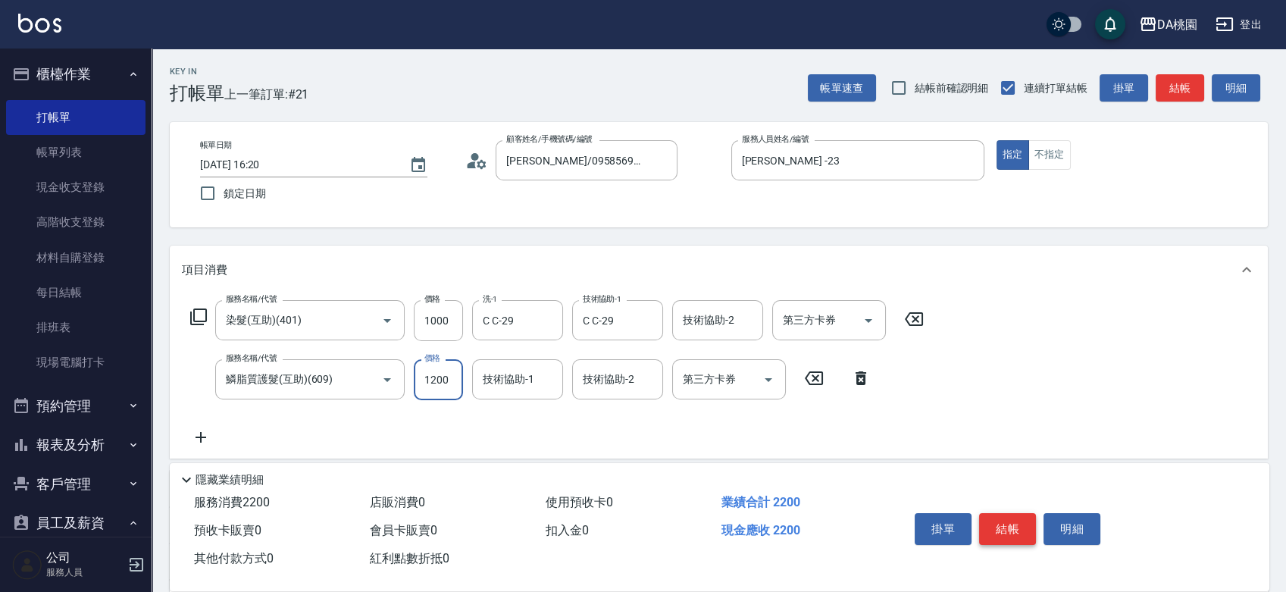
type input "1"
type input "100"
type input "150"
type input "110"
type input "1500"
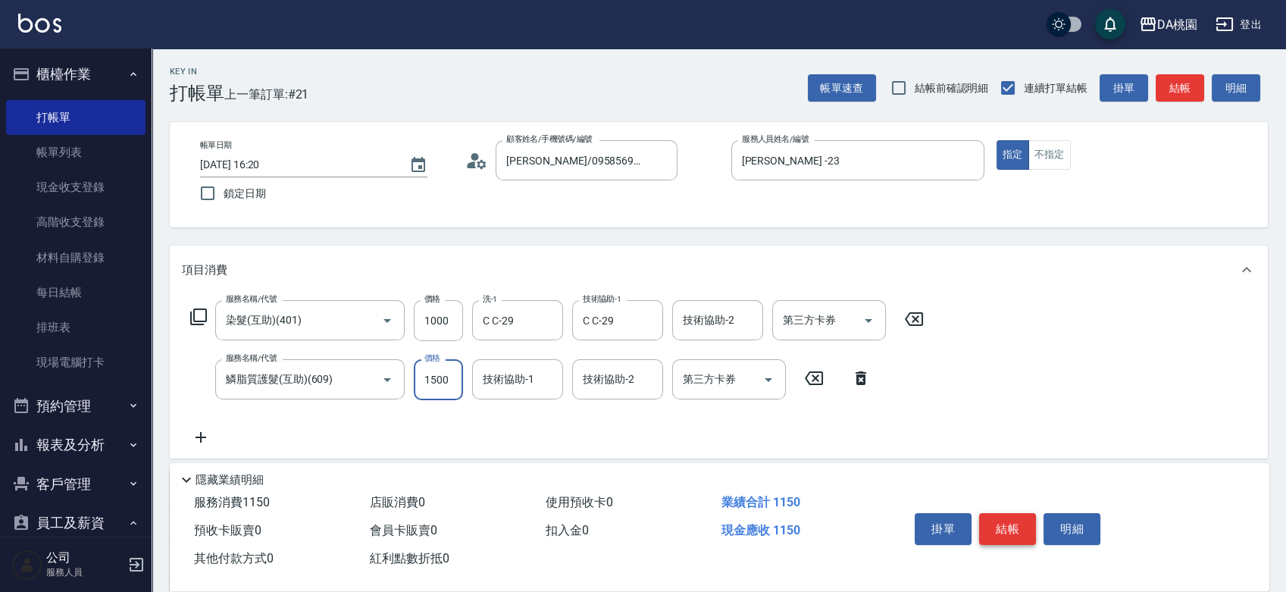
type input "250"
type input "1500"
type input "C C-29"
click at [1001, 526] on button "結帳" at bounding box center [1007, 529] width 57 height 32
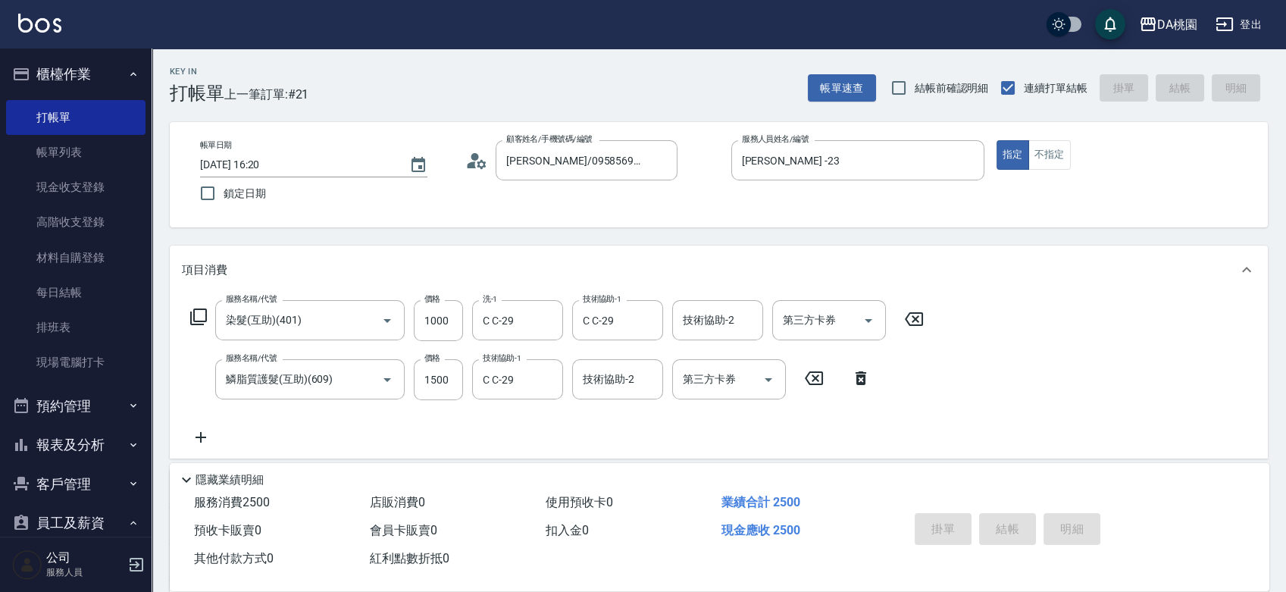
type input "0"
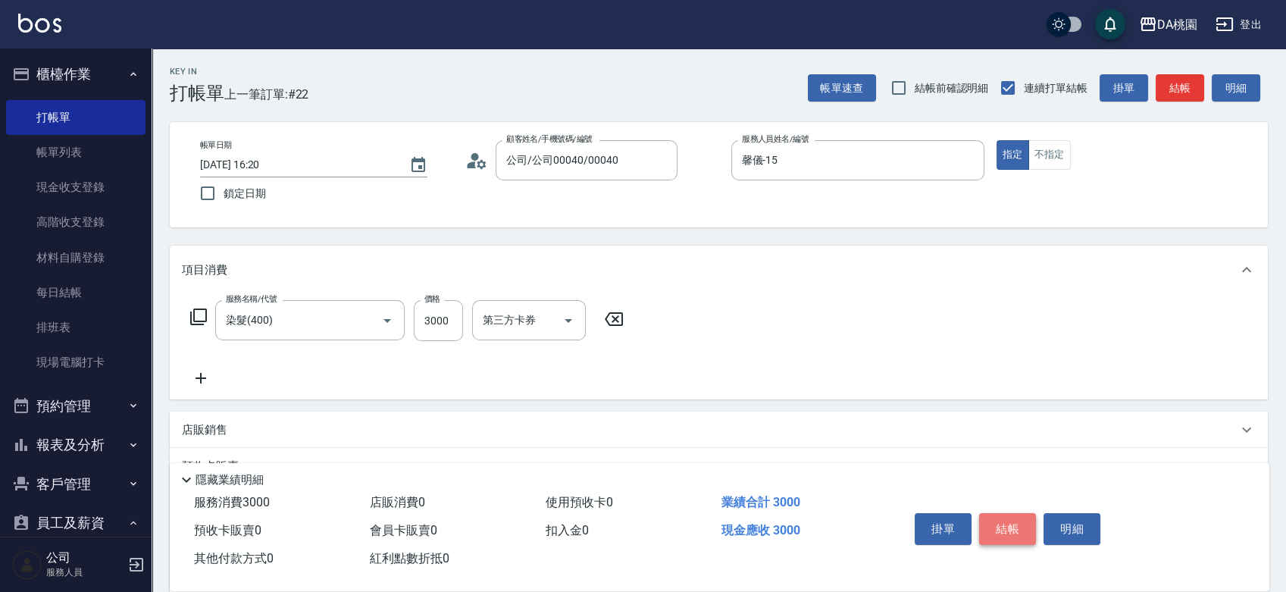
click at [1001, 526] on button "結帳" at bounding box center [1007, 529] width 57 height 32
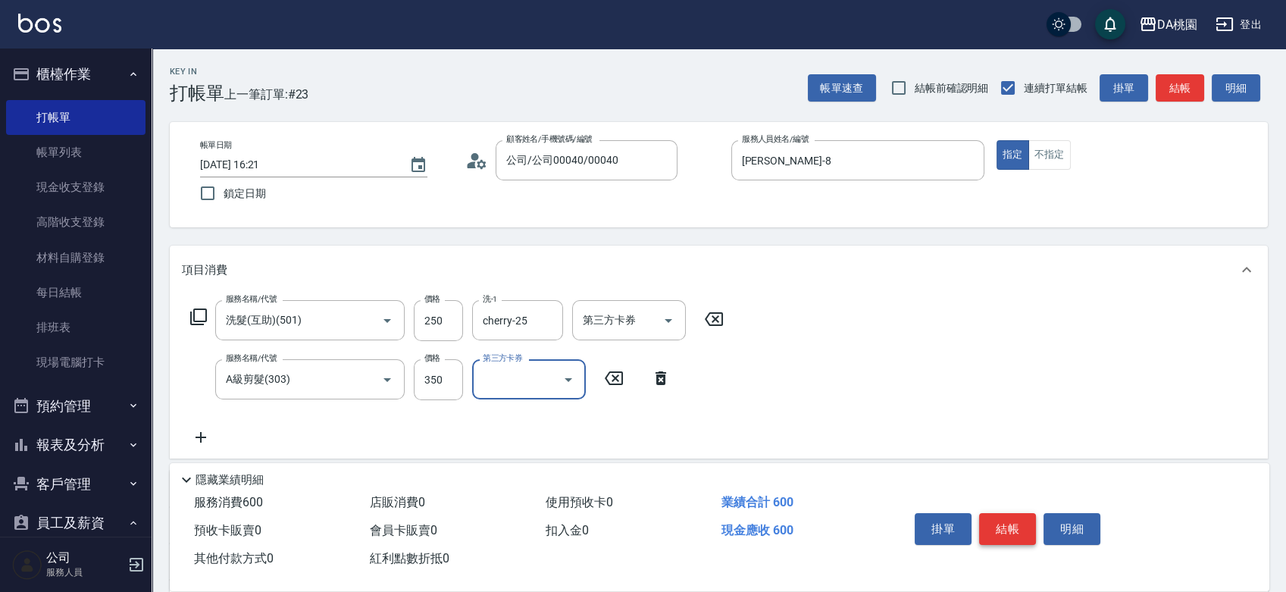
click at [1001, 526] on button "結帳" at bounding box center [1007, 529] width 57 height 32
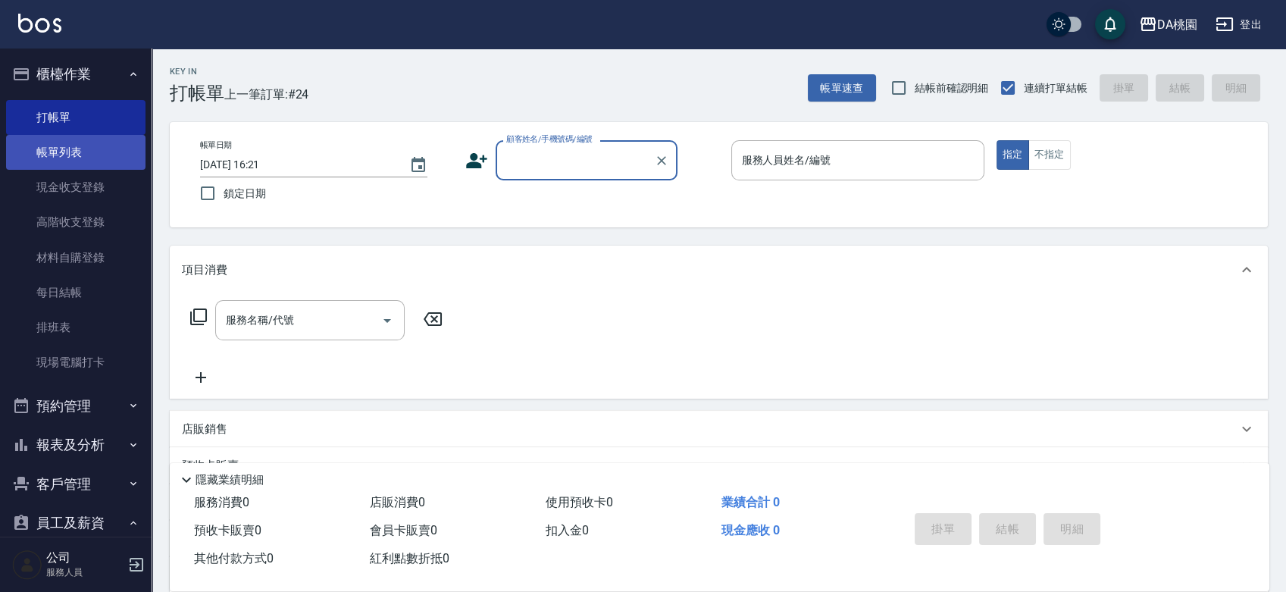
click at [67, 151] on link "帳單列表" at bounding box center [75, 152] width 139 height 35
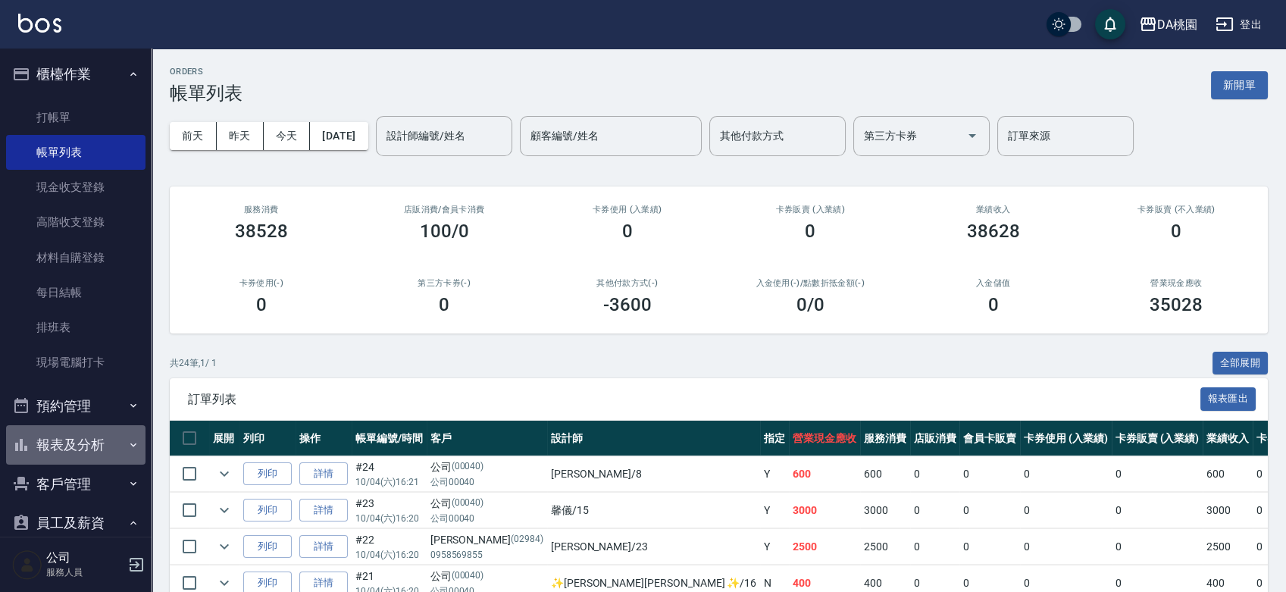
click at [84, 447] on button "報表及分析" at bounding box center [75, 444] width 139 height 39
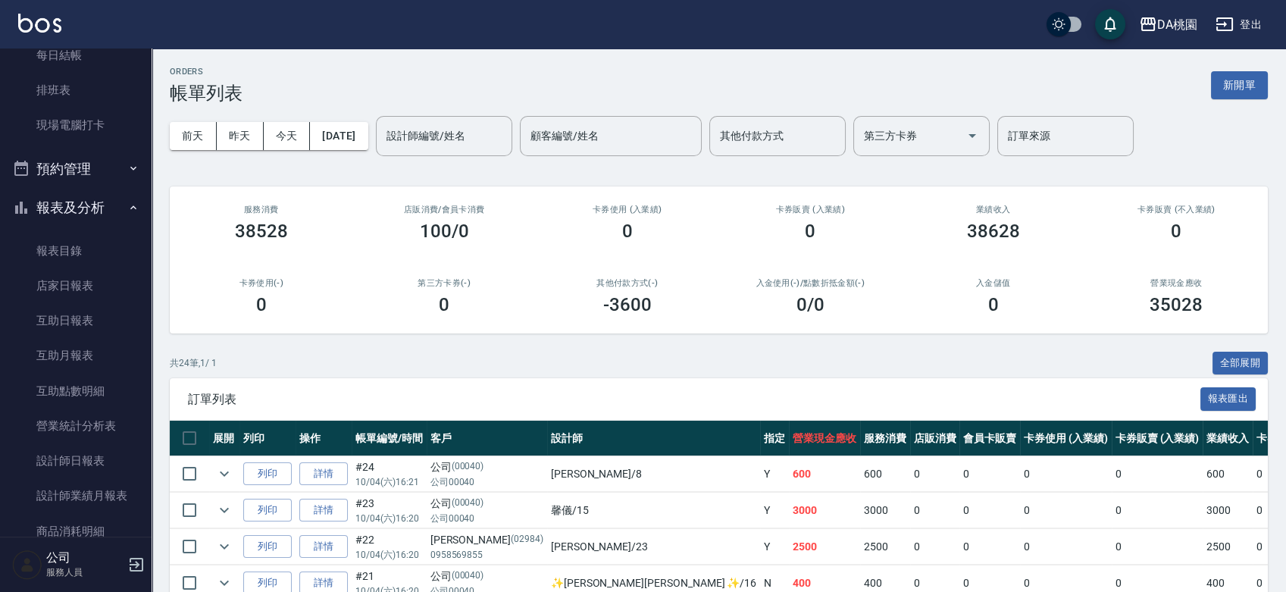
scroll to position [336, 0]
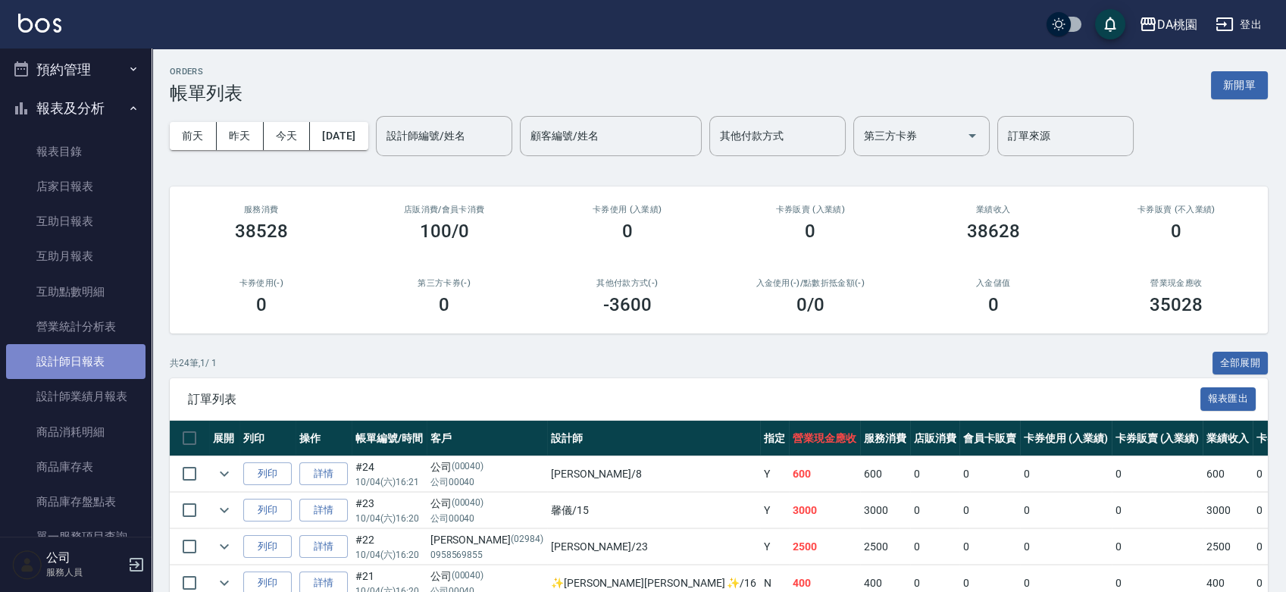
click at [99, 363] on link "設計師日報表" at bounding box center [75, 361] width 139 height 35
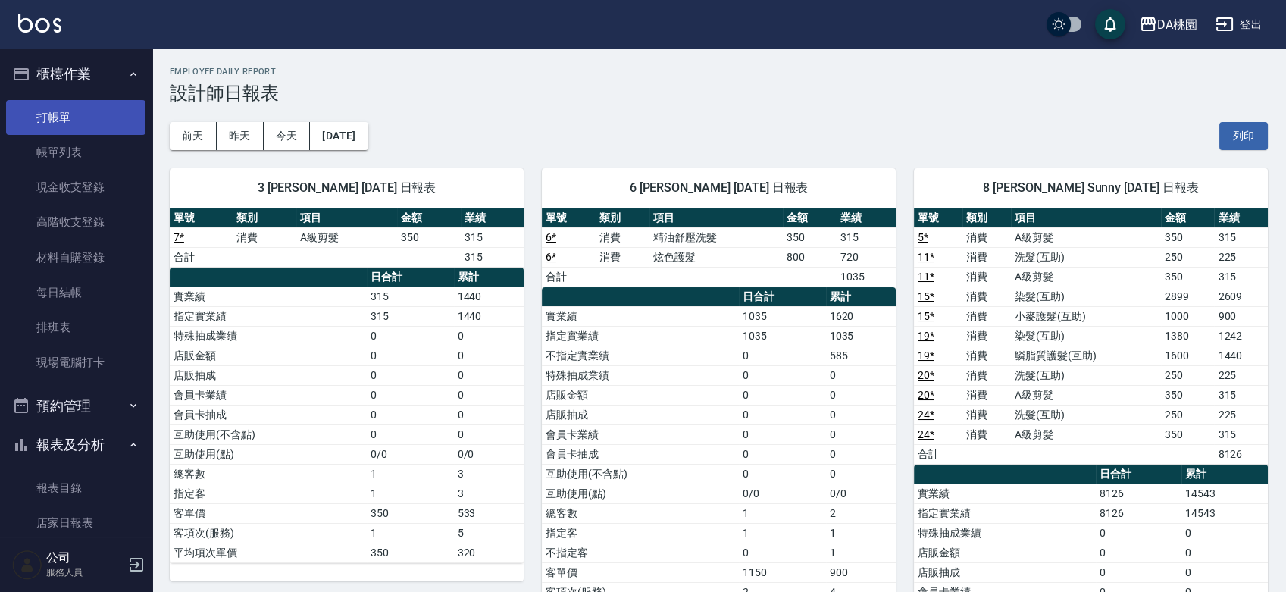
click at [76, 115] on link "打帳單" at bounding box center [75, 117] width 139 height 35
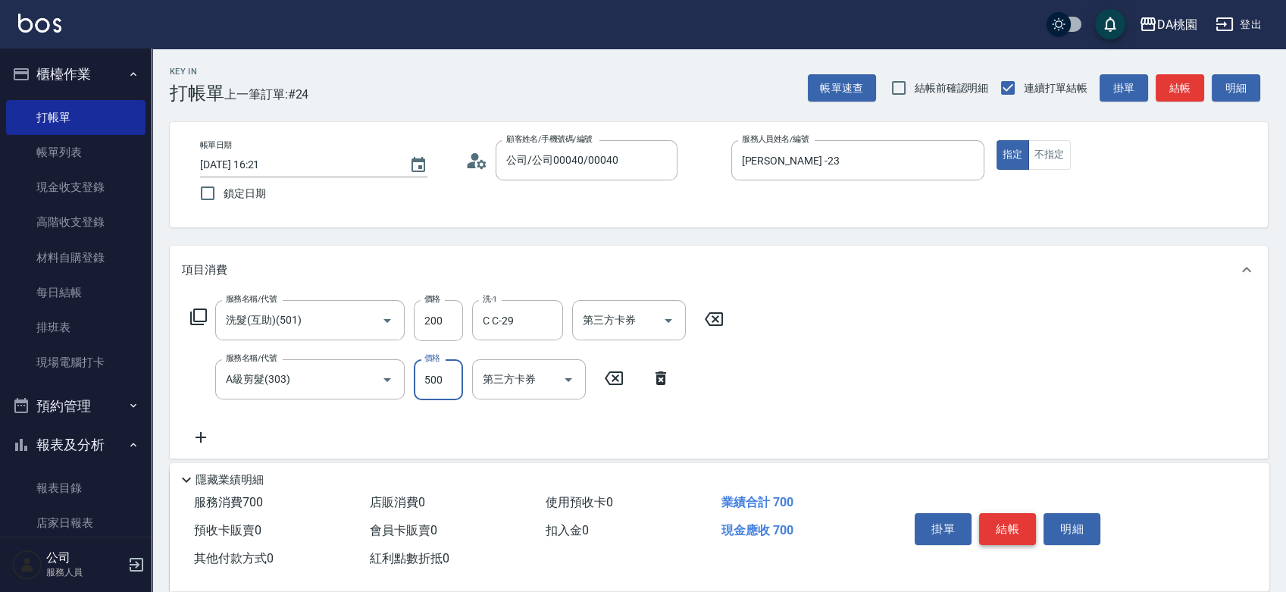
click at [993, 520] on button "結帳" at bounding box center [1007, 529] width 57 height 32
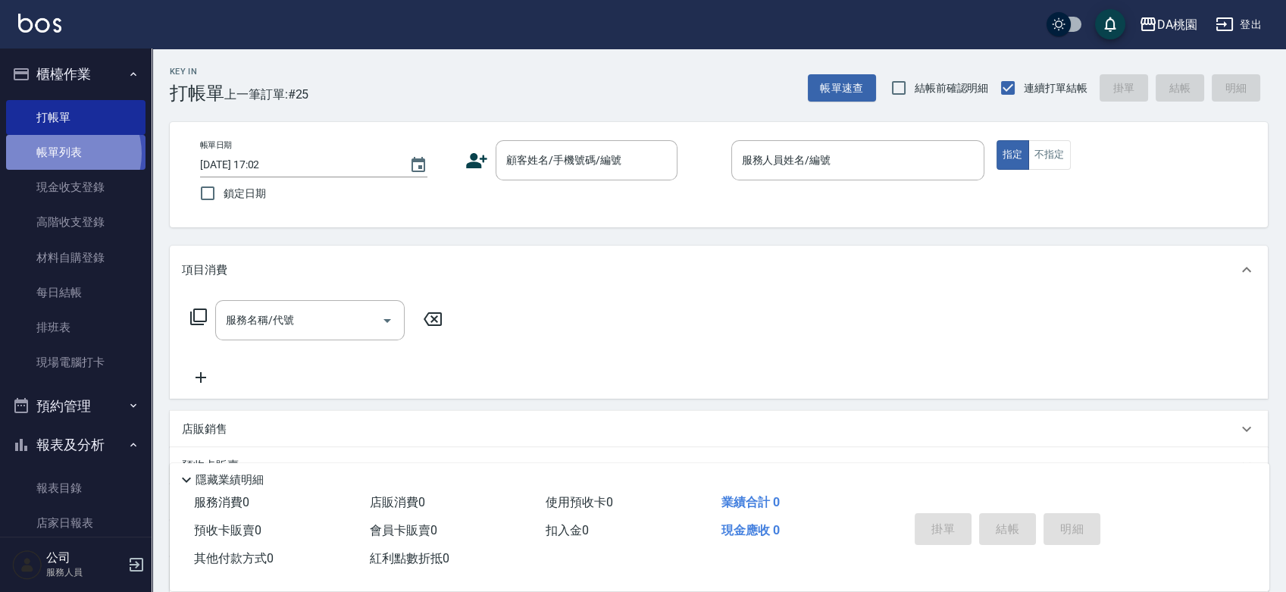
click at [67, 154] on link "帳單列表" at bounding box center [75, 152] width 139 height 35
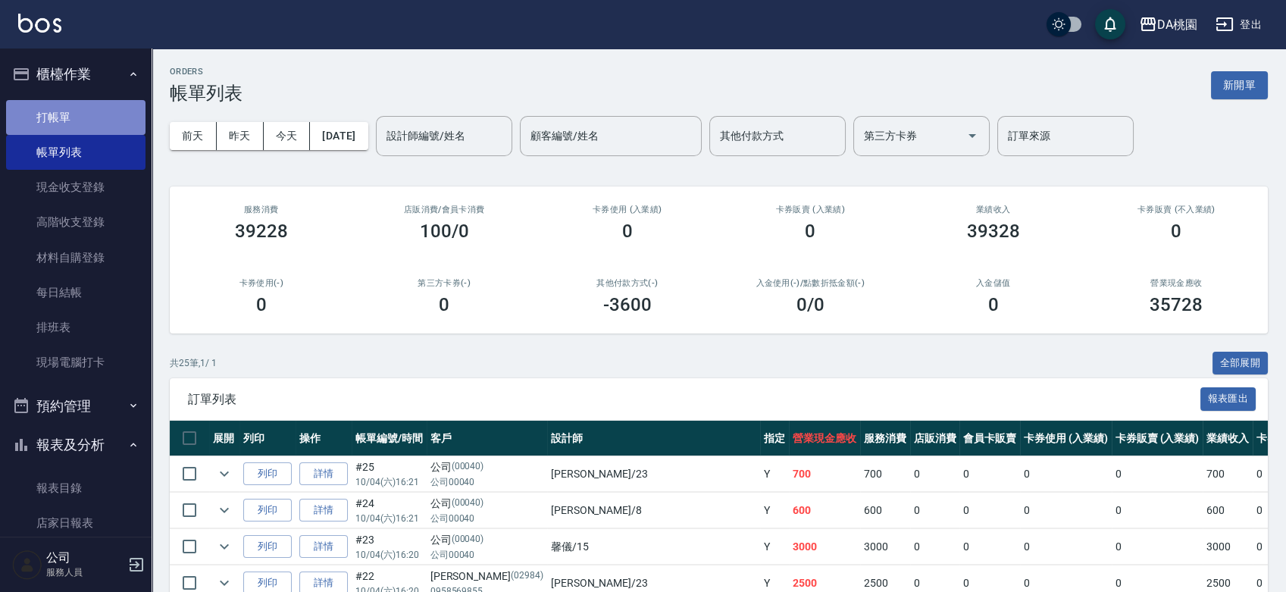
click at [75, 124] on link "打帳單" at bounding box center [75, 117] width 139 height 35
